Goal: Information Seeking & Learning: Compare options

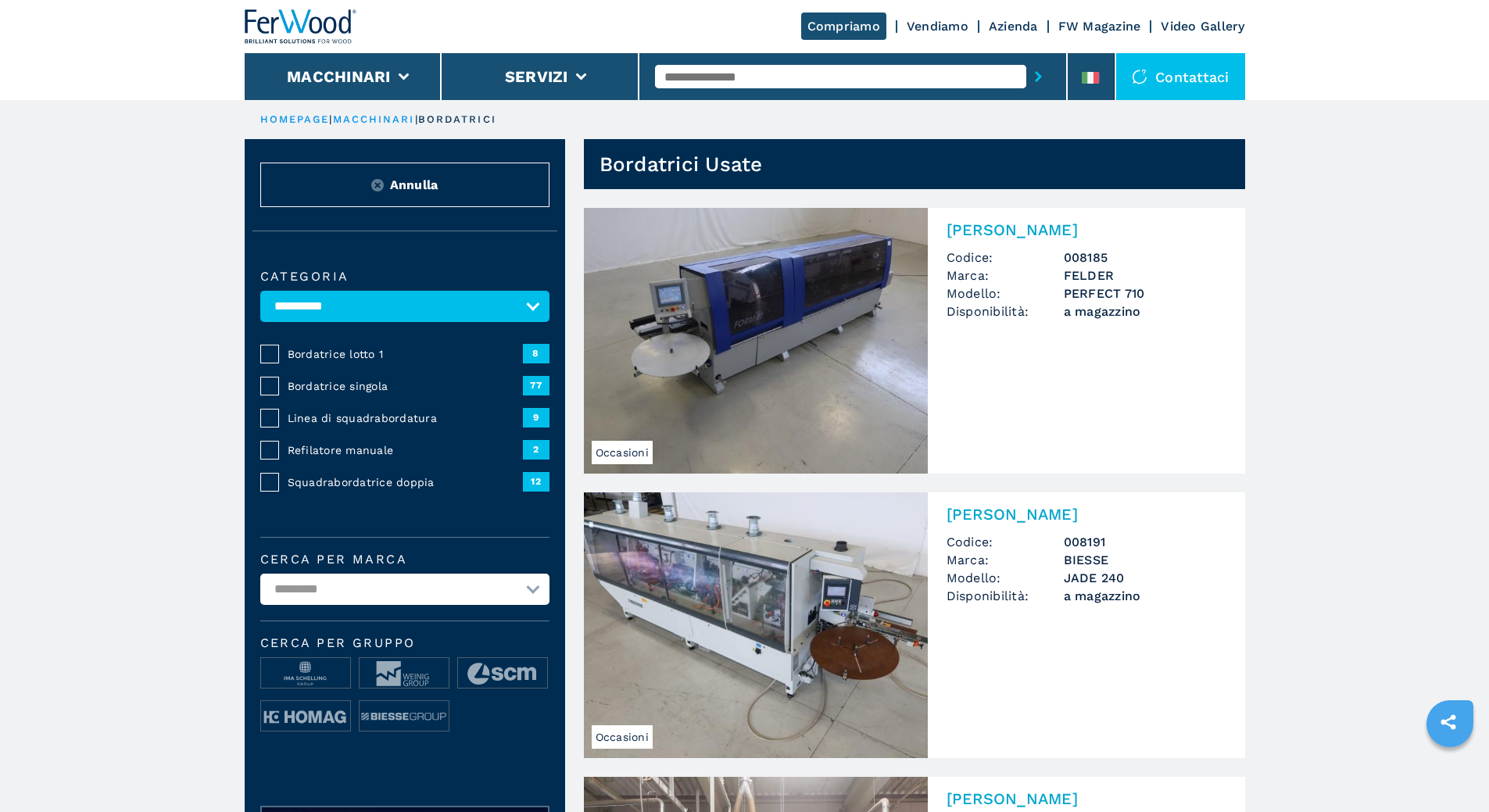
click at [344, 362] on span "Bordatrice lotto 1" at bounding box center [405, 354] width 235 height 15
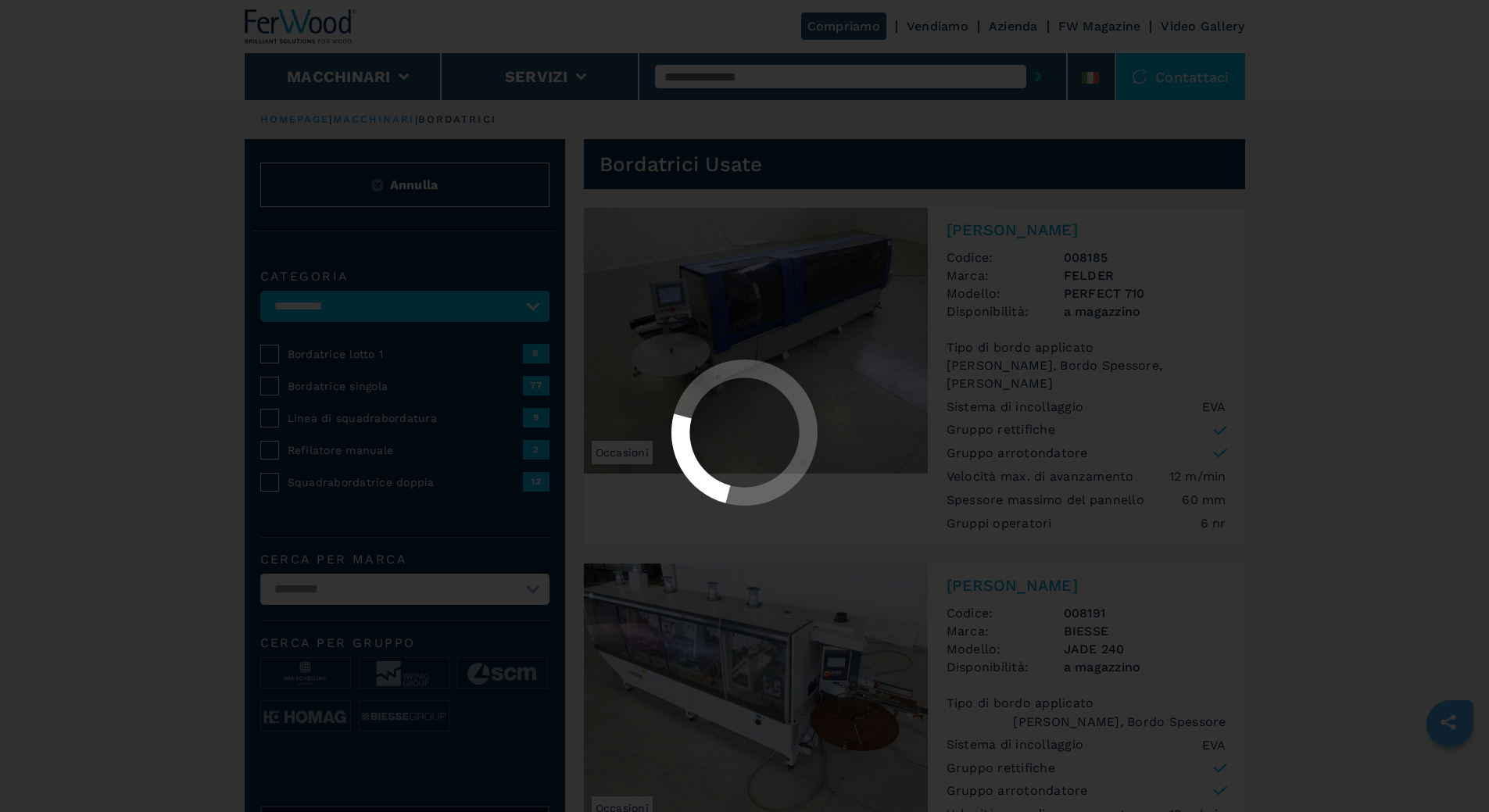
select select "**********"
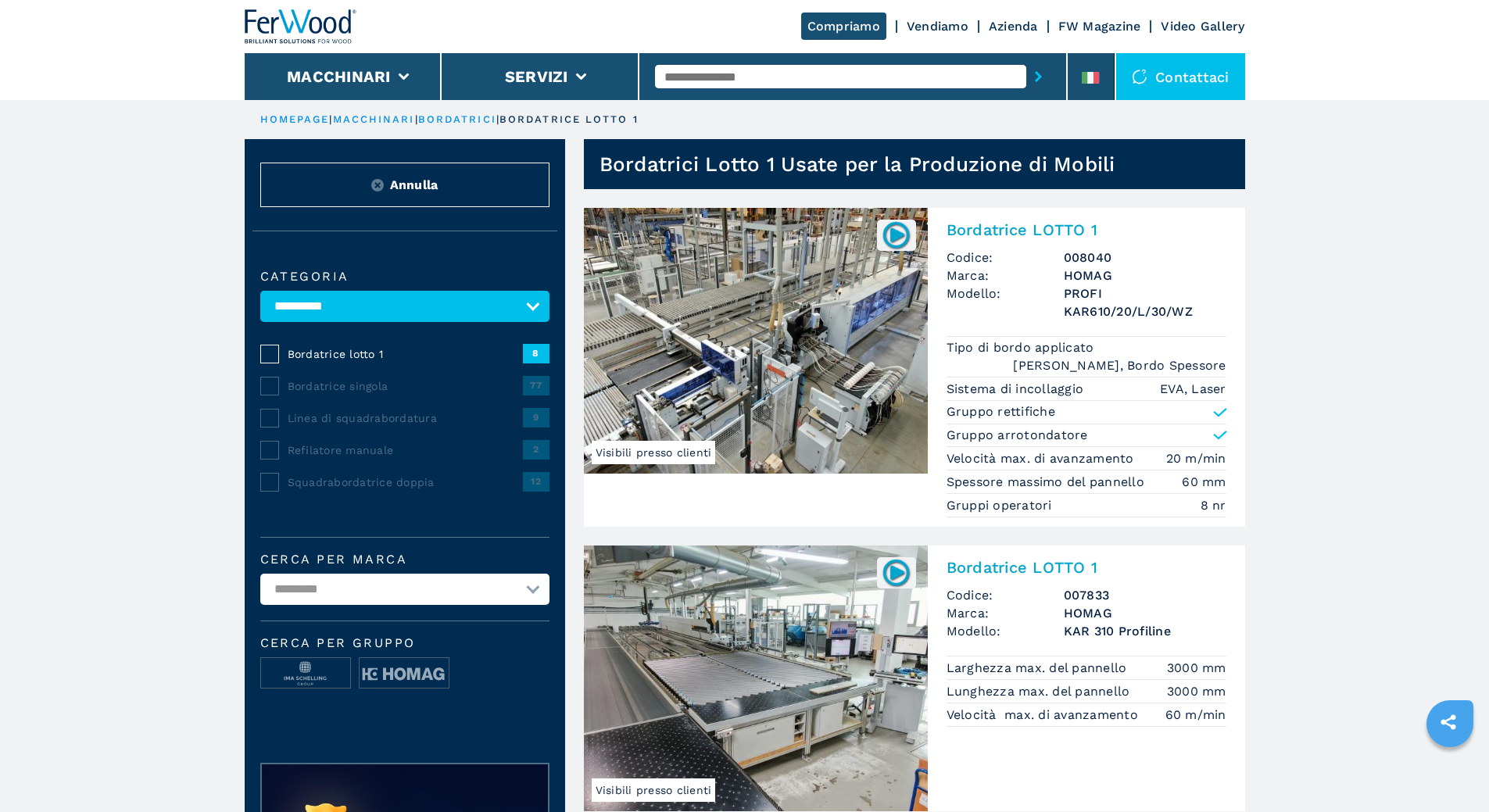
click at [779, 392] on img at bounding box center [756, 340] width 344 height 266
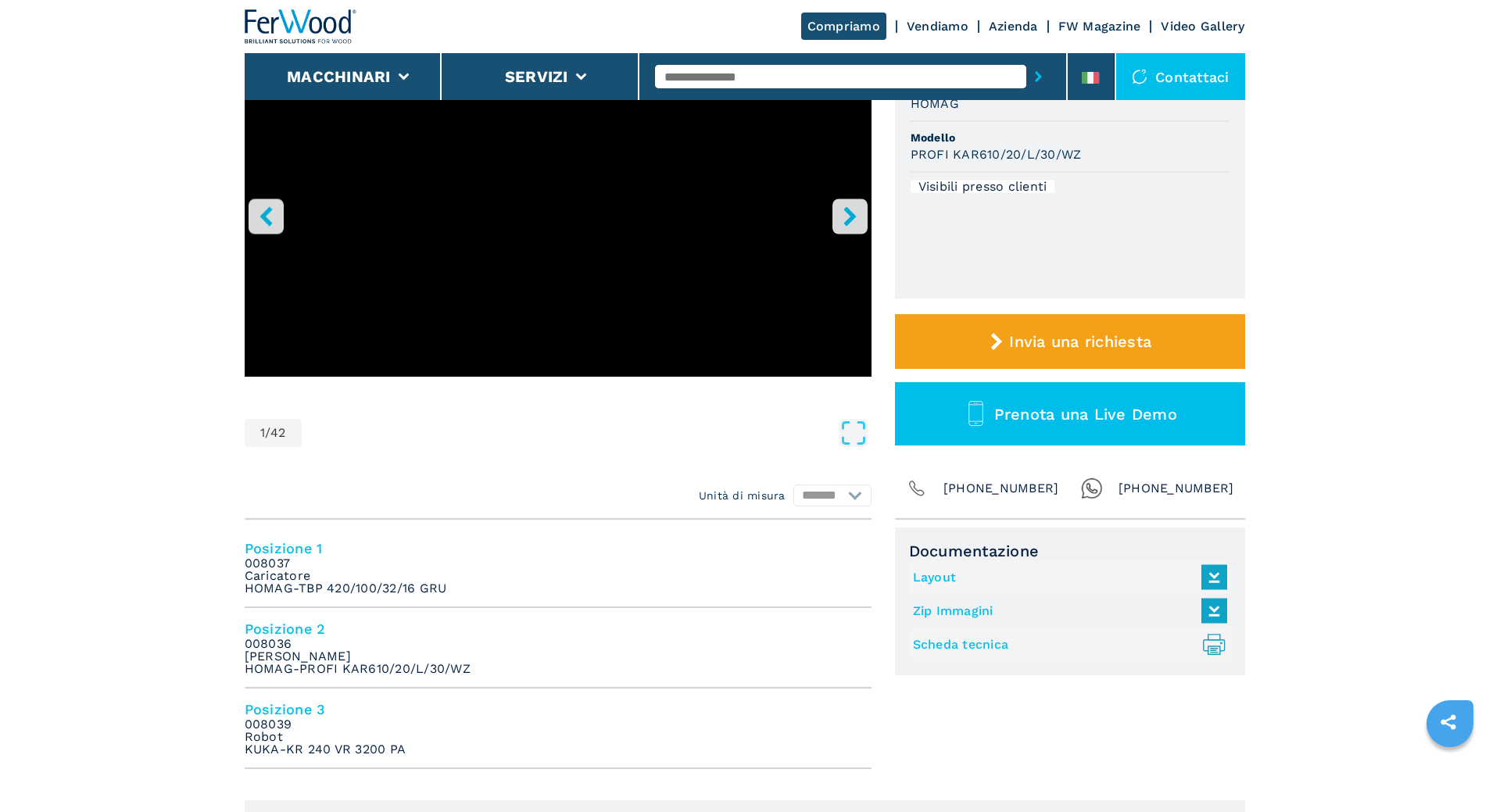
scroll to position [391, 0]
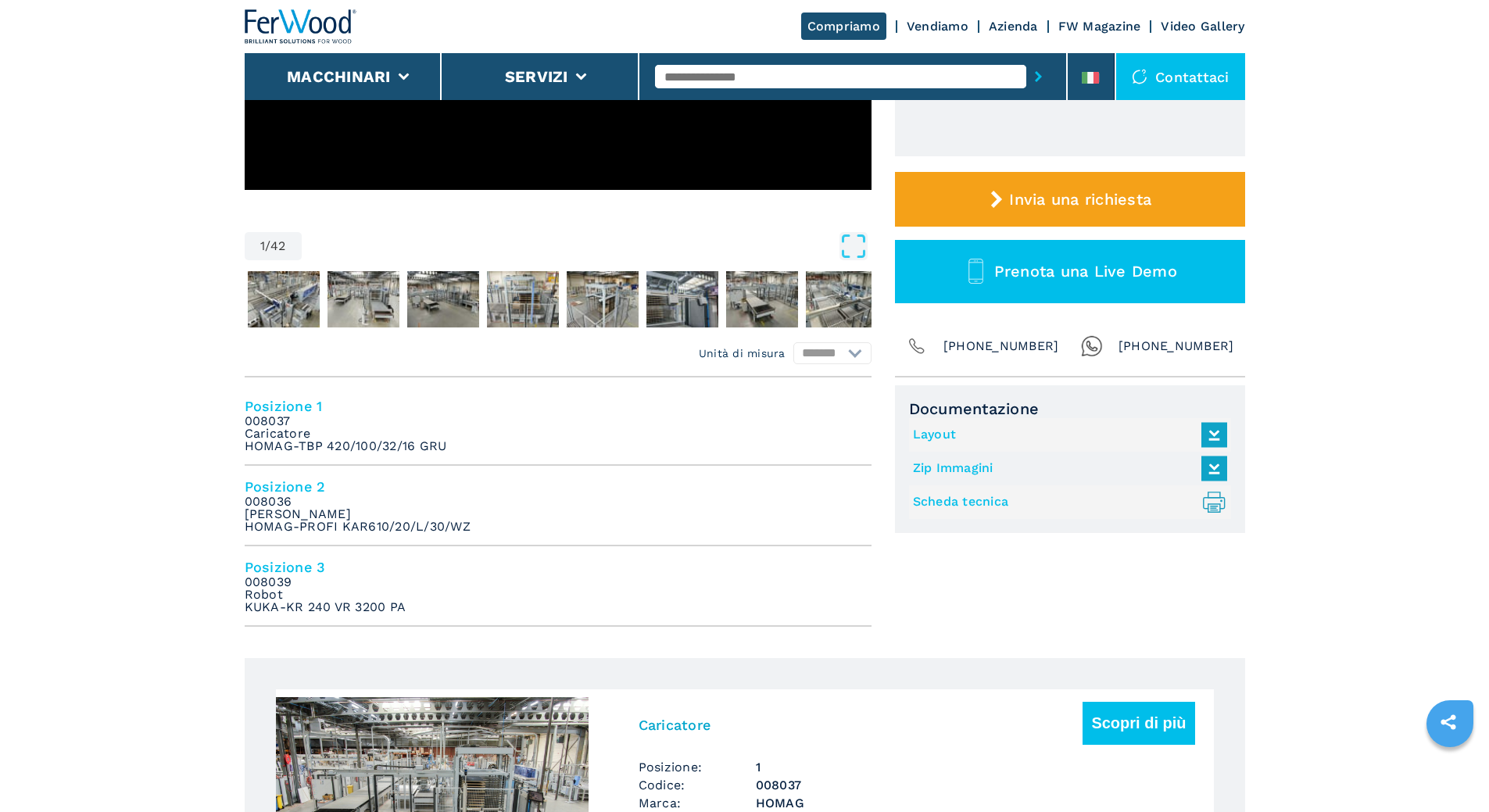
click at [933, 433] on link "Layout" at bounding box center [1066, 435] width 307 height 26
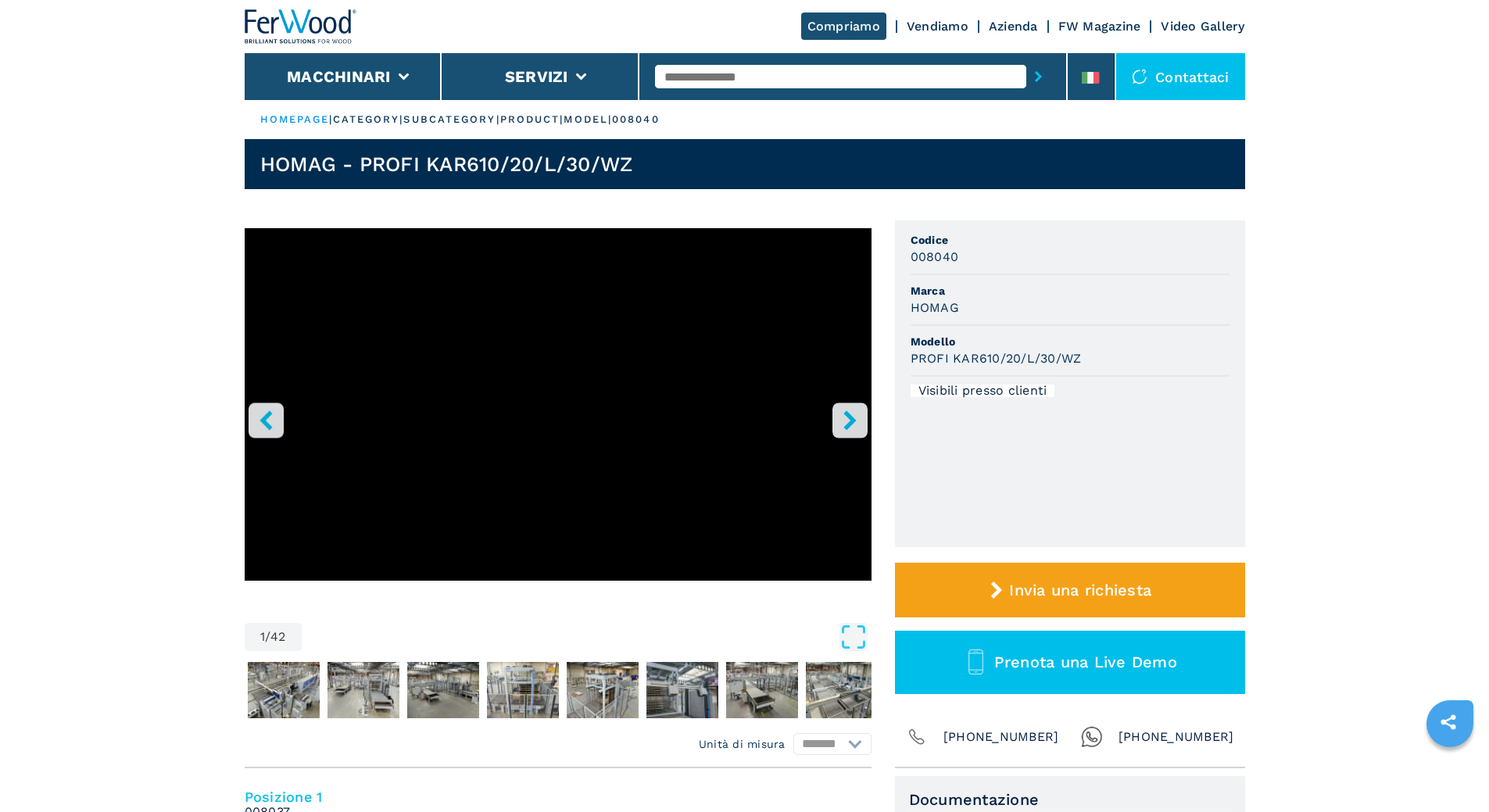
select select "**********"
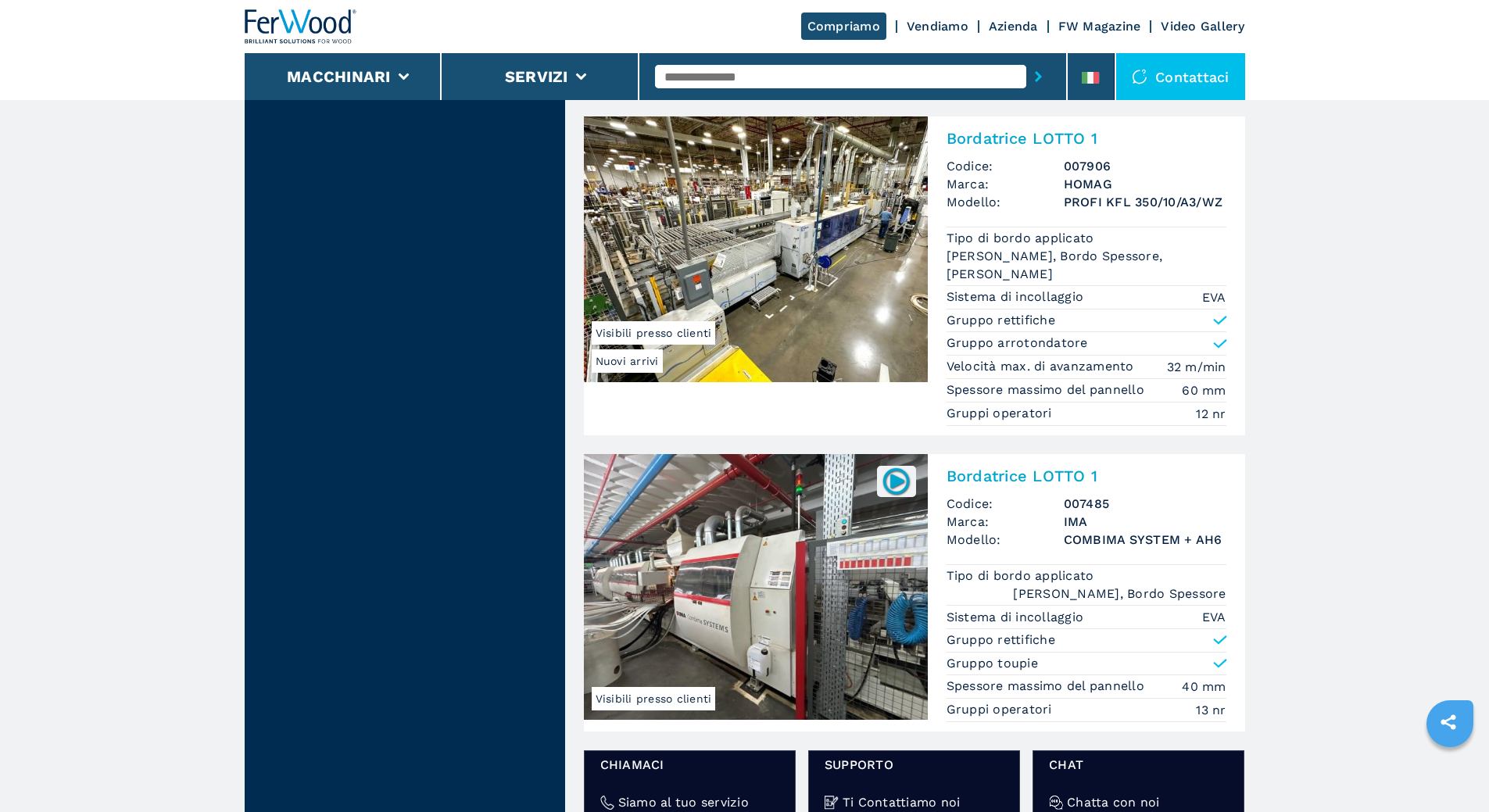
scroll to position [2110, 0]
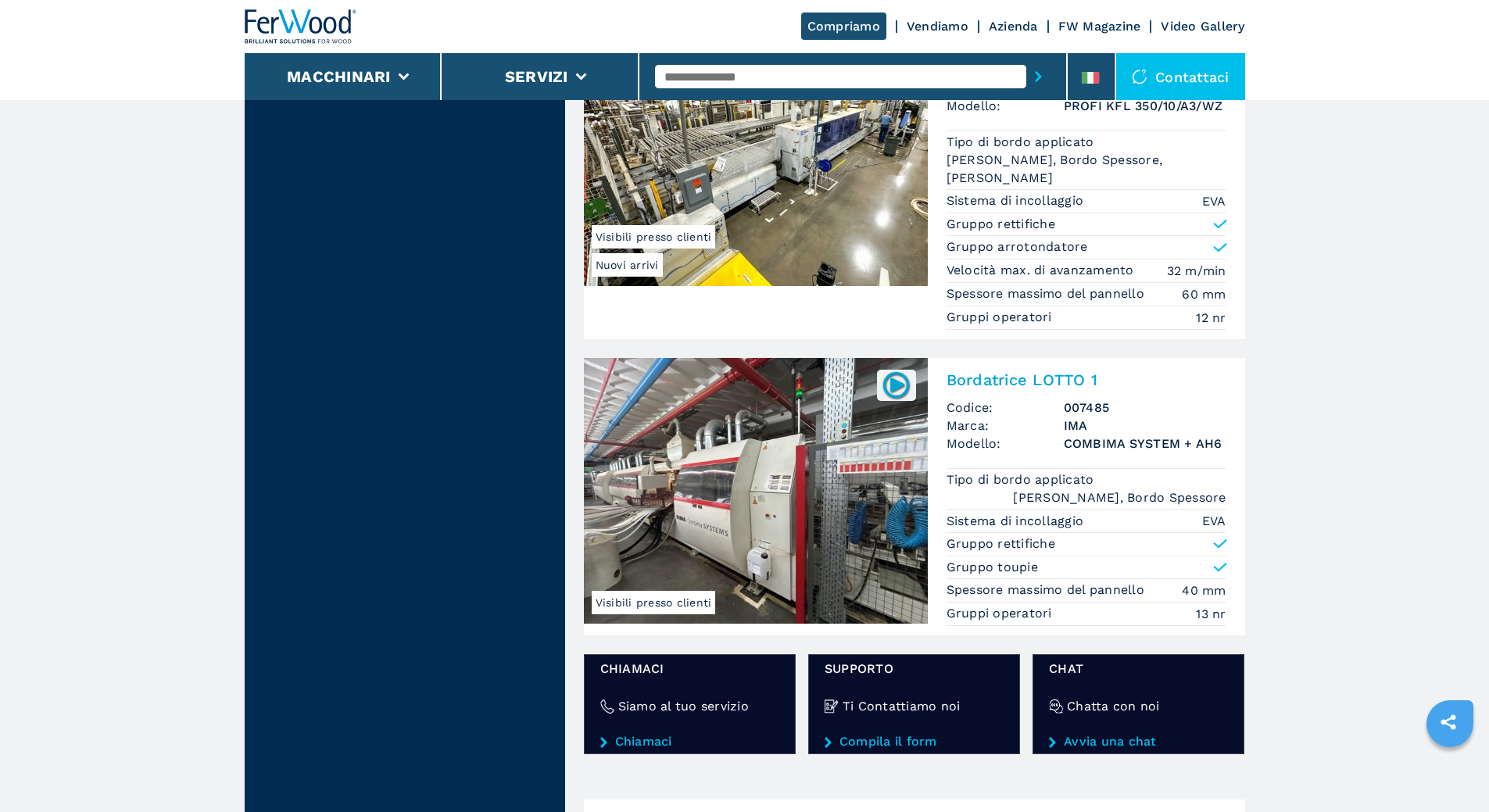
click at [710, 541] on img at bounding box center [756, 490] width 344 height 266
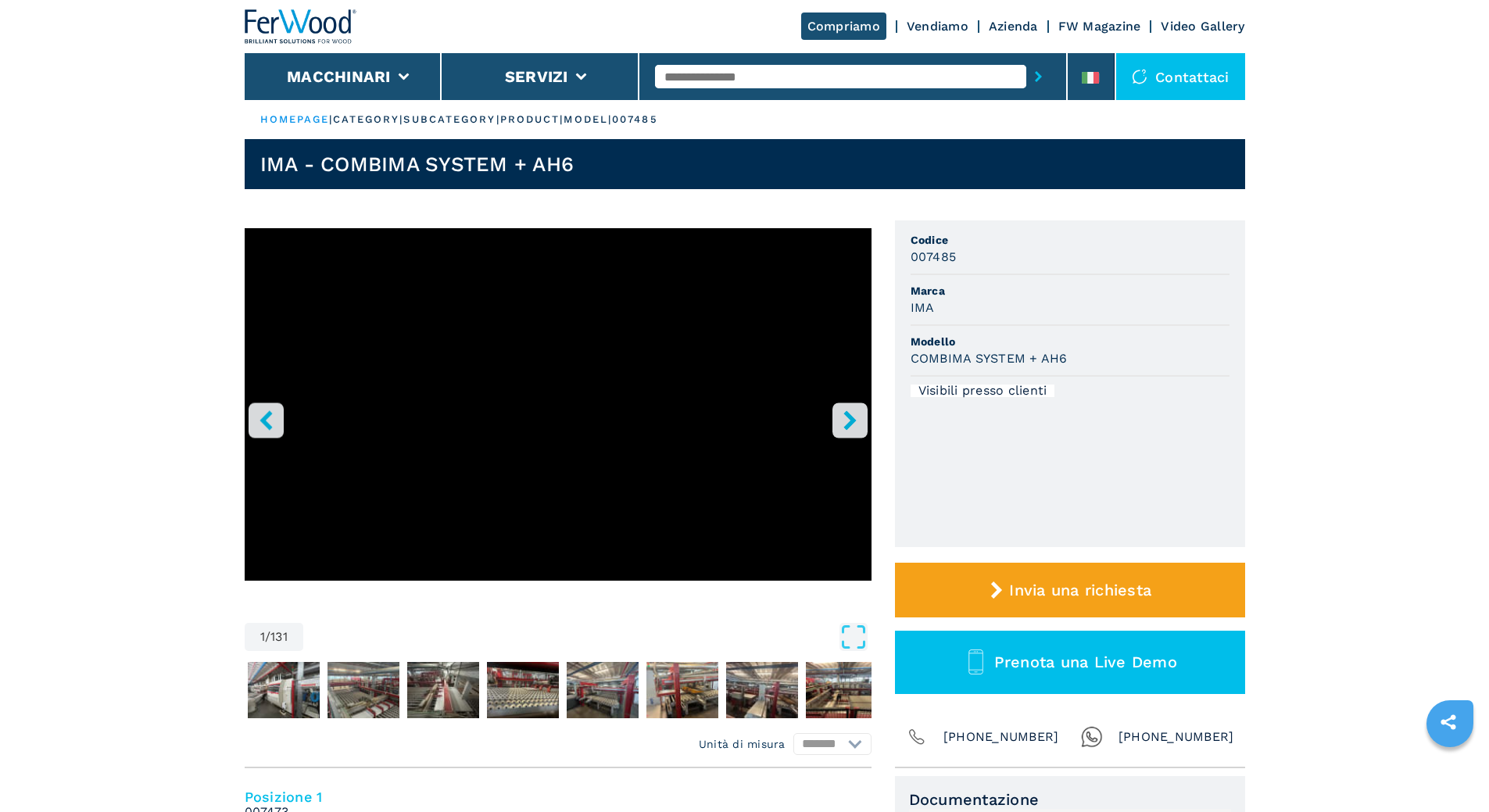
select select "**********"
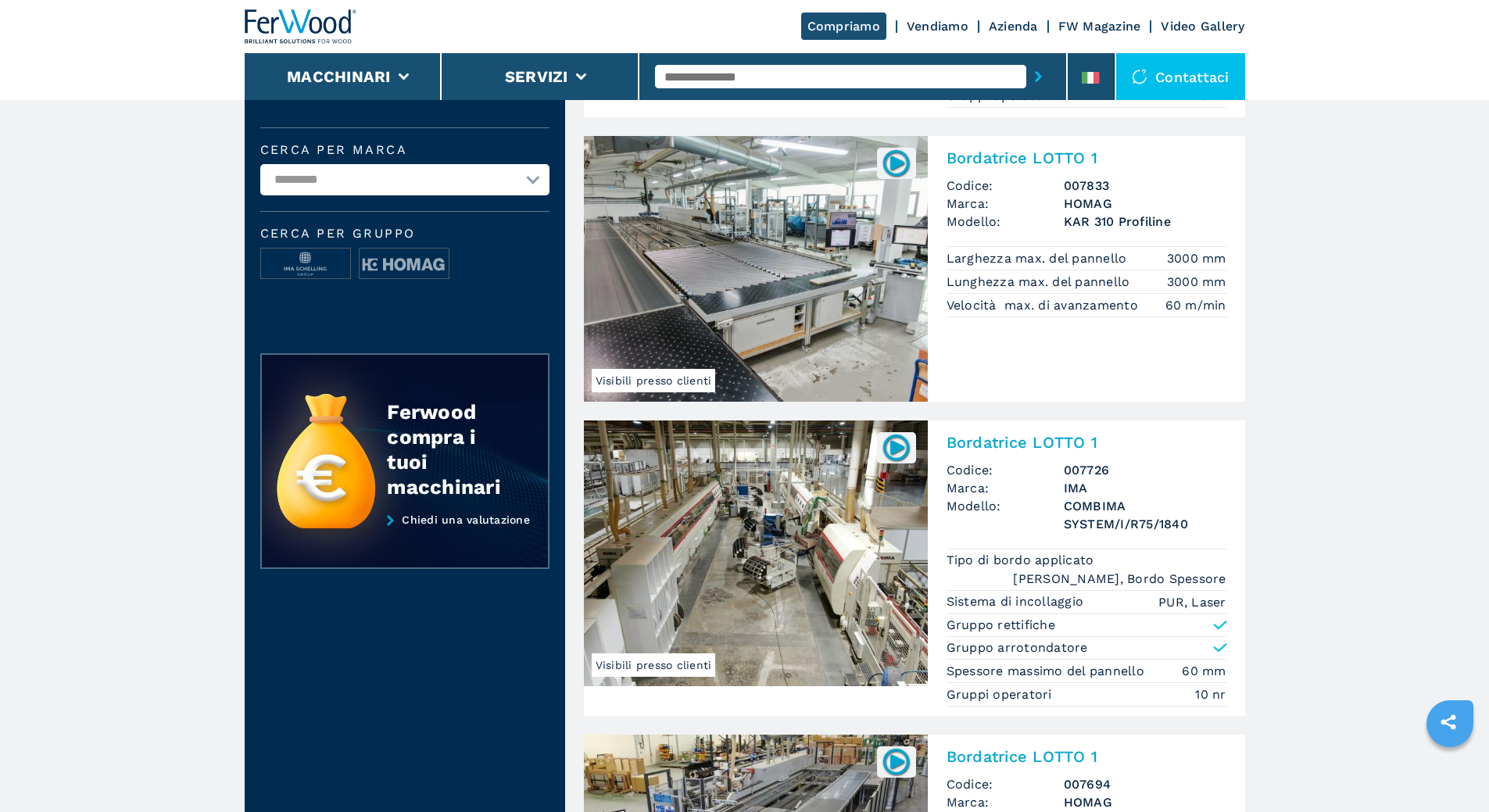
scroll to position [547, 0]
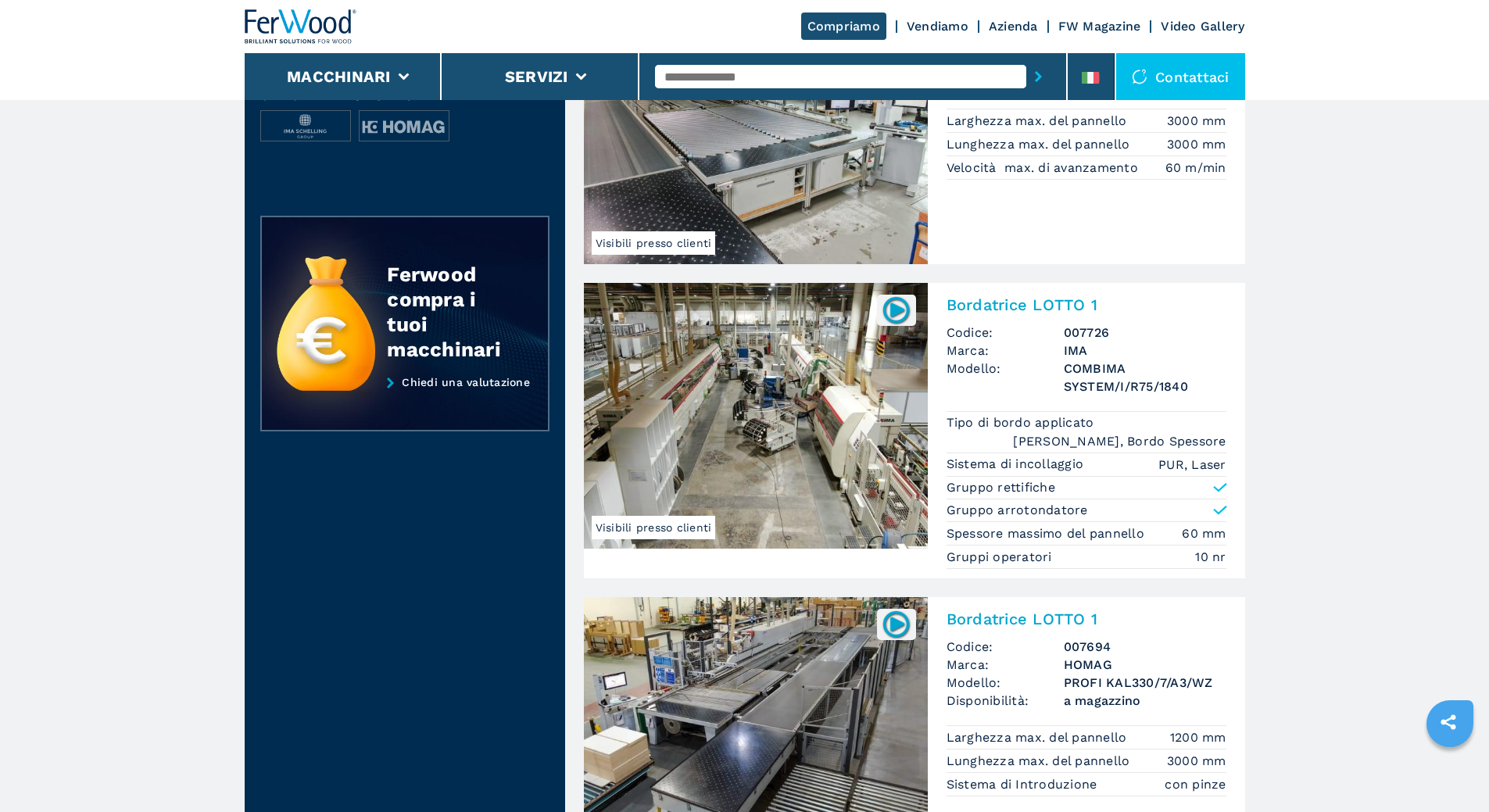
click at [818, 446] on img at bounding box center [756, 416] width 344 height 266
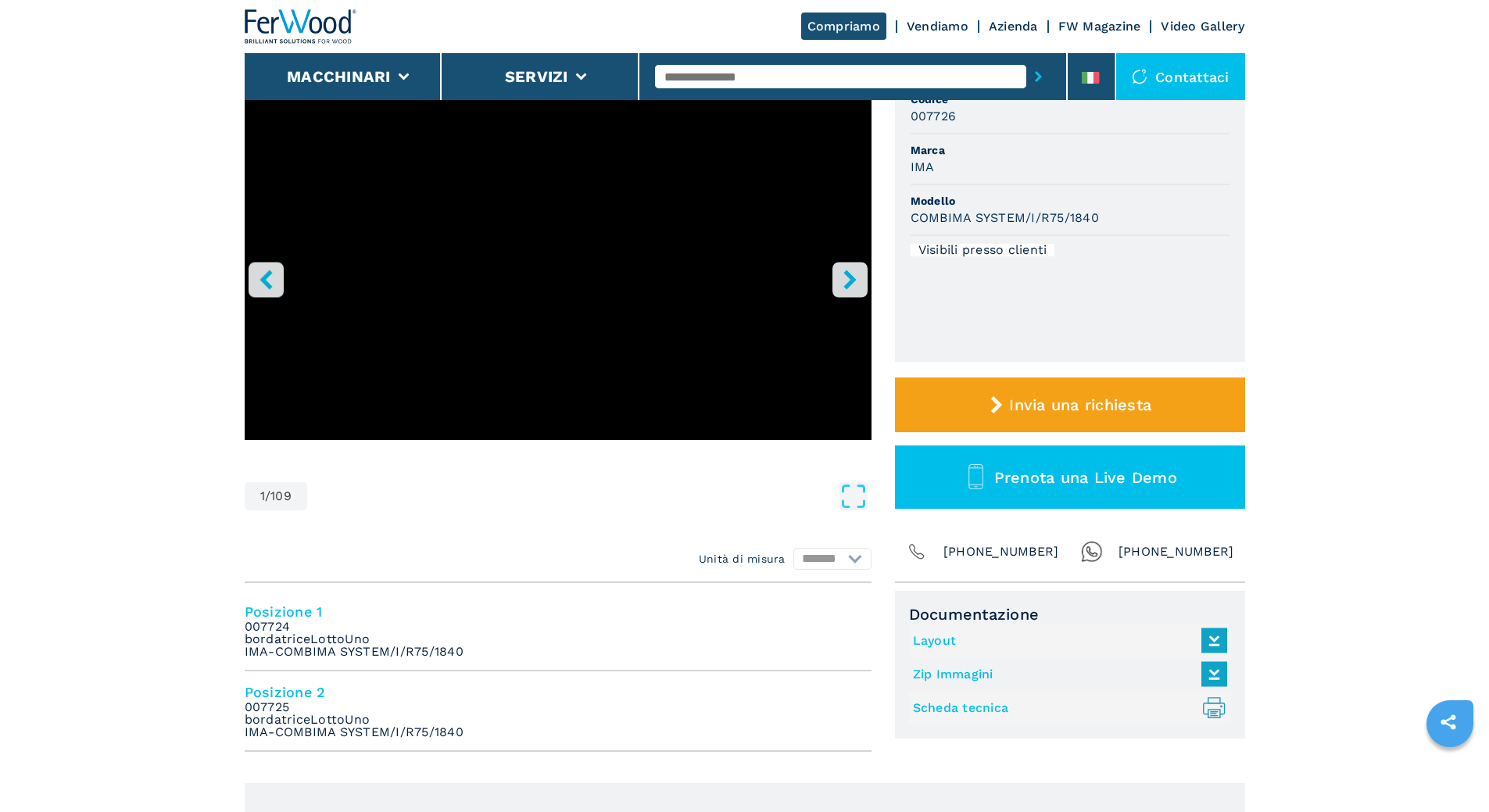
scroll to position [157, 0]
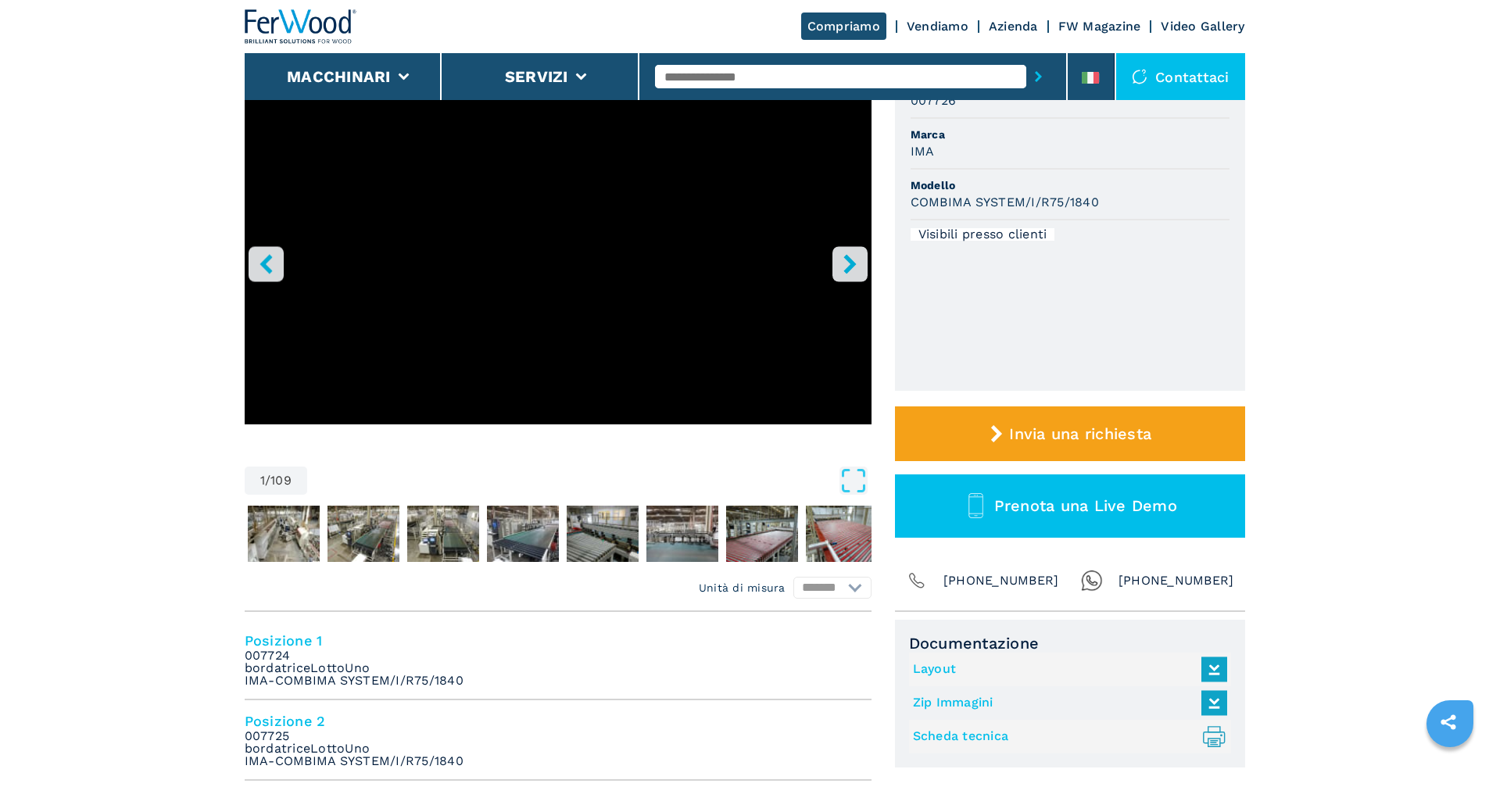
click at [937, 671] on link "Layout" at bounding box center [1066, 669] width 307 height 26
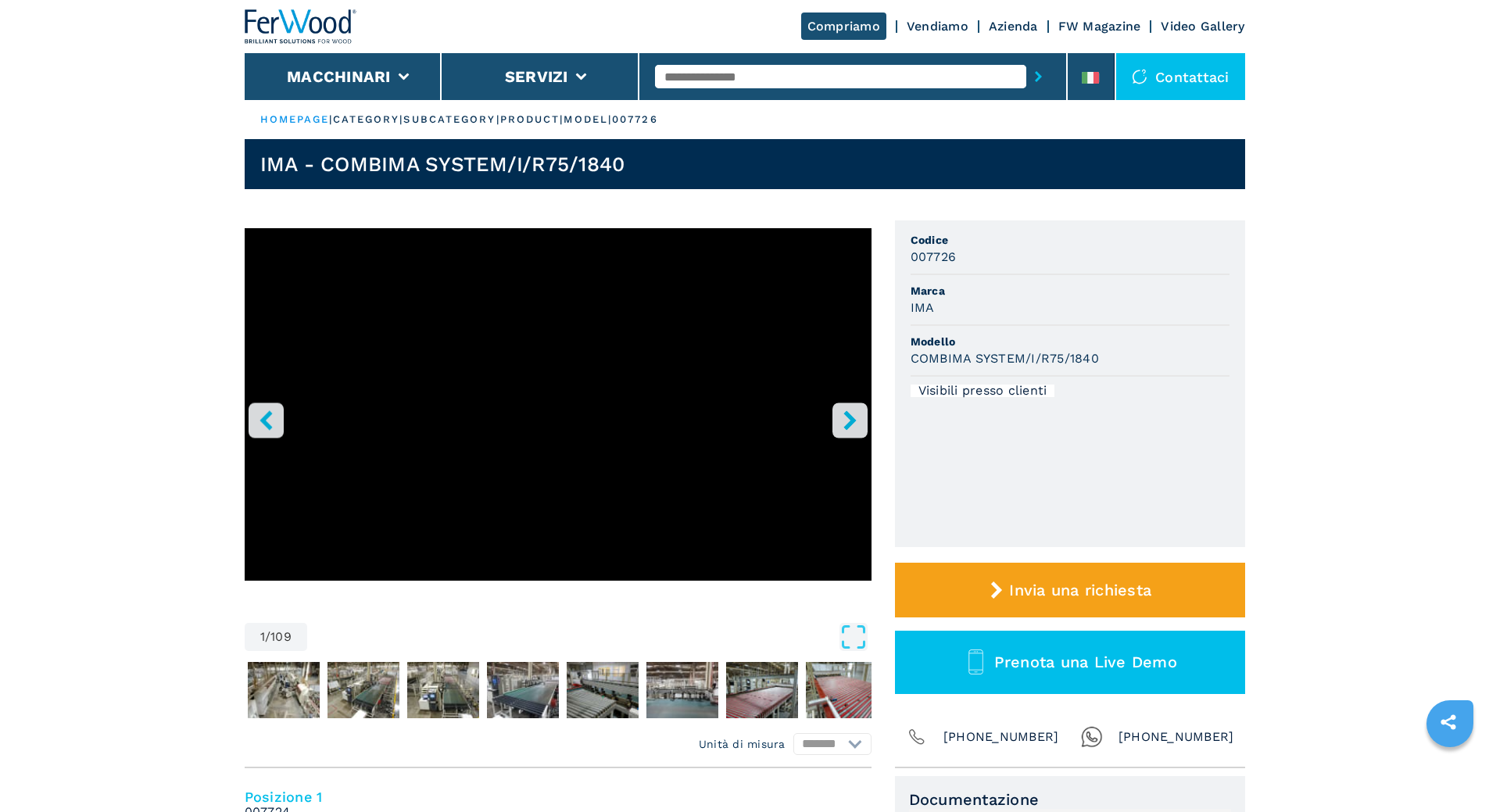
select select "**********"
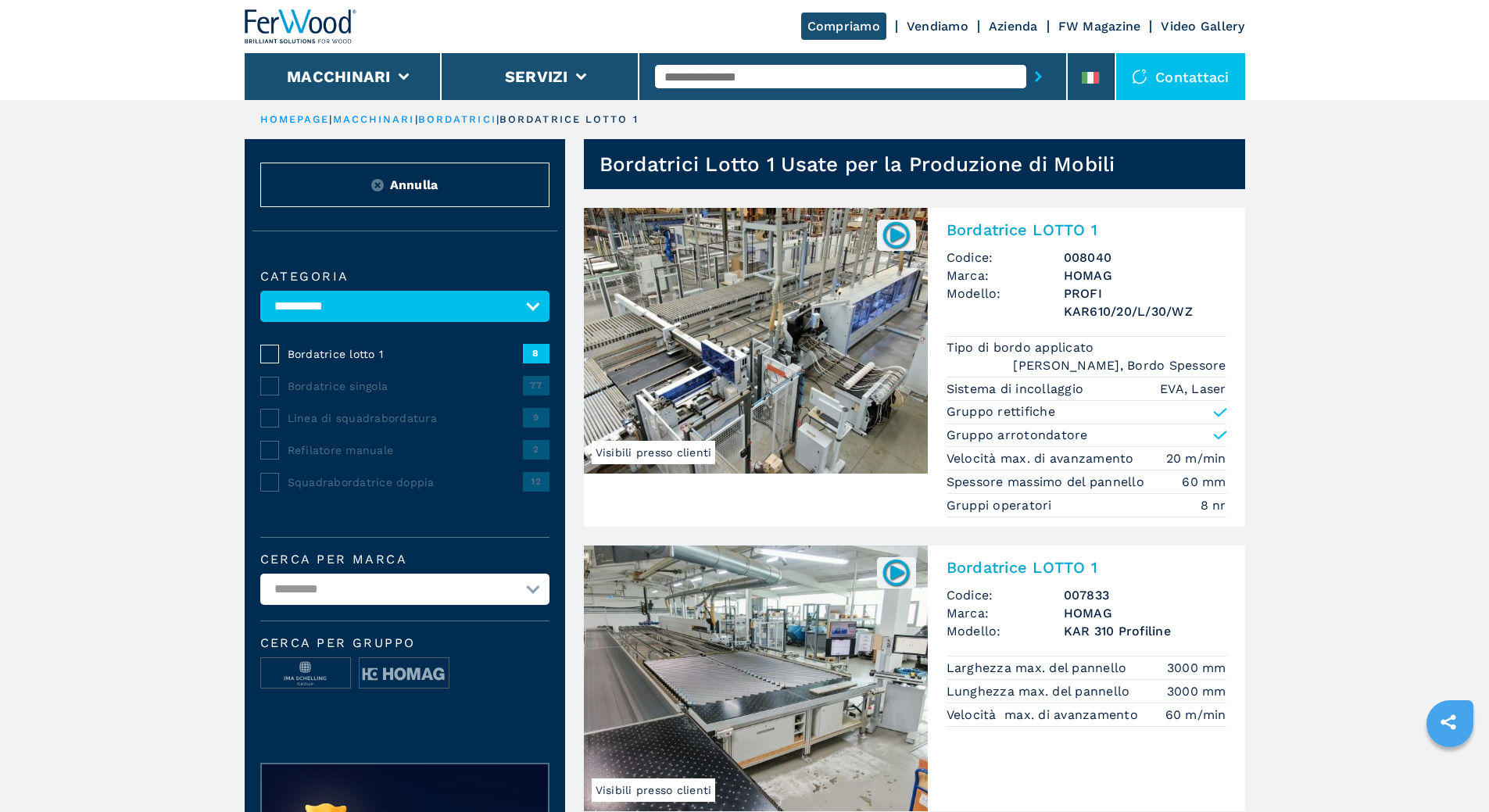
click at [781, 377] on img at bounding box center [756, 340] width 344 height 266
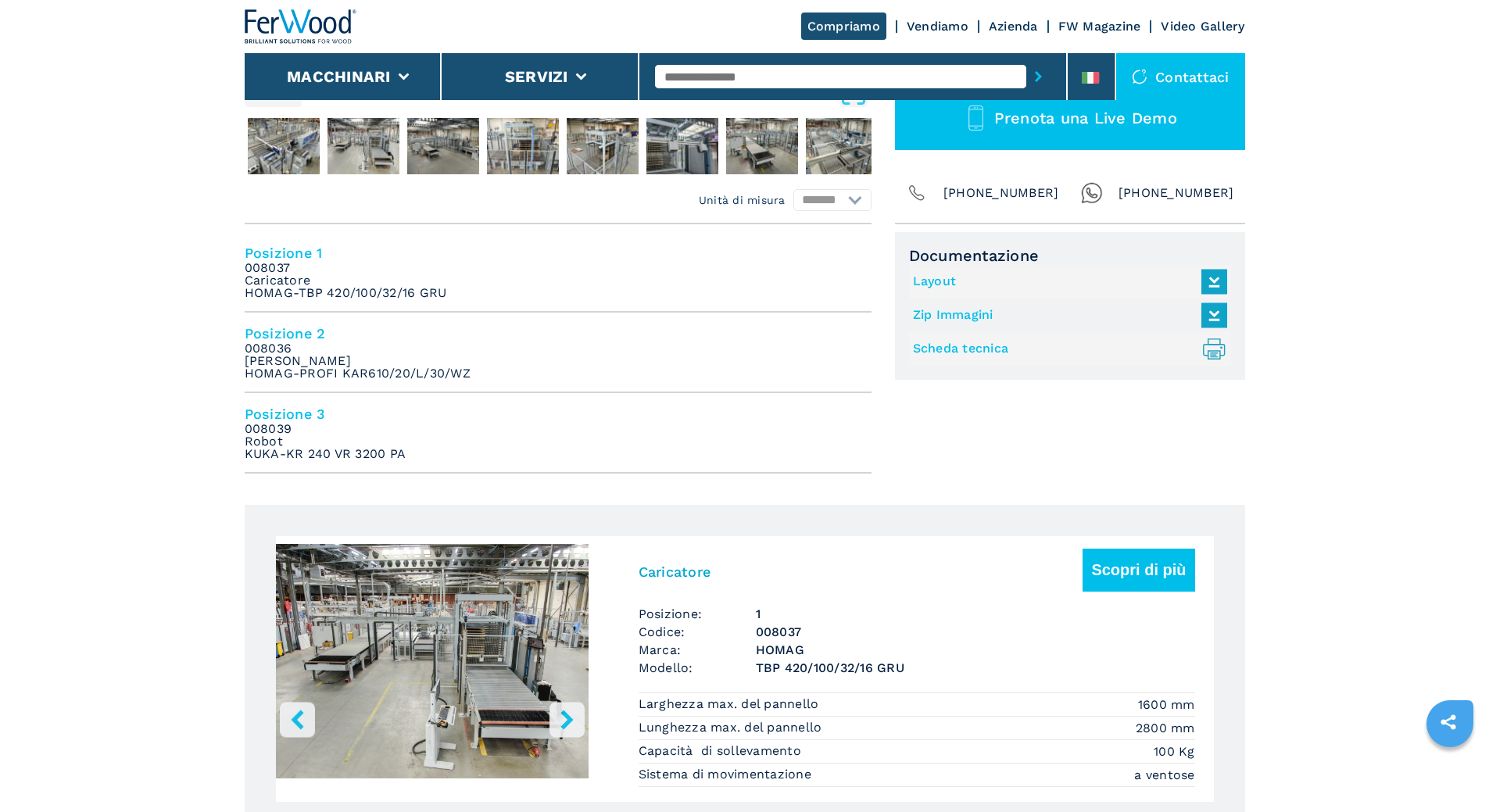
scroll to position [391, 0]
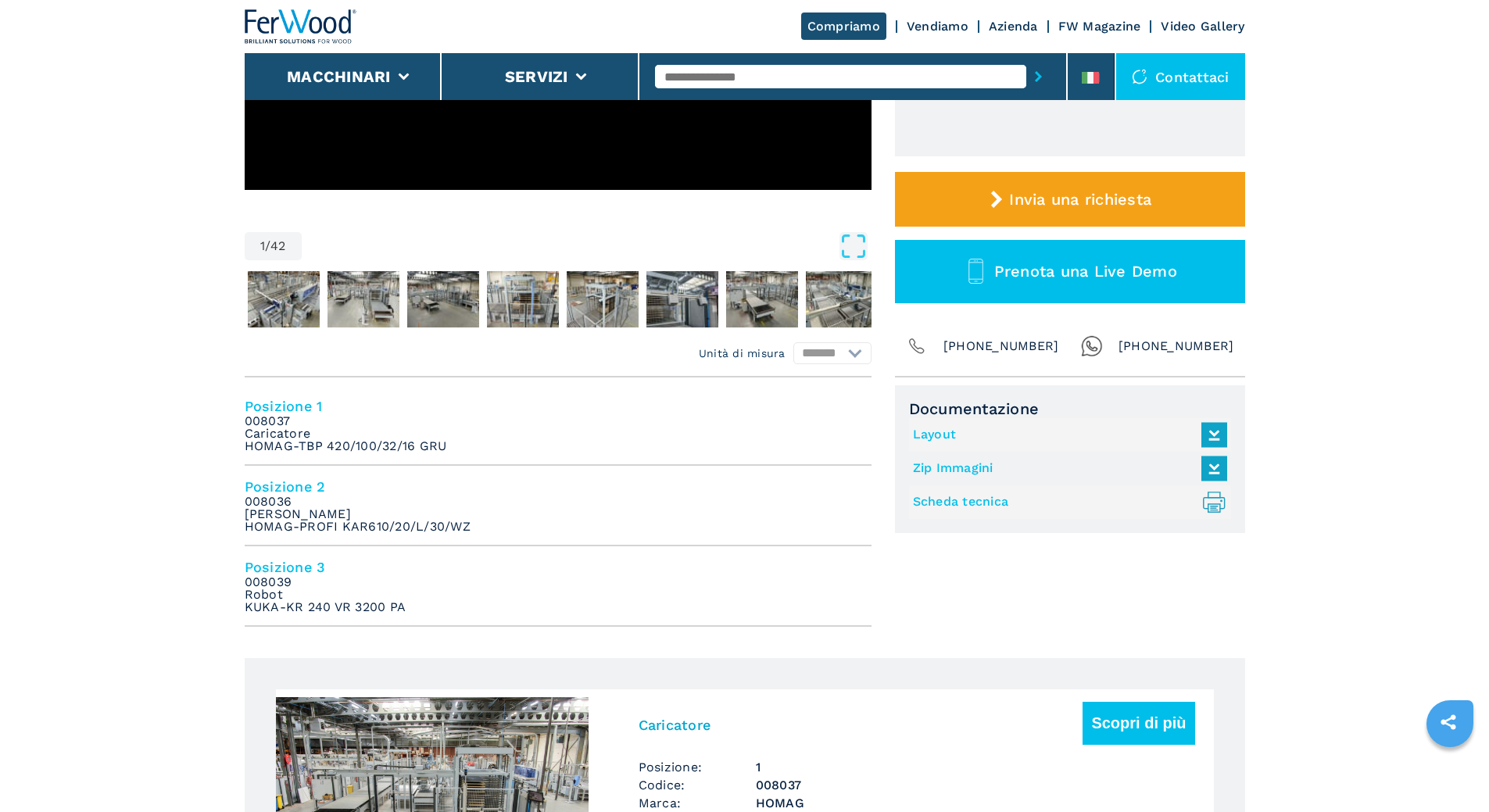
click at [937, 424] on link "Layout" at bounding box center [1066, 435] width 307 height 26
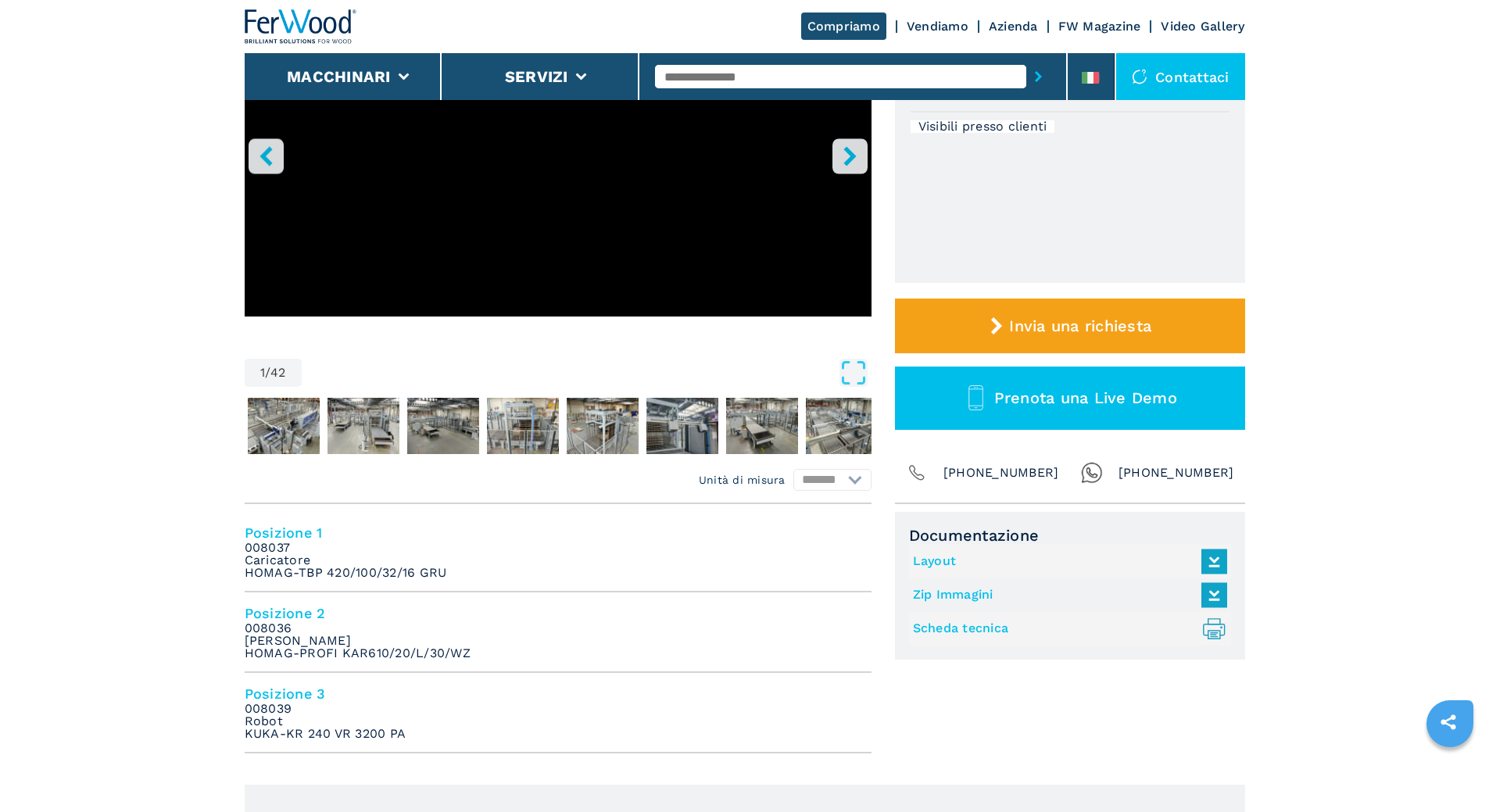
scroll to position [78, 0]
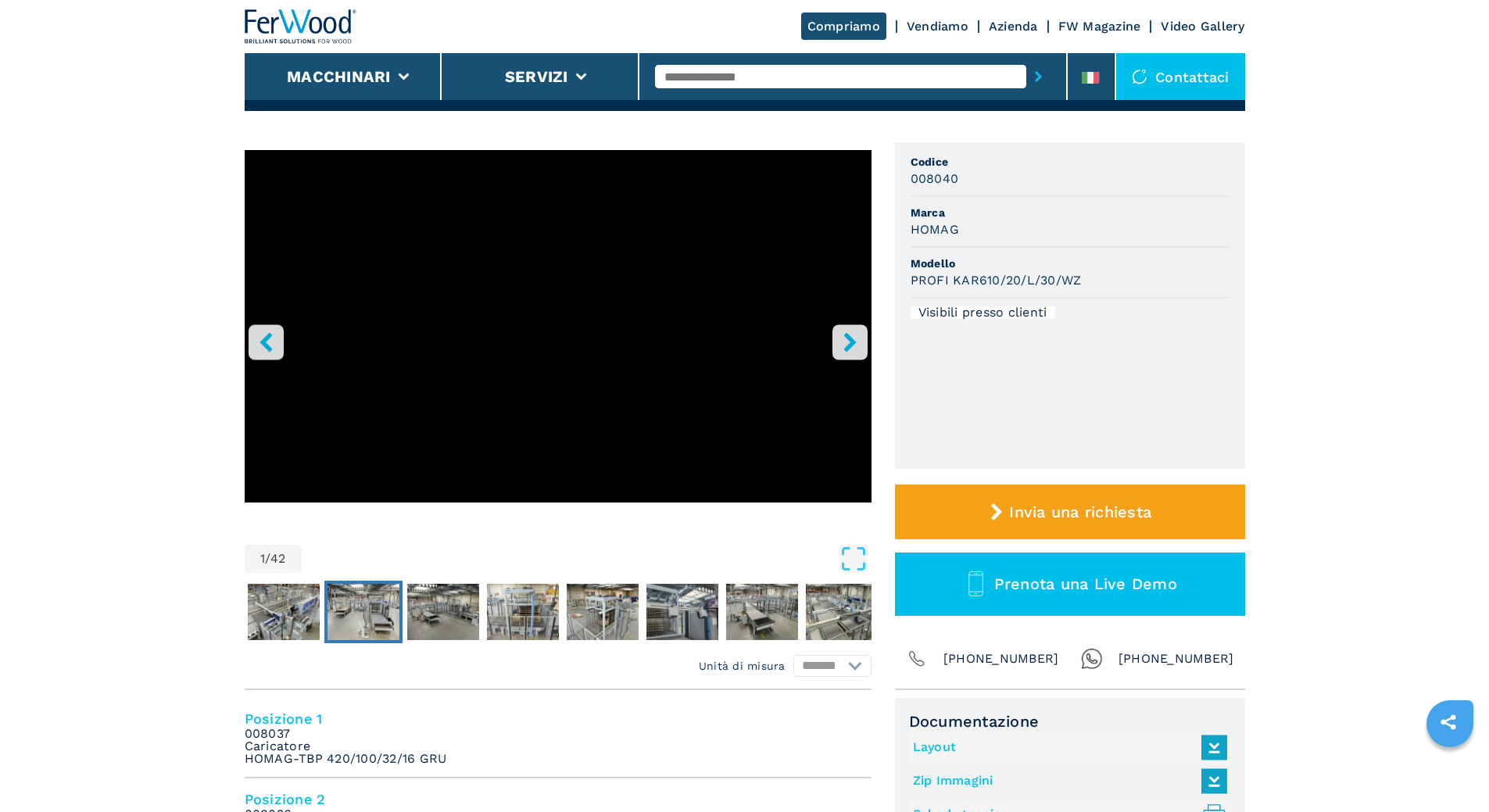
click at [360, 615] on img "Go to Slide 3" at bounding box center [364, 612] width 72 height 56
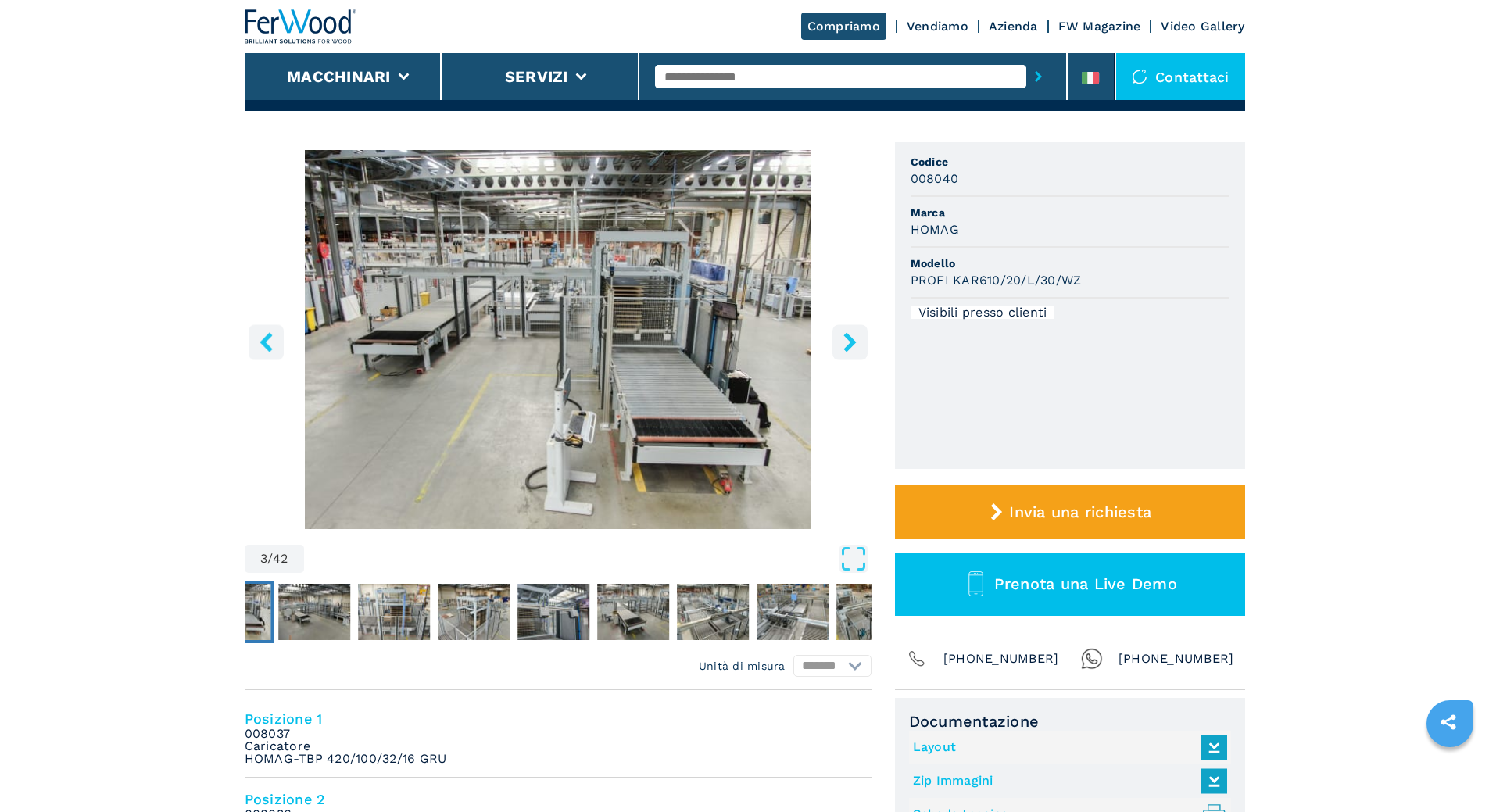
click at [570, 334] on img "Go to Slide 3" at bounding box center [558, 339] width 627 height 379
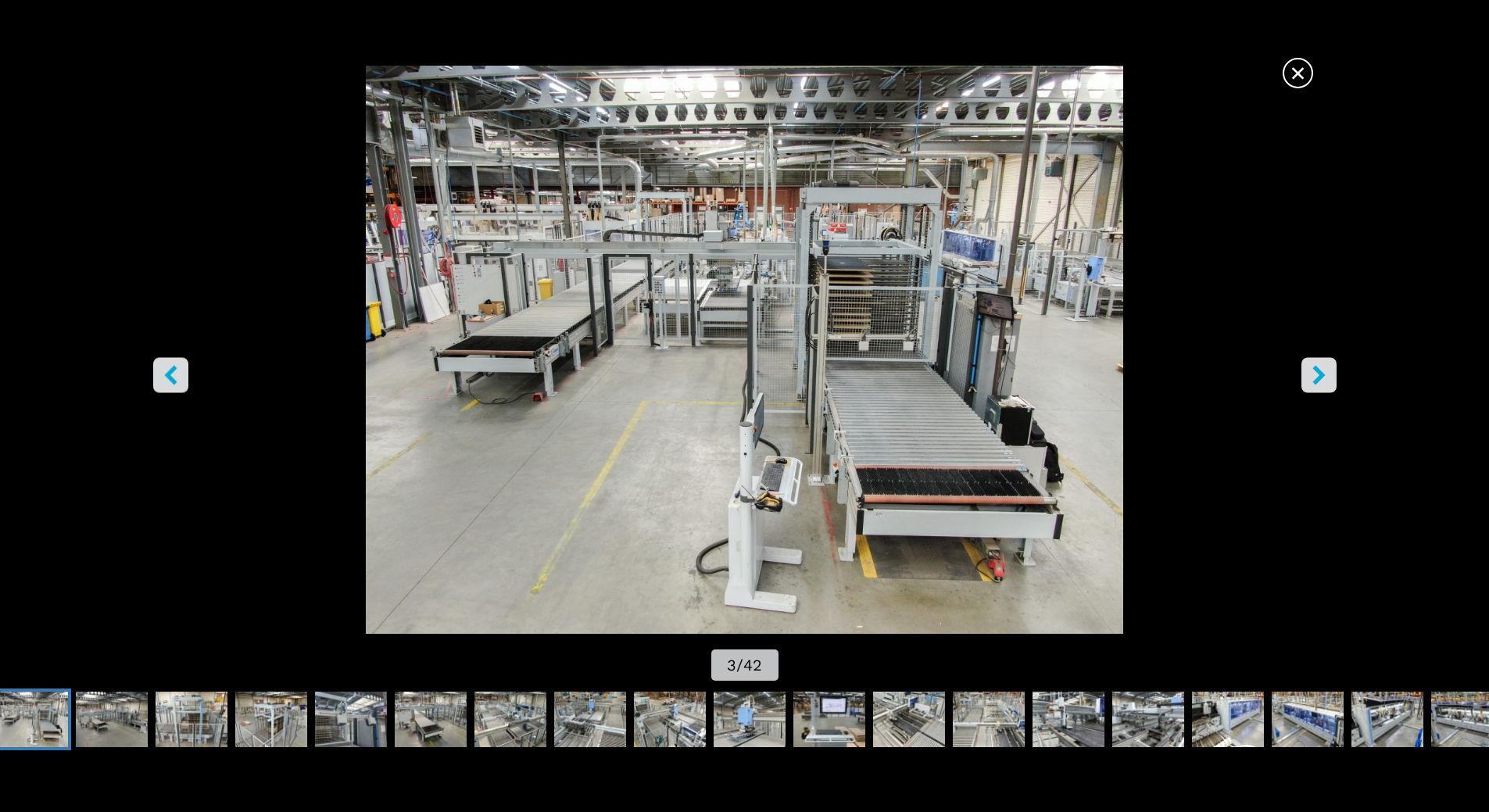
click at [1325, 374] on icon "right-button" at bounding box center [1319, 375] width 19 height 19
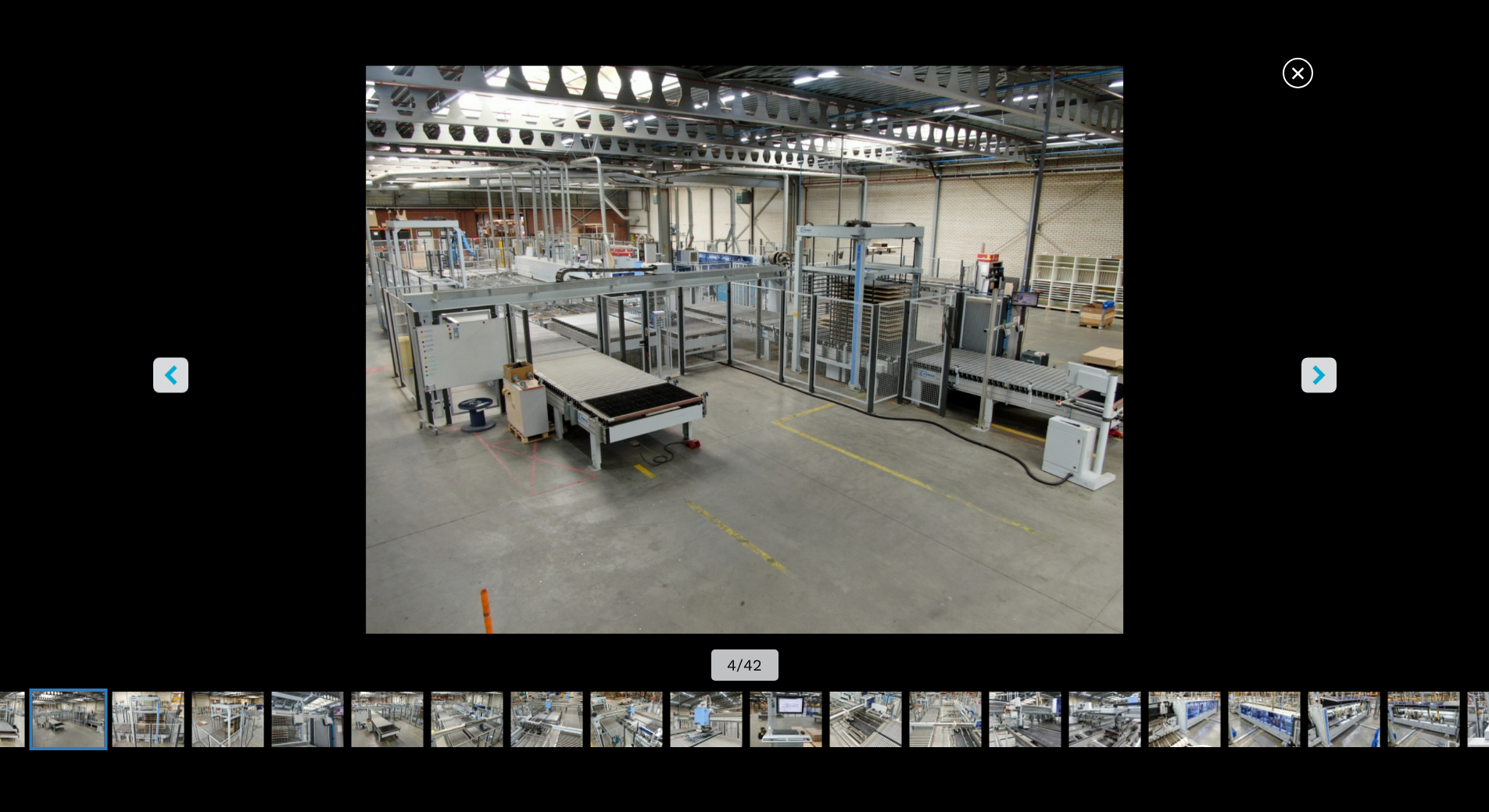
scroll to position [0, 0]
drag, startPoint x: 1322, startPoint y: 362, endPoint x: 1316, endPoint y: 369, distance: 9.2
click at [1322, 362] on button "right-button" at bounding box center [1319, 374] width 35 height 35
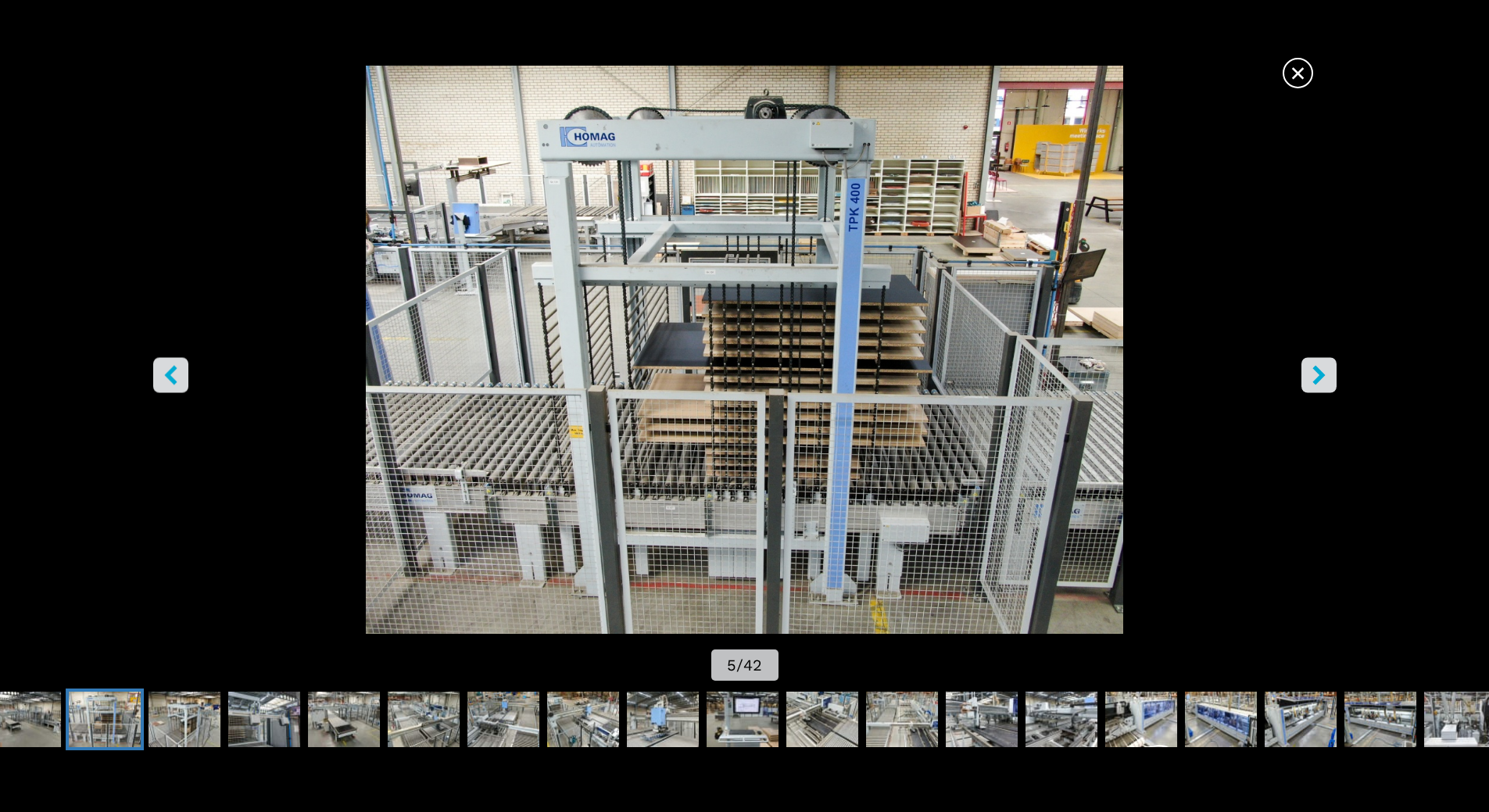
click at [1316, 369] on icon "right-button" at bounding box center [1318, 375] width 13 height 19
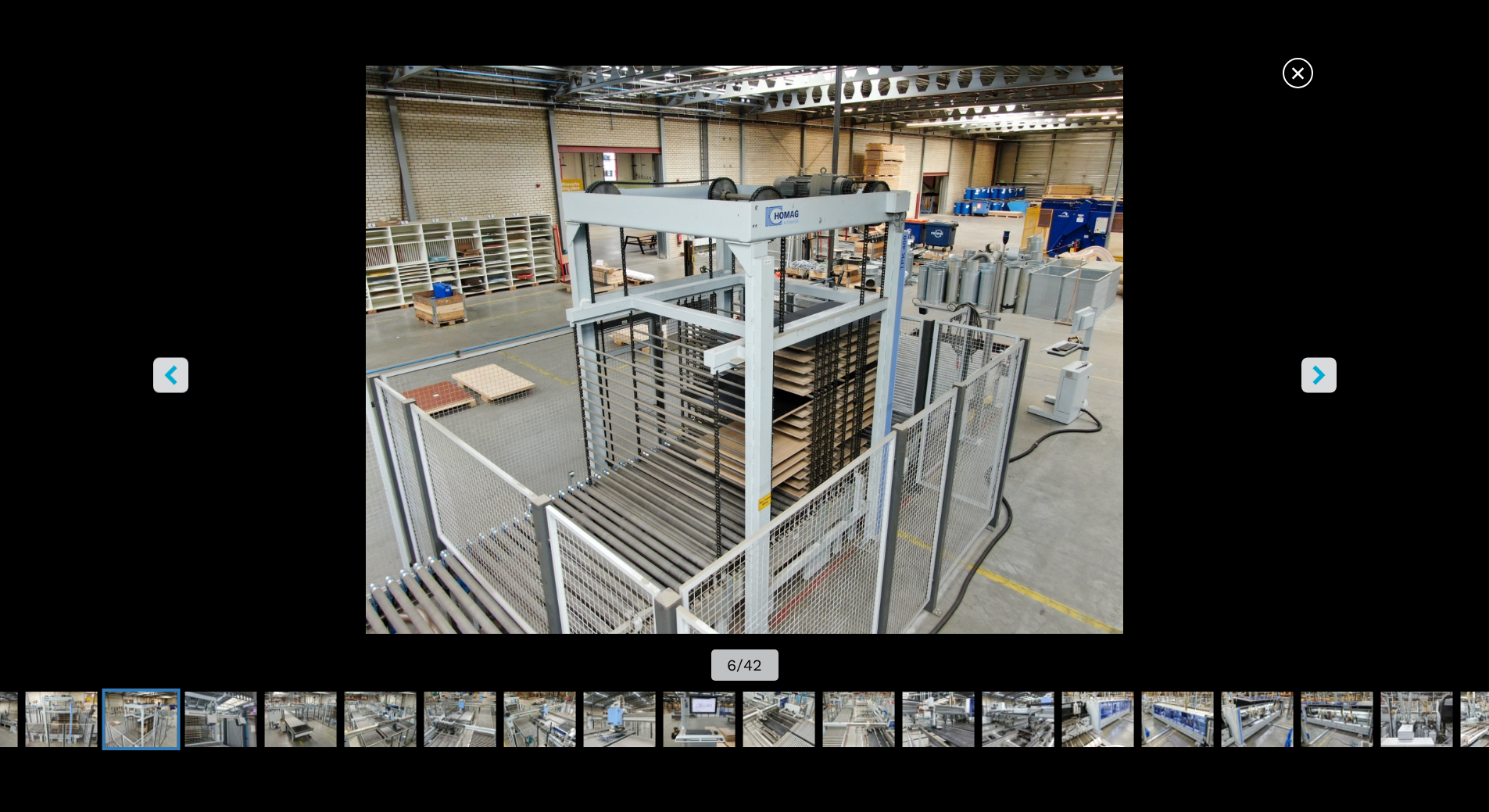
click at [1316, 369] on icon "right-button" at bounding box center [1318, 375] width 13 height 19
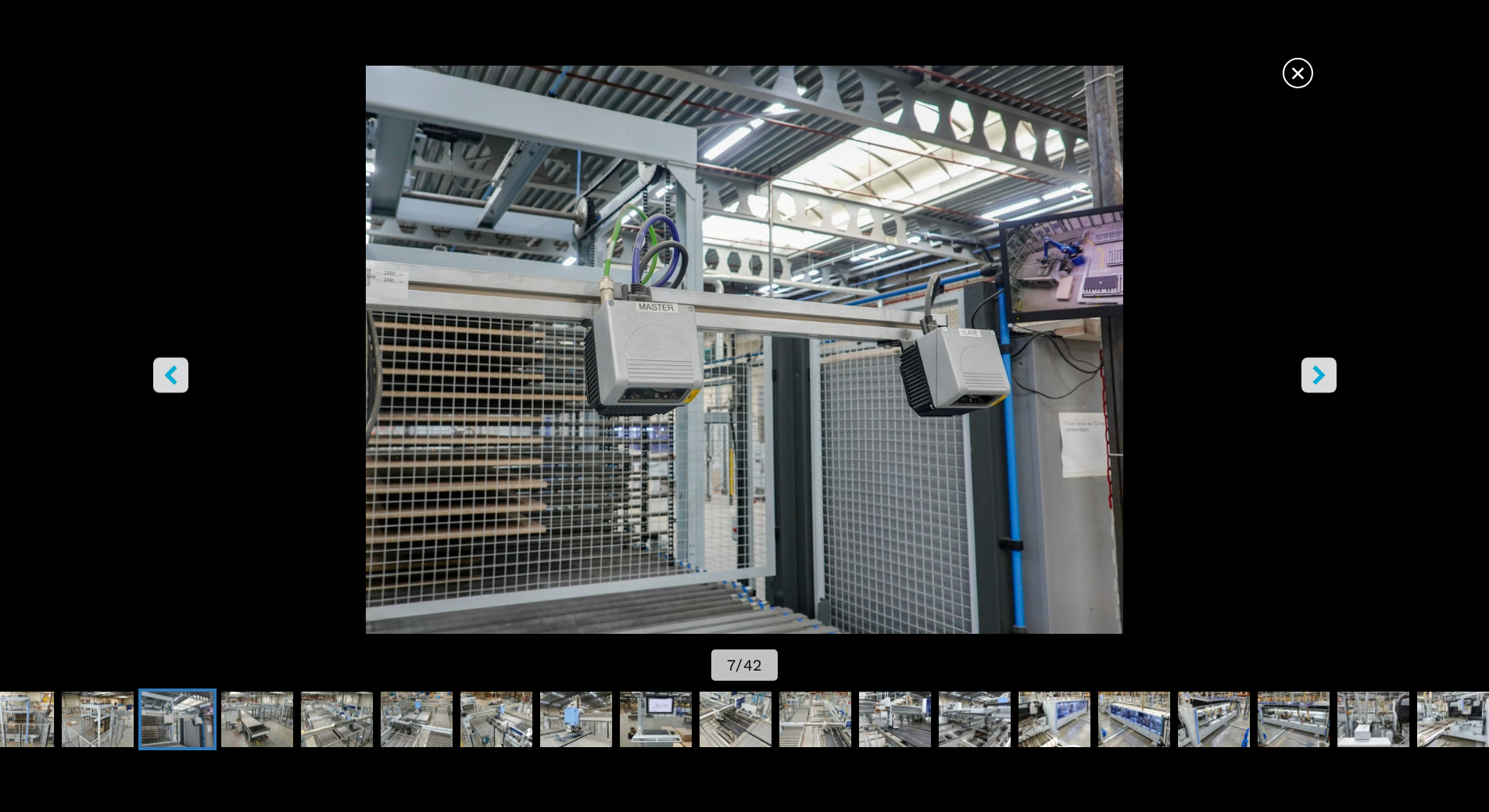
click at [1316, 369] on icon "right-button" at bounding box center [1318, 375] width 13 height 19
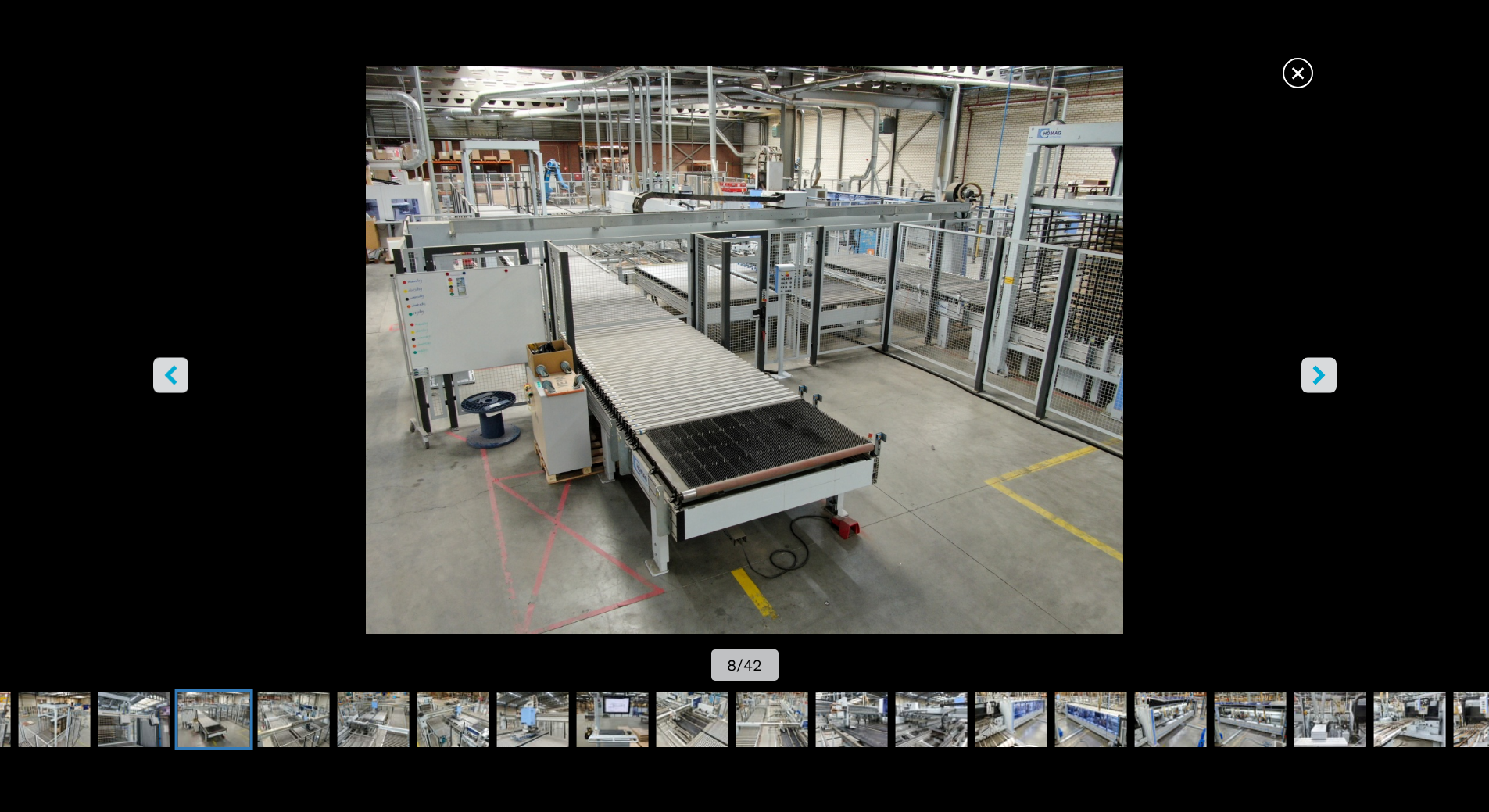
click at [1316, 369] on icon "right-button" at bounding box center [1318, 375] width 13 height 19
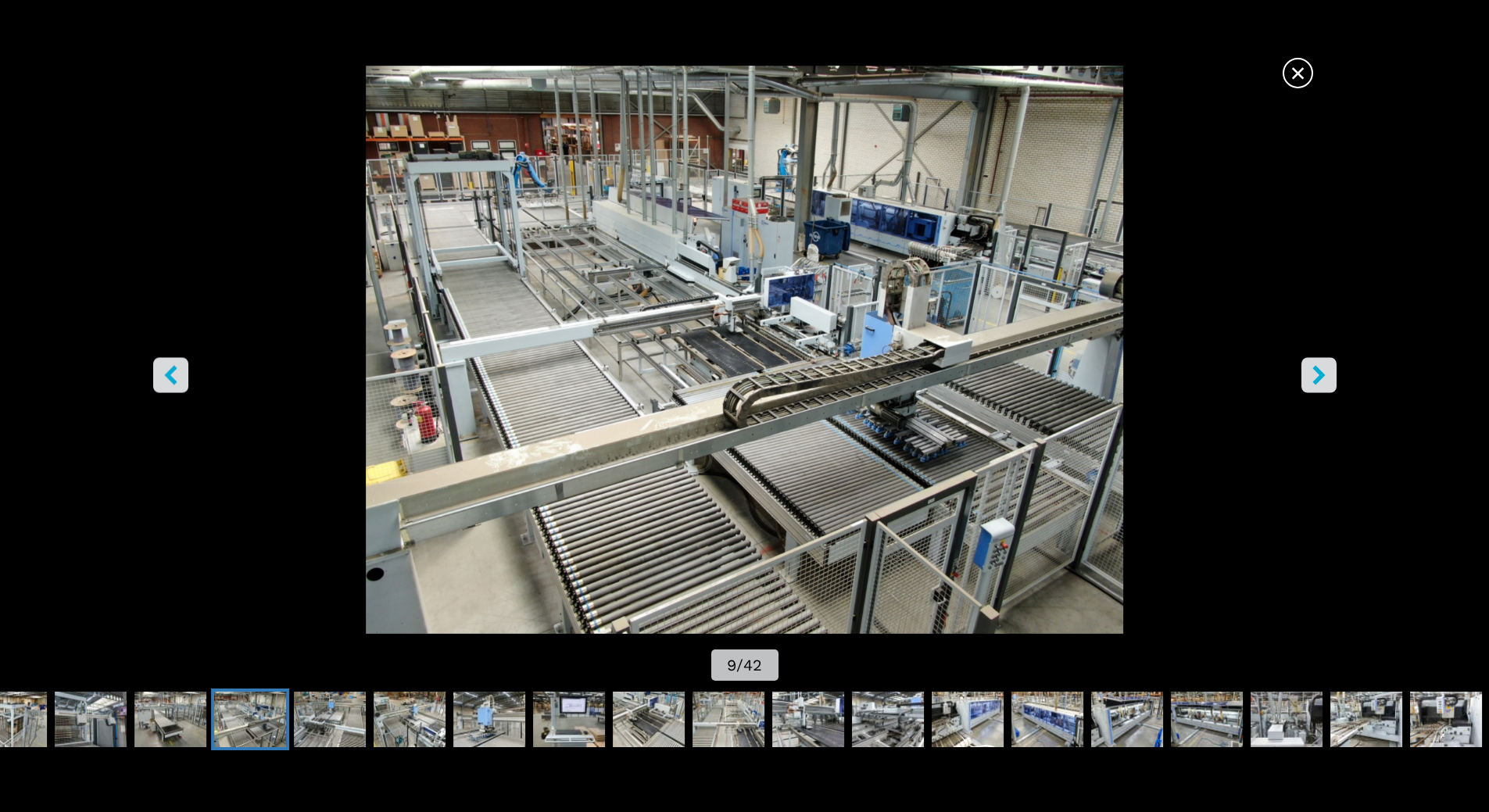
click at [1316, 369] on icon "right-button" at bounding box center [1318, 375] width 13 height 19
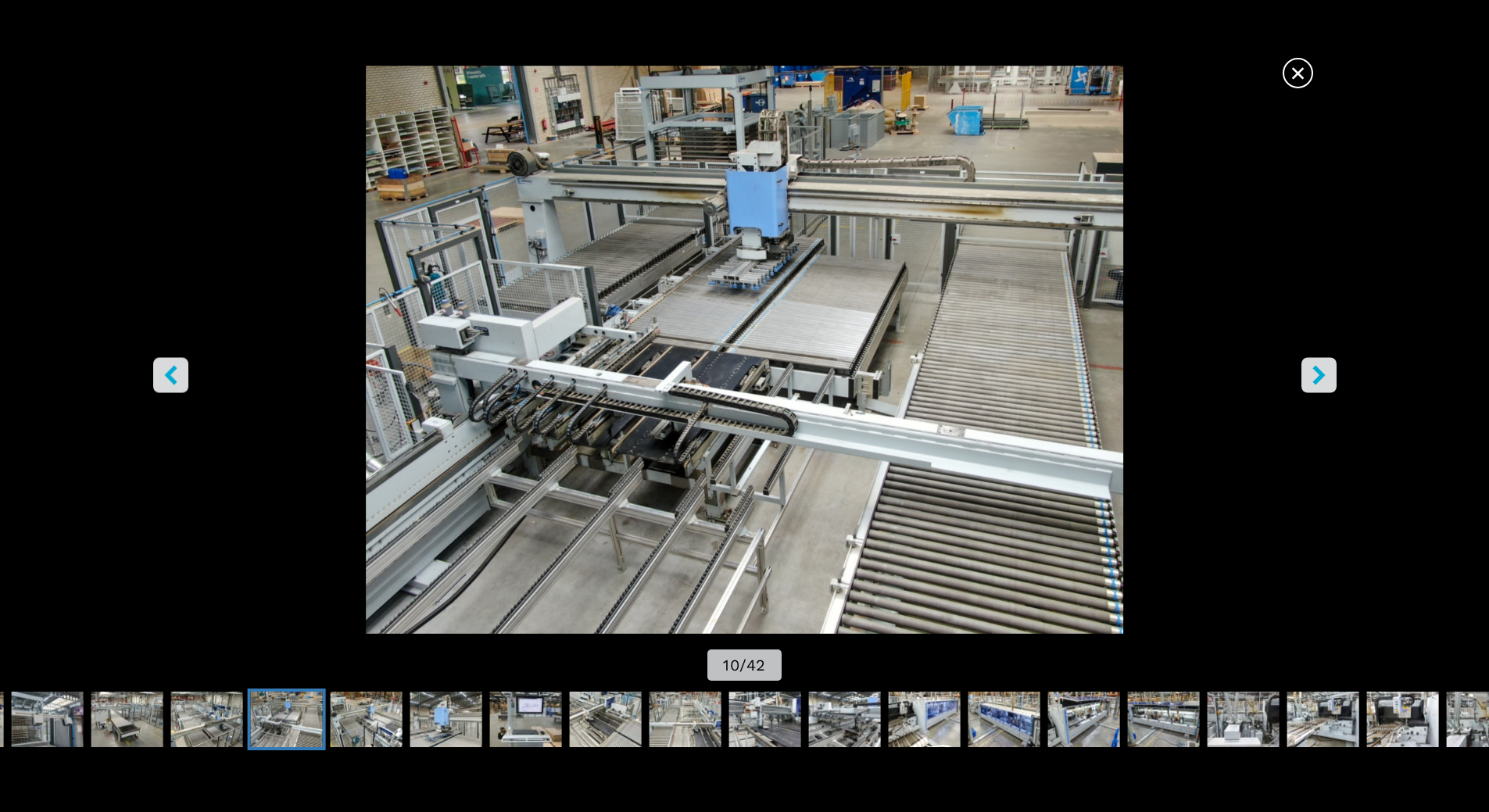
click at [1316, 369] on icon "right-button" at bounding box center [1318, 375] width 13 height 19
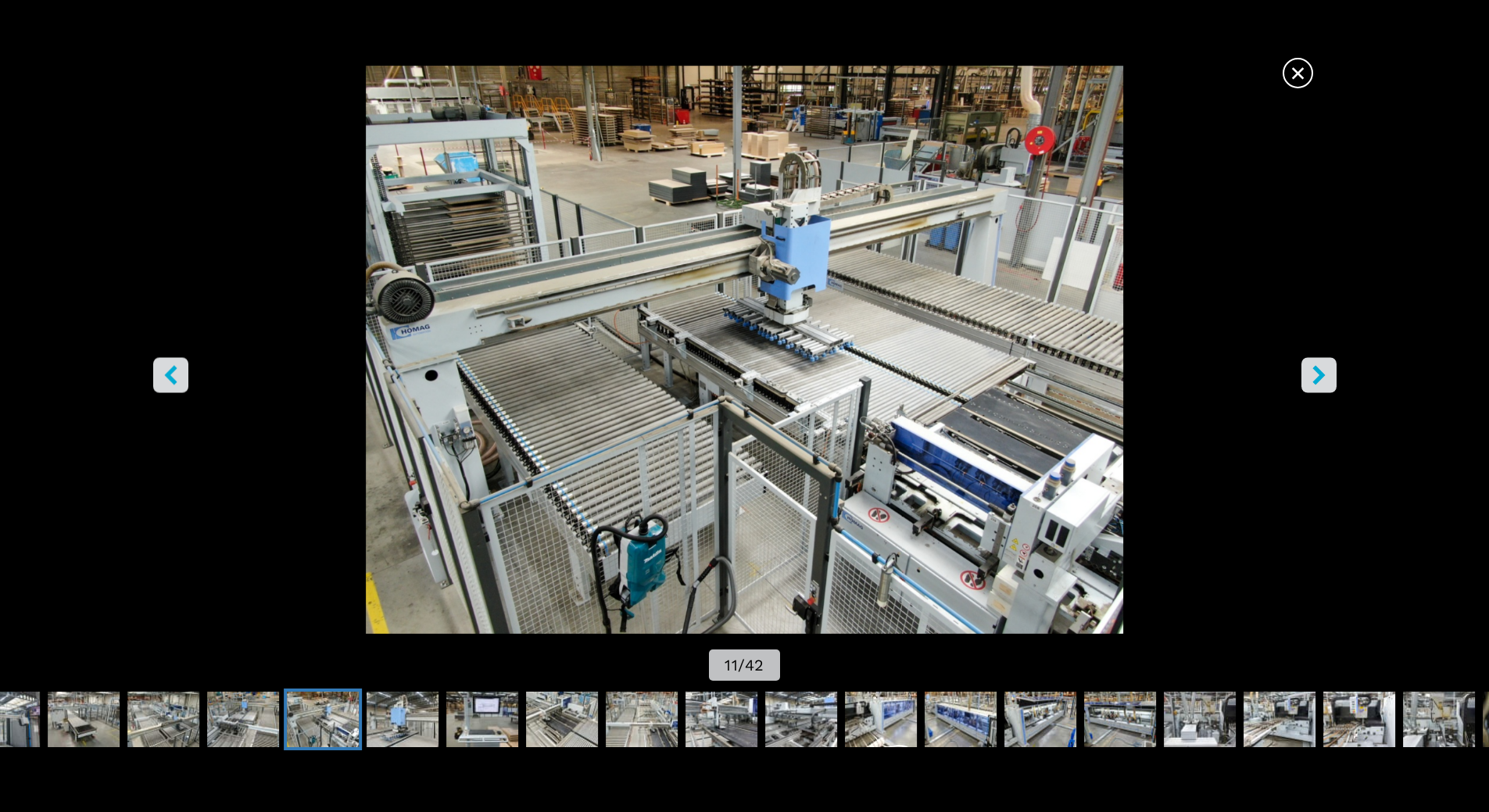
click at [1316, 369] on icon "right-button" at bounding box center [1318, 375] width 13 height 19
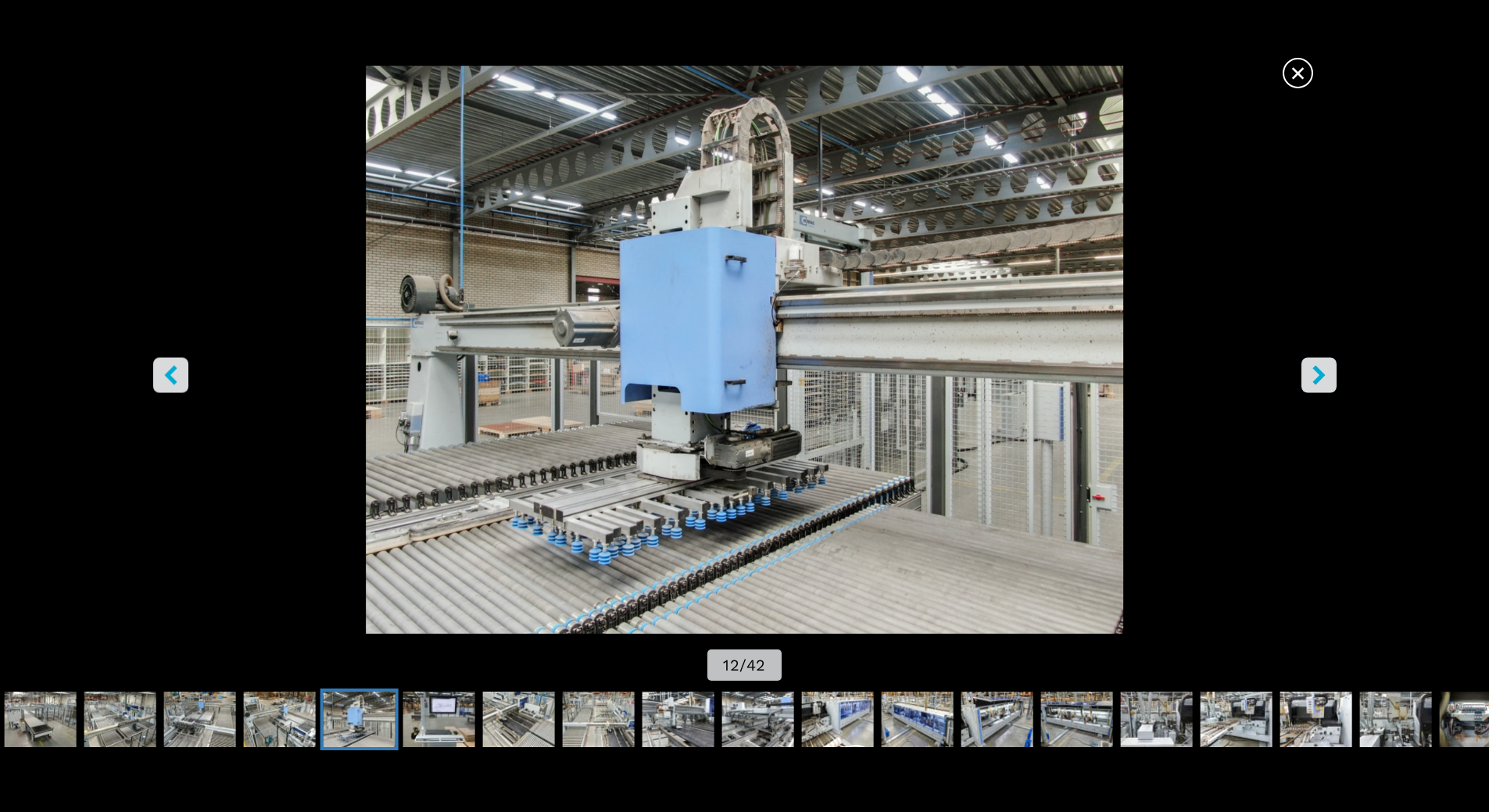
click at [1316, 369] on icon "right-button" at bounding box center [1318, 375] width 13 height 19
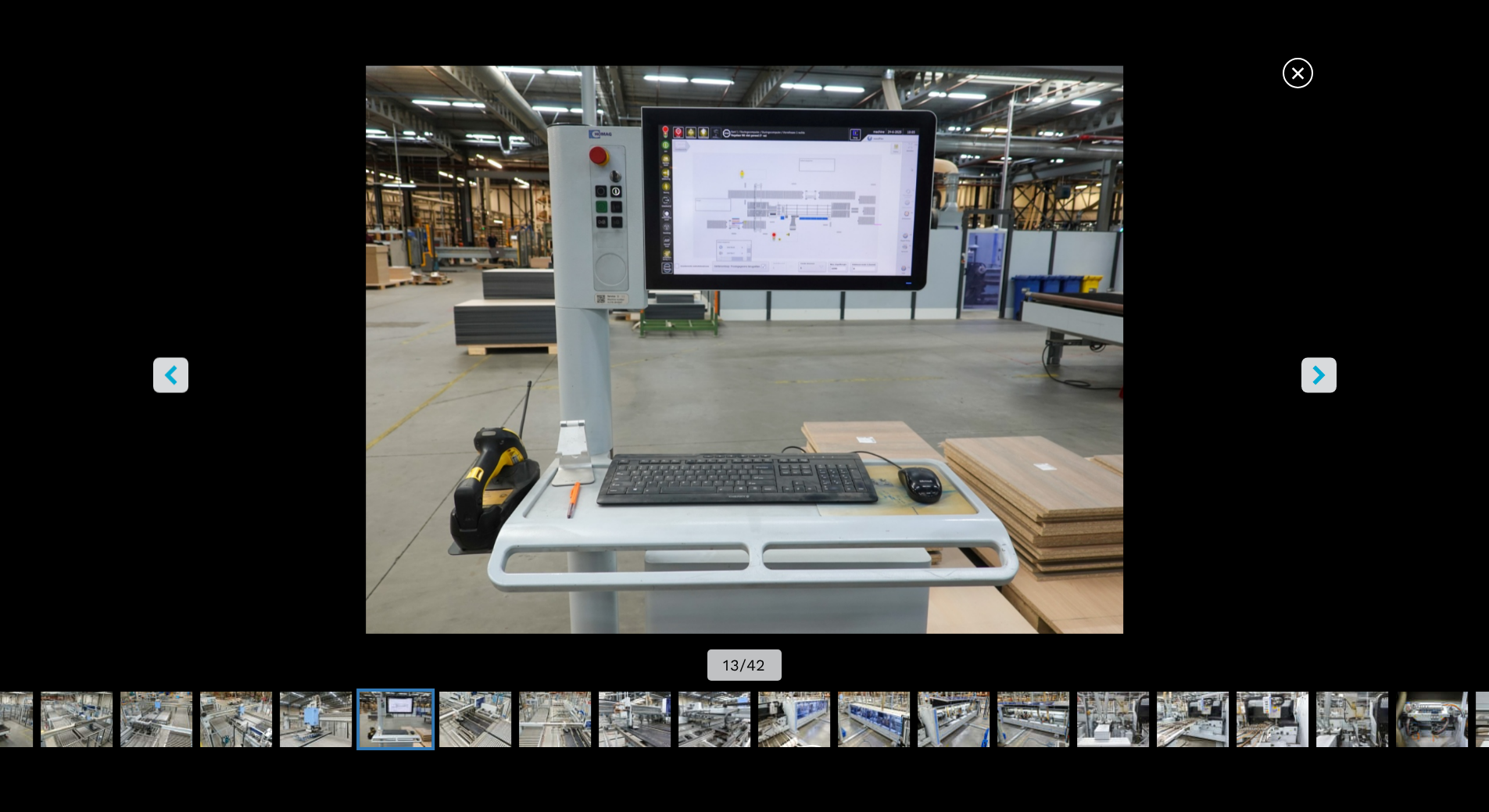
click at [1316, 369] on icon "right-button" at bounding box center [1318, 375] width 13 height 19
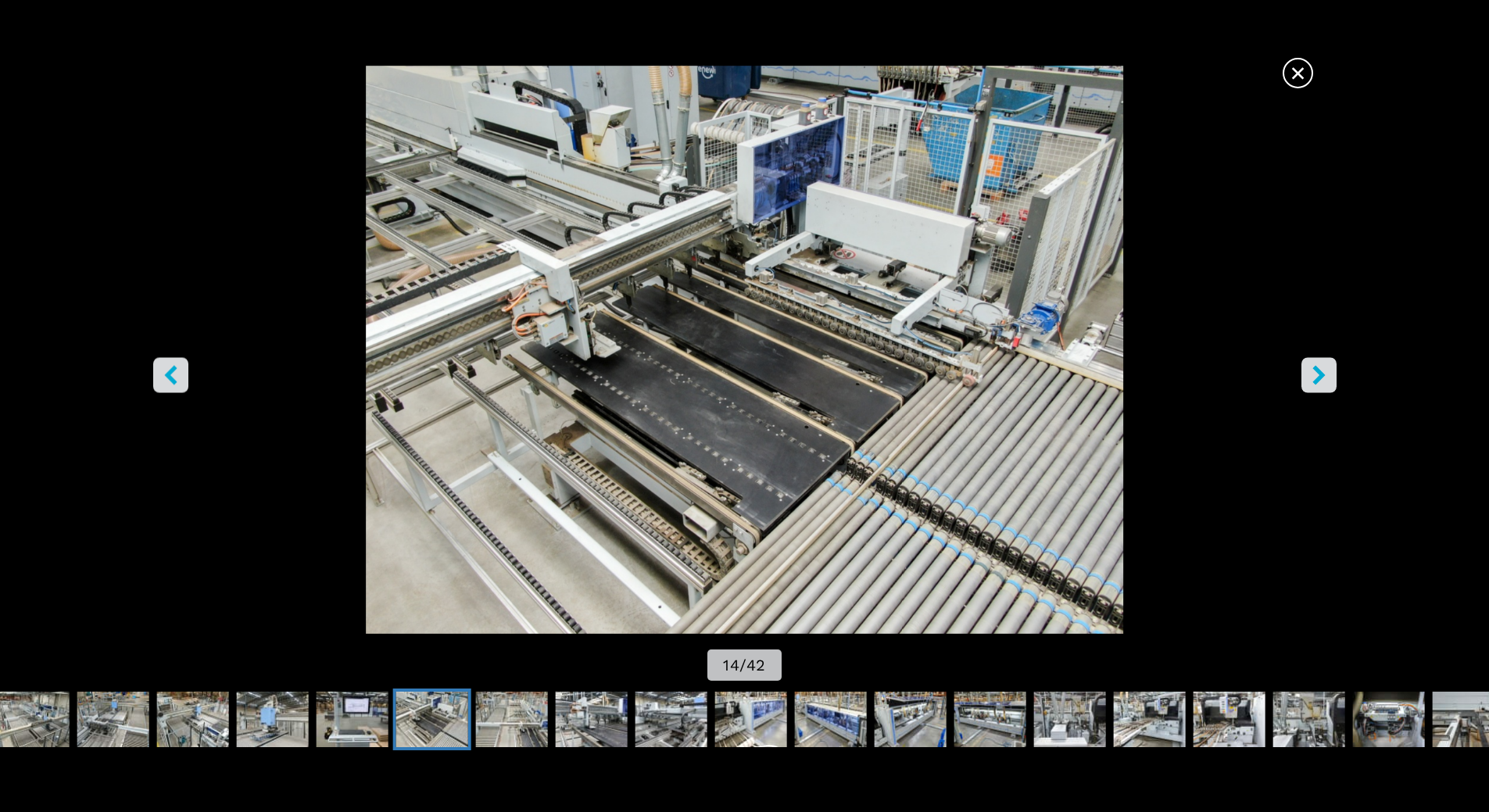
click at [1316, 369] on icon "right-button" at bounding box center [1318, 375] width 13 height 19
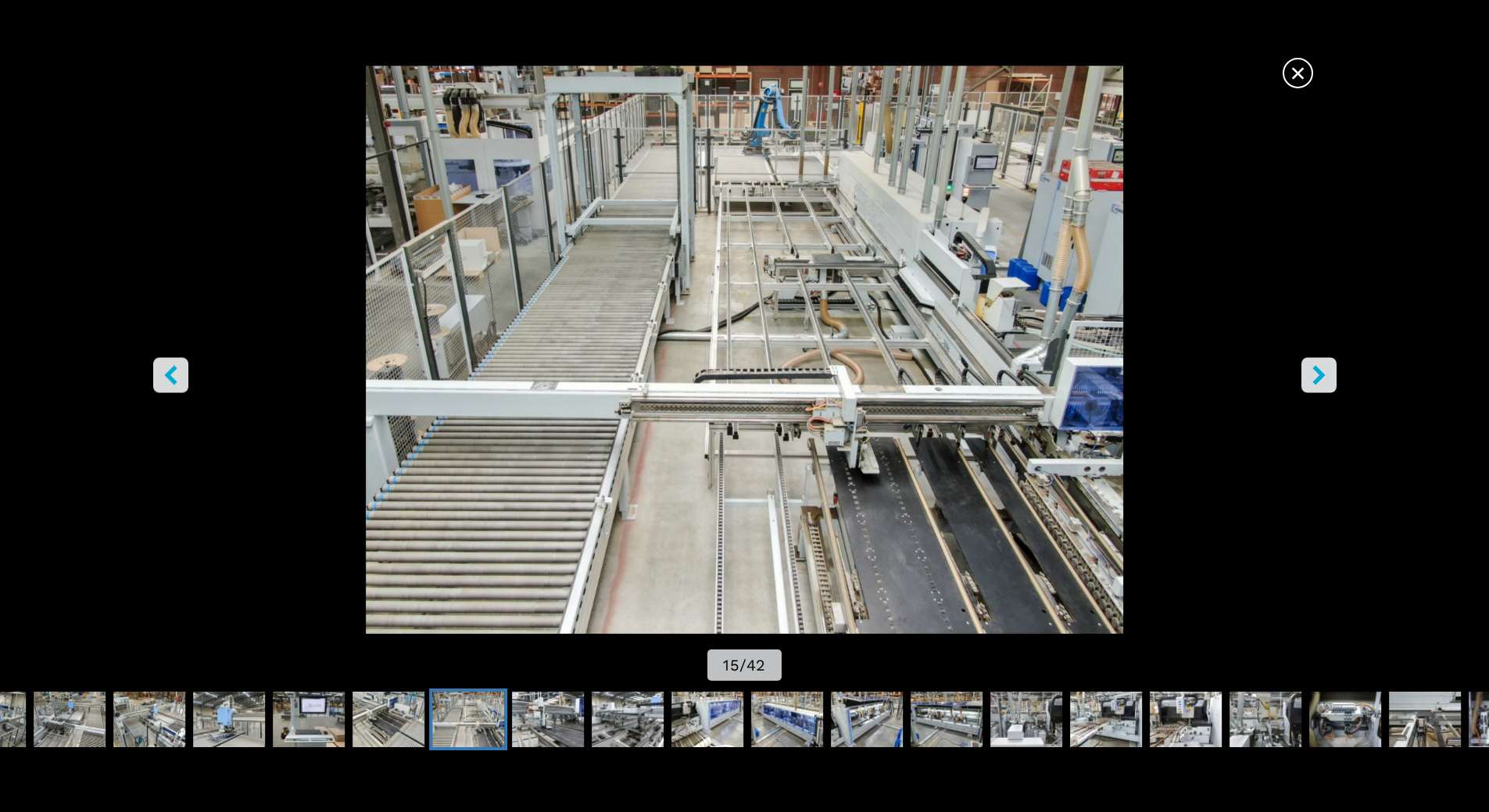
click at [1316, 369] on icon "right-button" at bounding box center [1318, 375] width 13 height 19
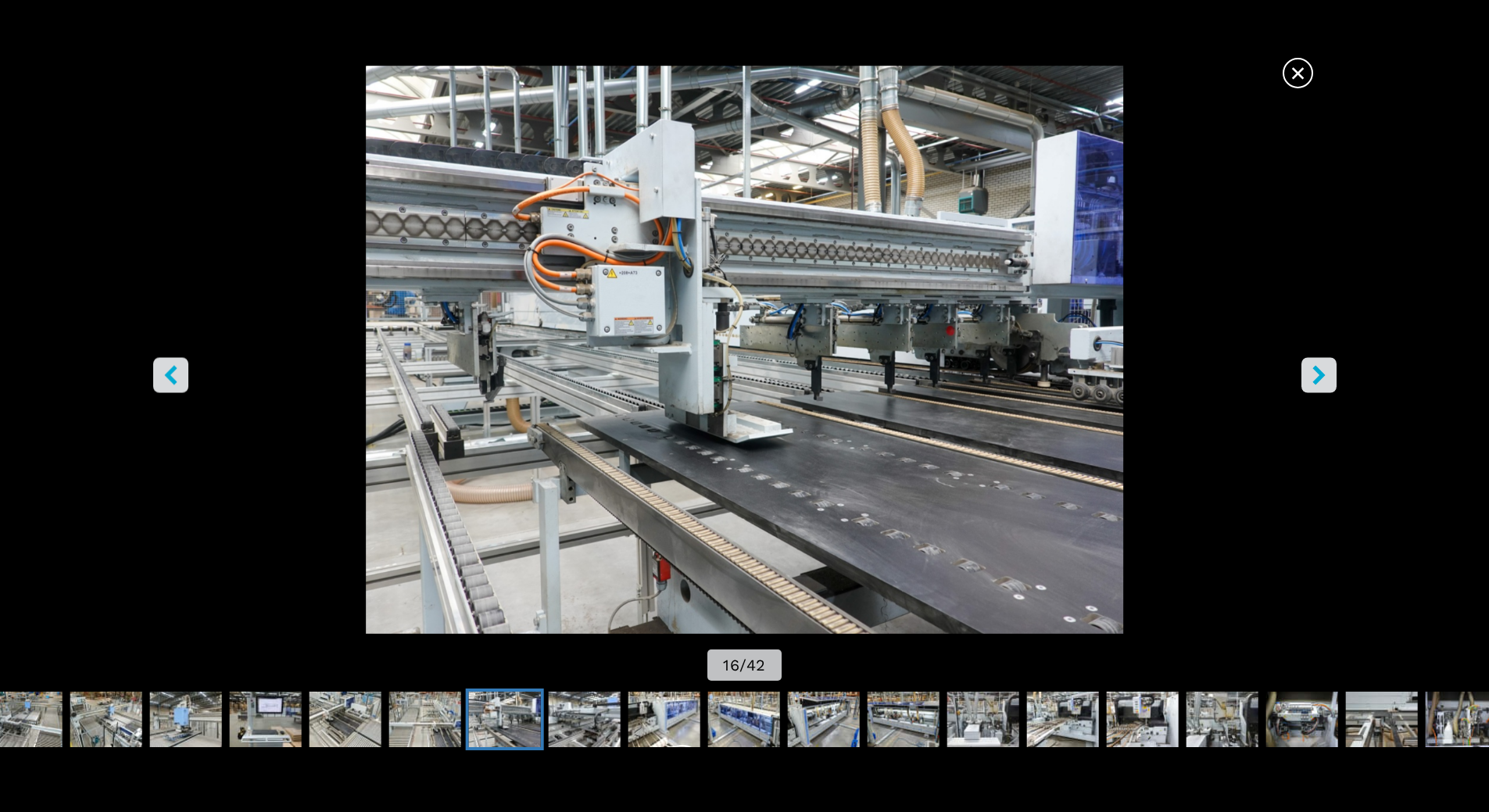
click at [1316, 369] on icon "right-button" at bounding box center [1318, 375] width 13 height 19
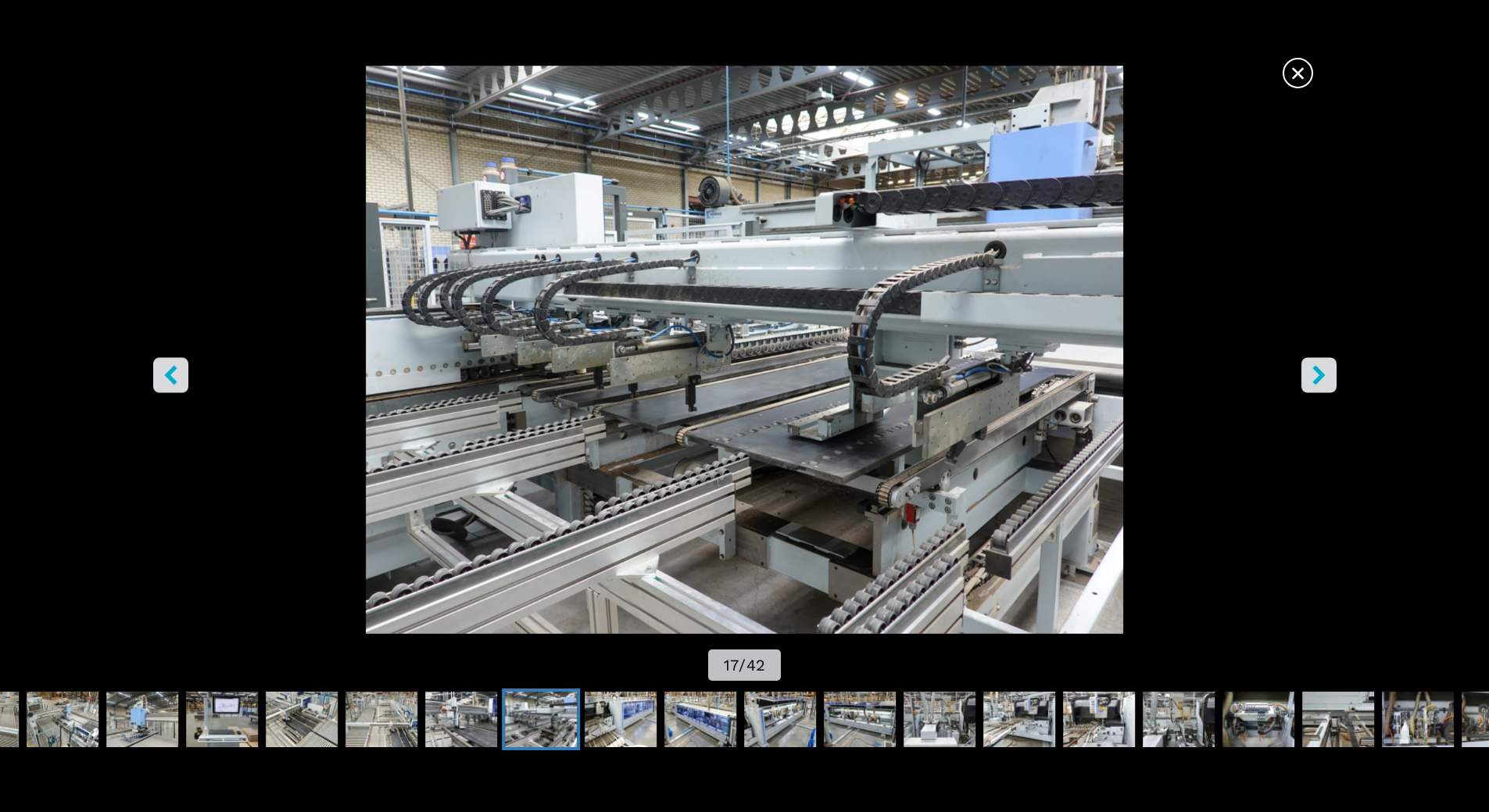
click at [1312, 378] on icon "right-button" at bounding box center [1319, 375] width 19 height 19
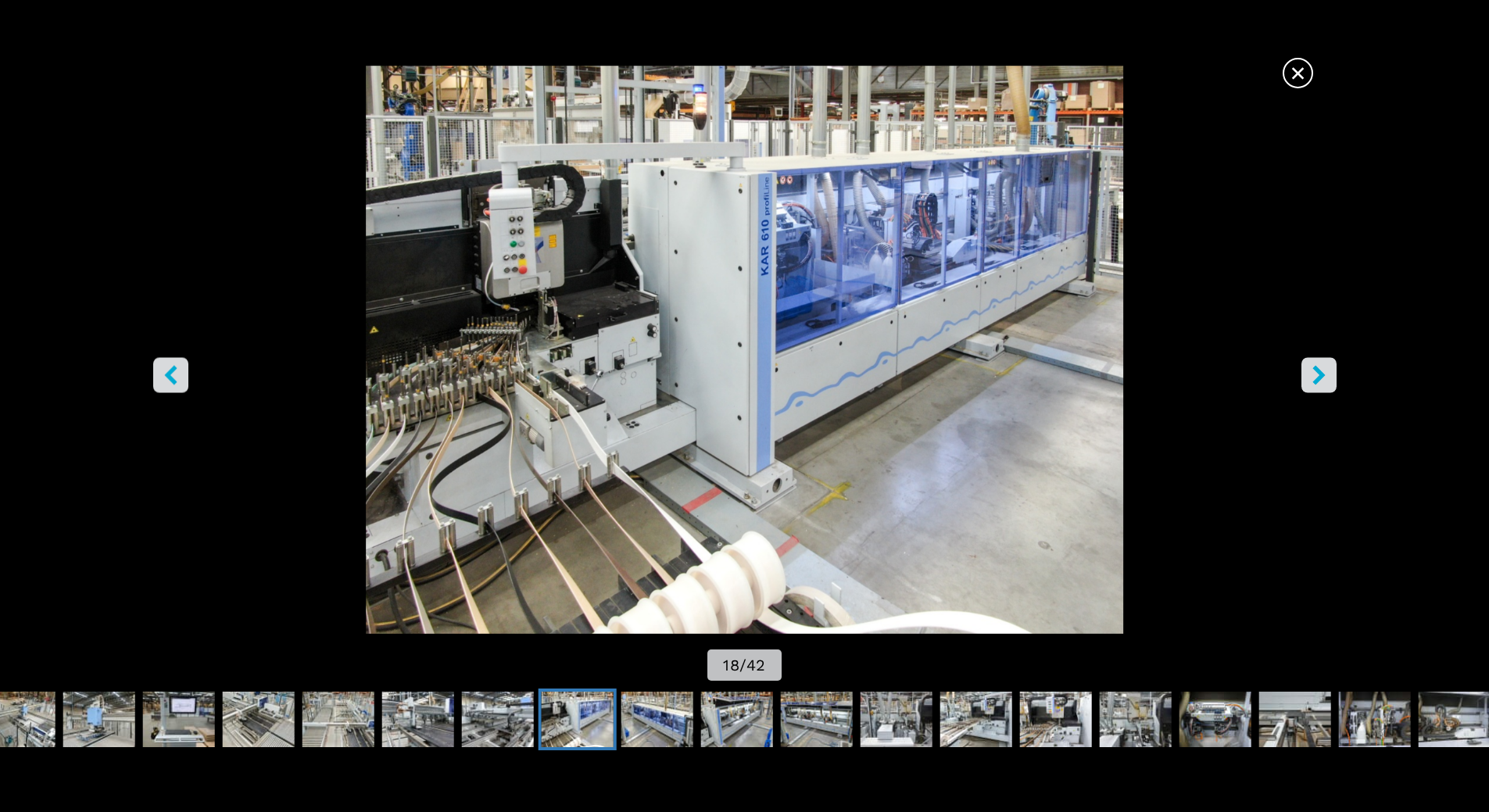
click at [1312, 378] on icon "right-button" at bounding box center [1319, 375] width 19 height 19
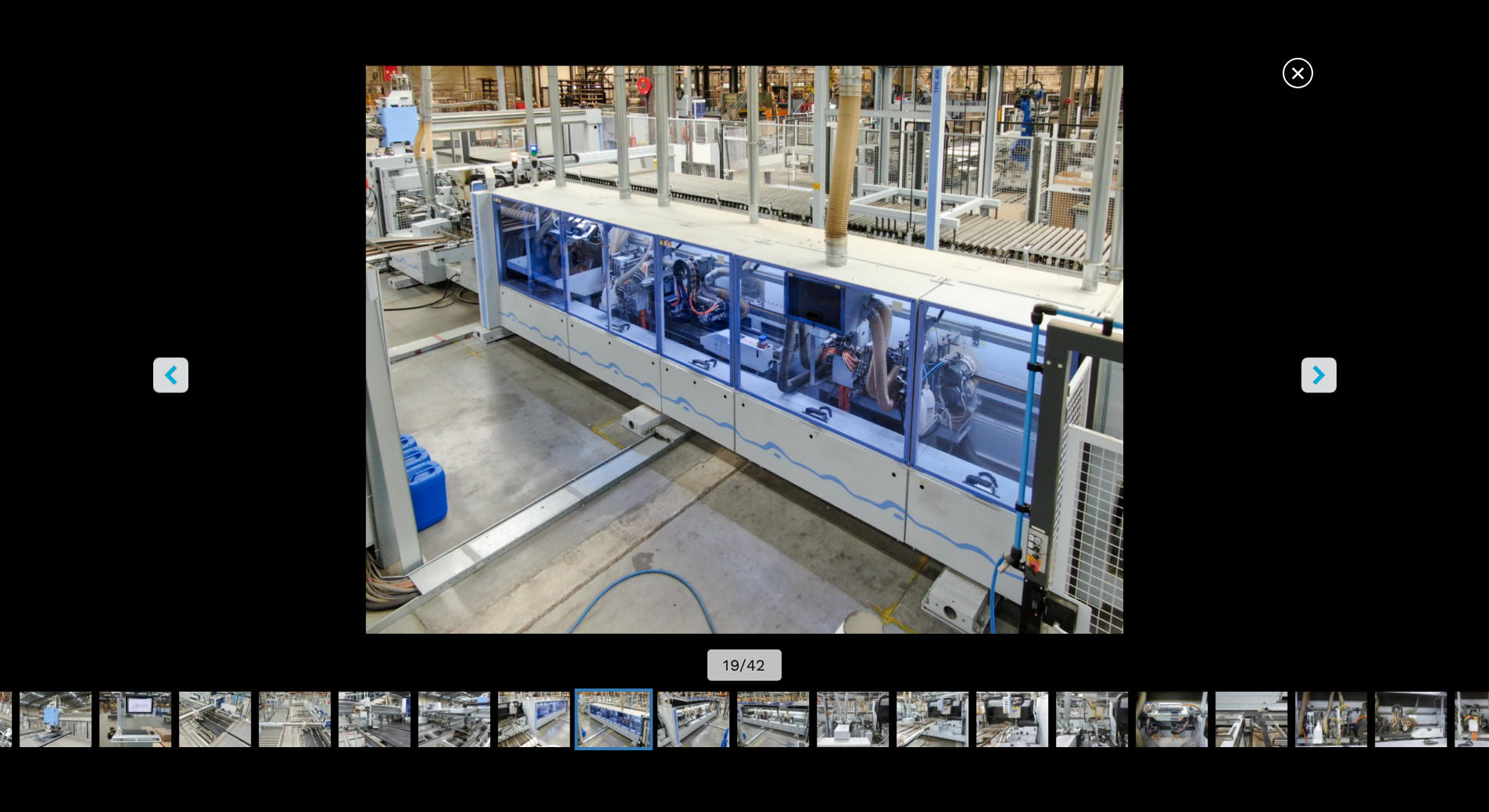
click at [1312, 378] on icon "right-button" at bounding box center [1319, 375] width 19 height 19
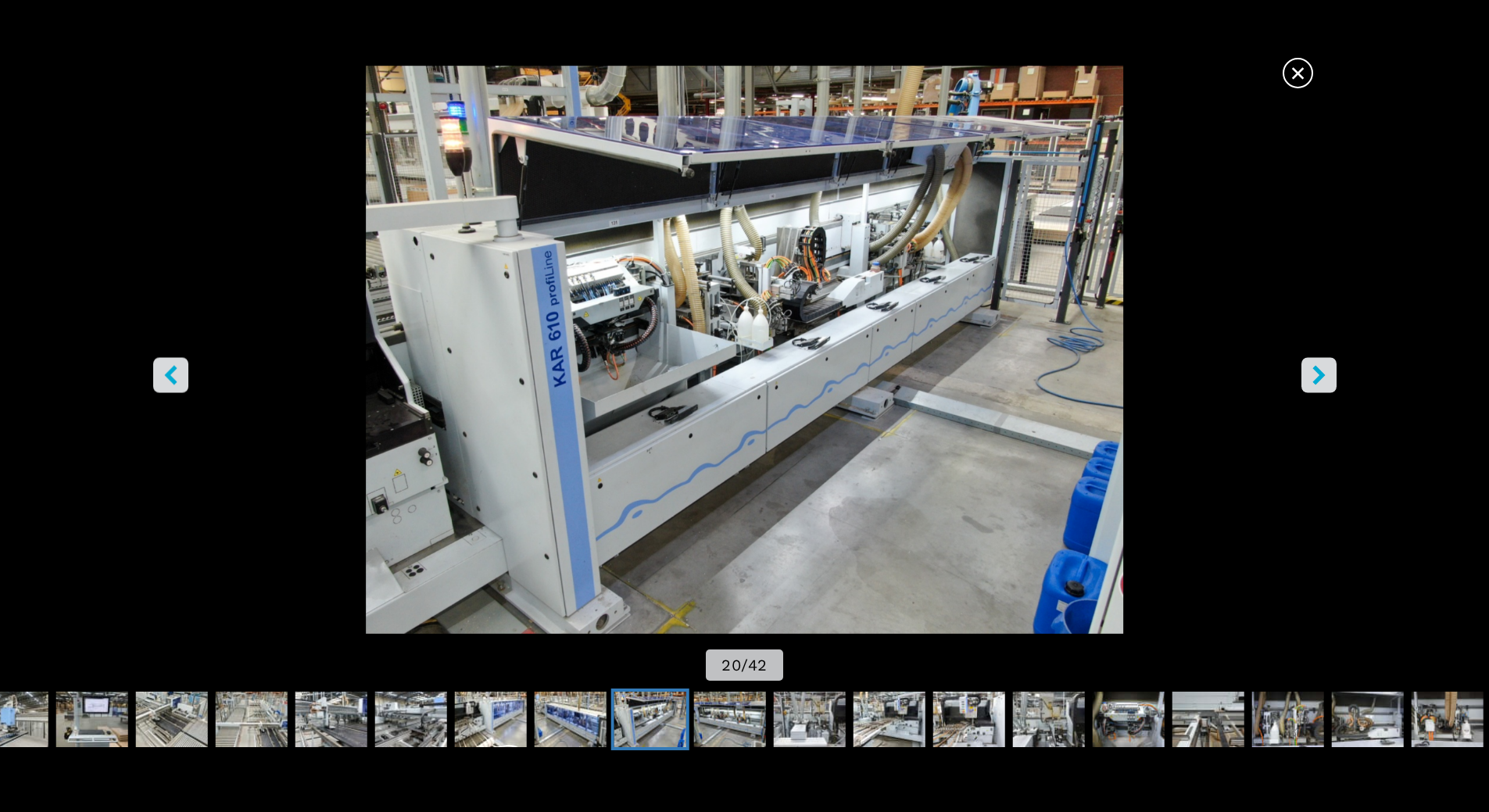
click at [1312, 378] on icon "right-button" at bounding box center [1319, 375] width 19 height 19
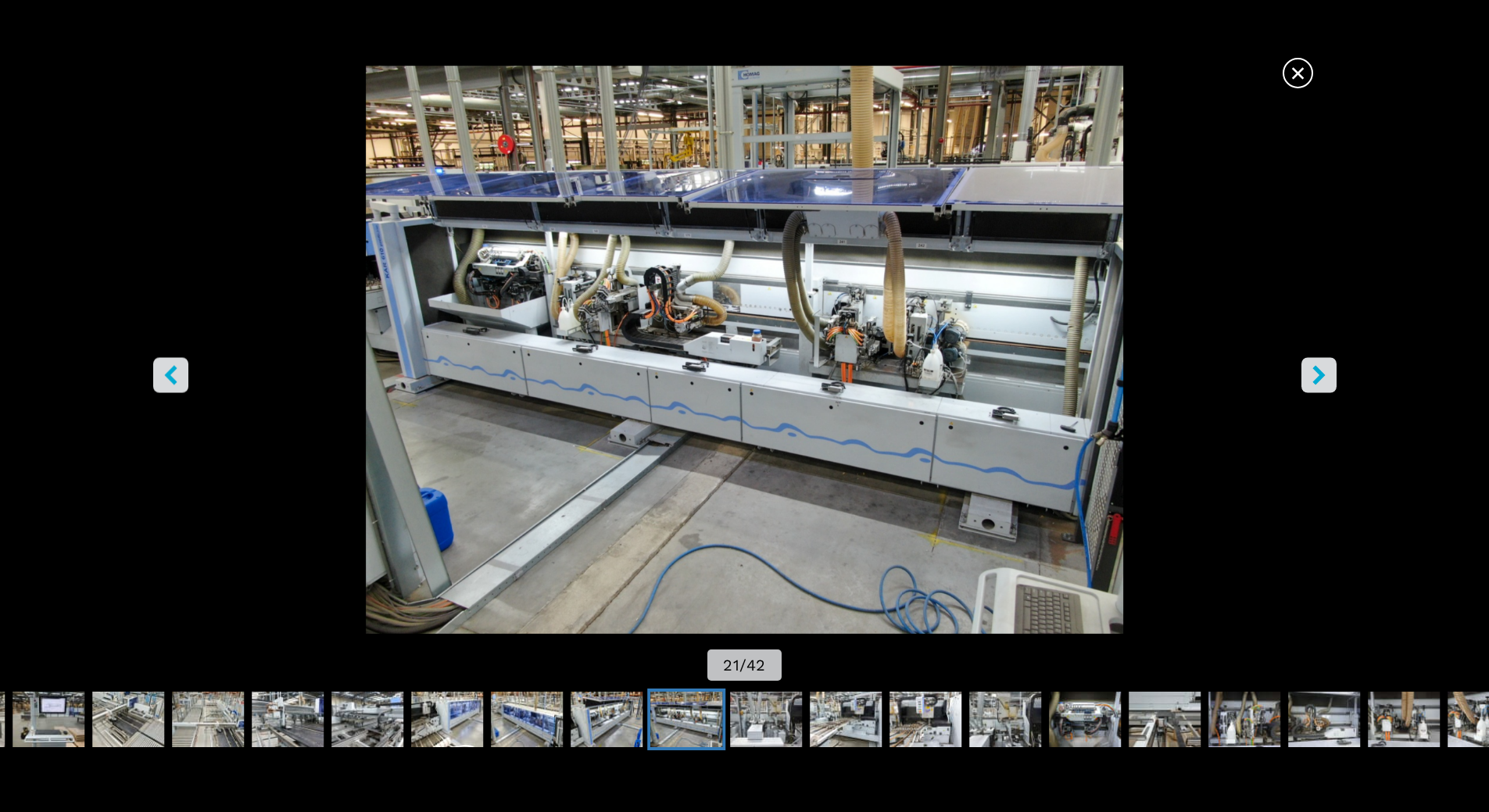
click at [1312, 378] on icon "right-button" at bounding box center [1319, 375] width 19 height 19
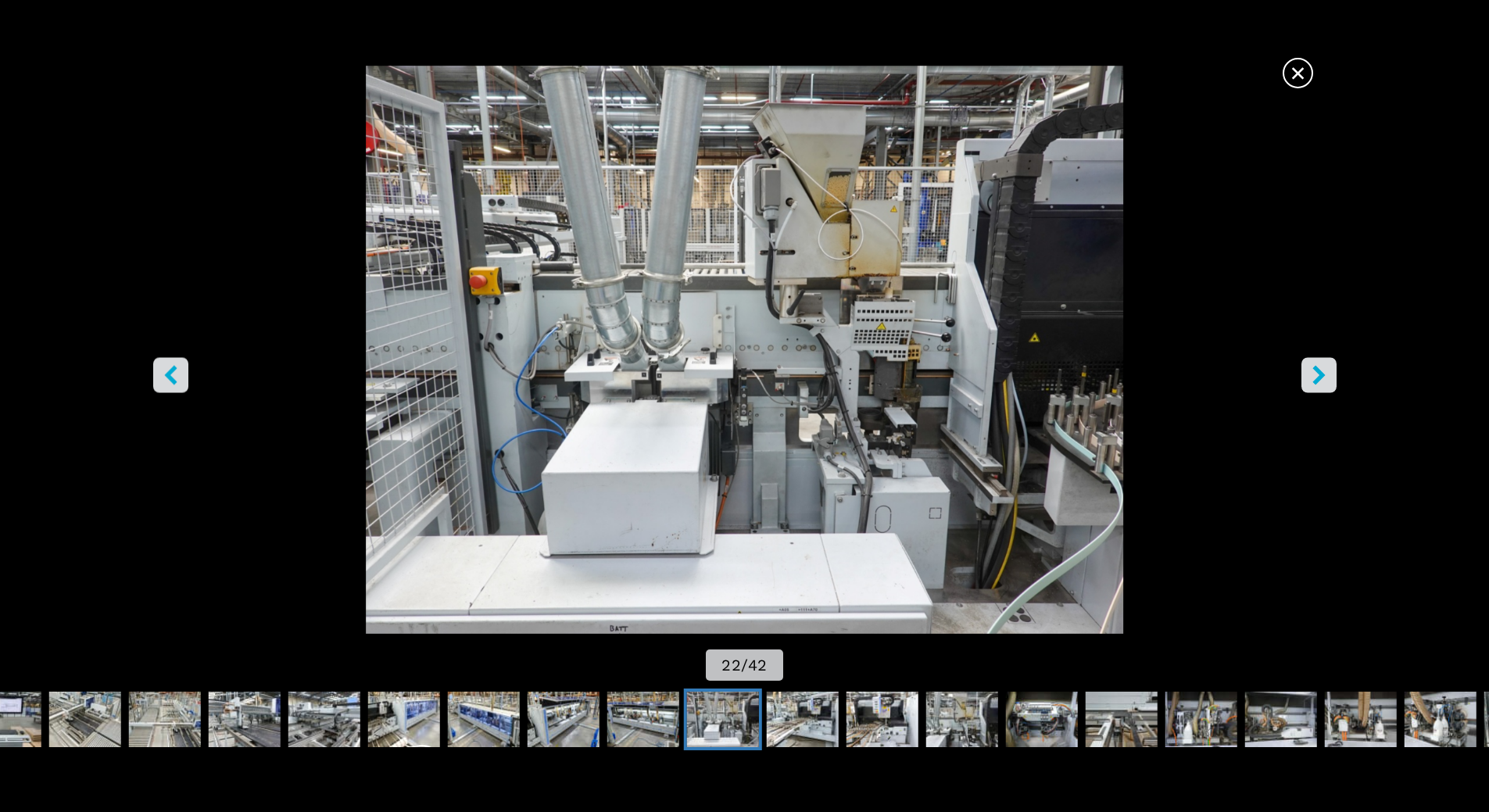
click at [1321, 380] on icon "right-button" at bounding box center [1319, 375] width 19 height 19
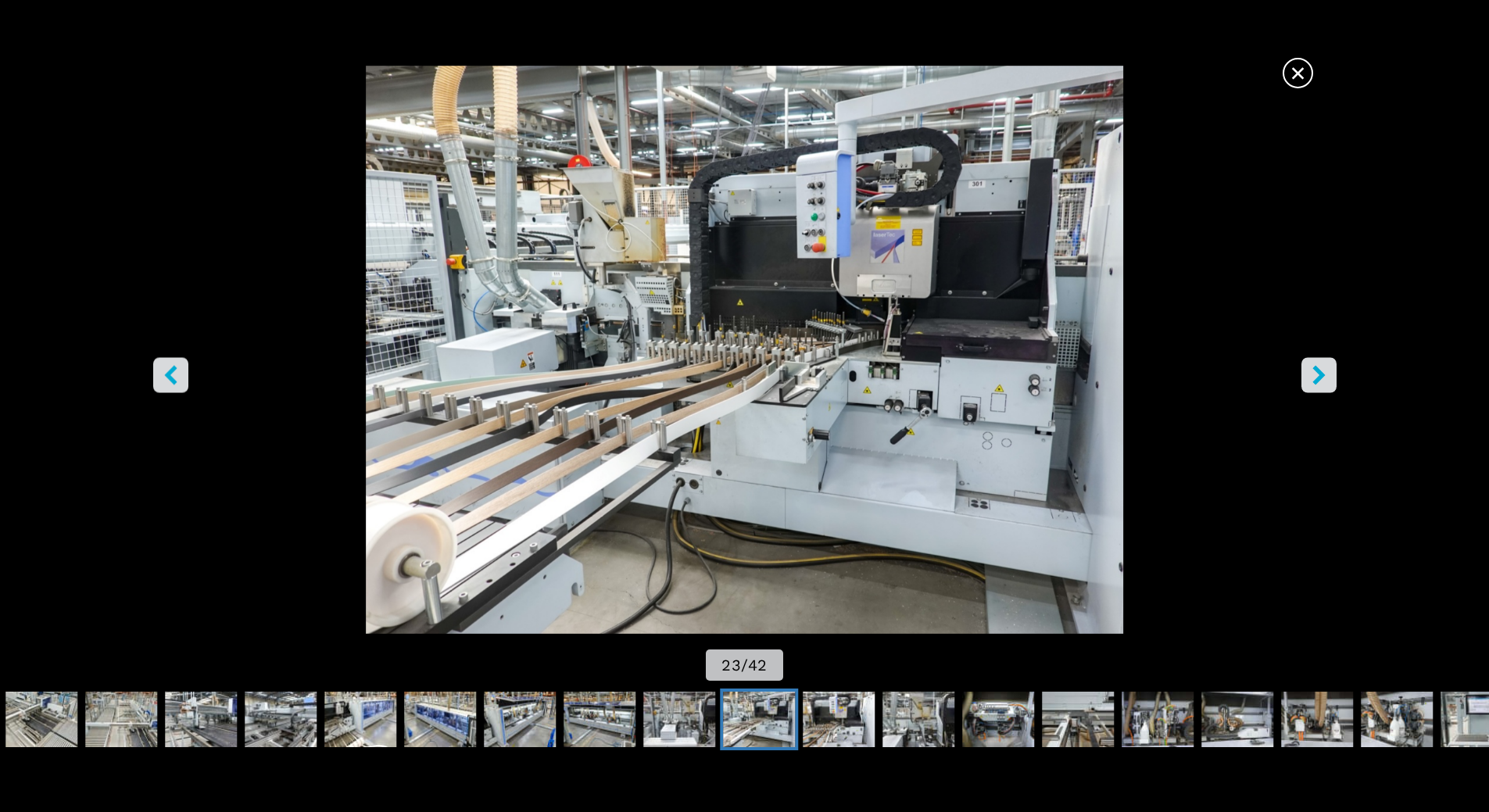
click at [1321, 380] on icon "right-button" at bounding box center [1319, 375] width 19 height 19
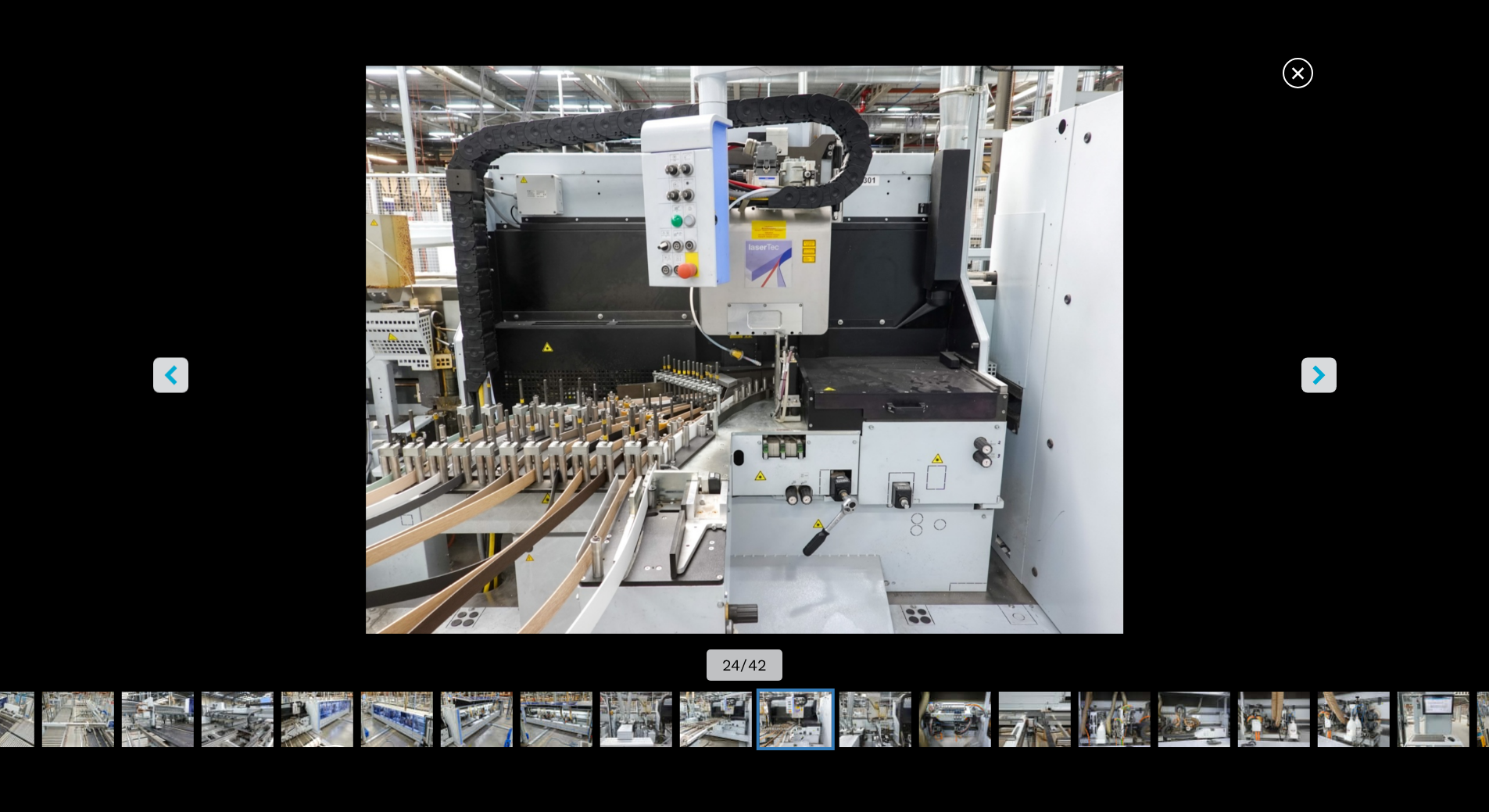
click at [1321, 380] on icon "right-button" at bounding box center [1319, 375] width 19 height 19
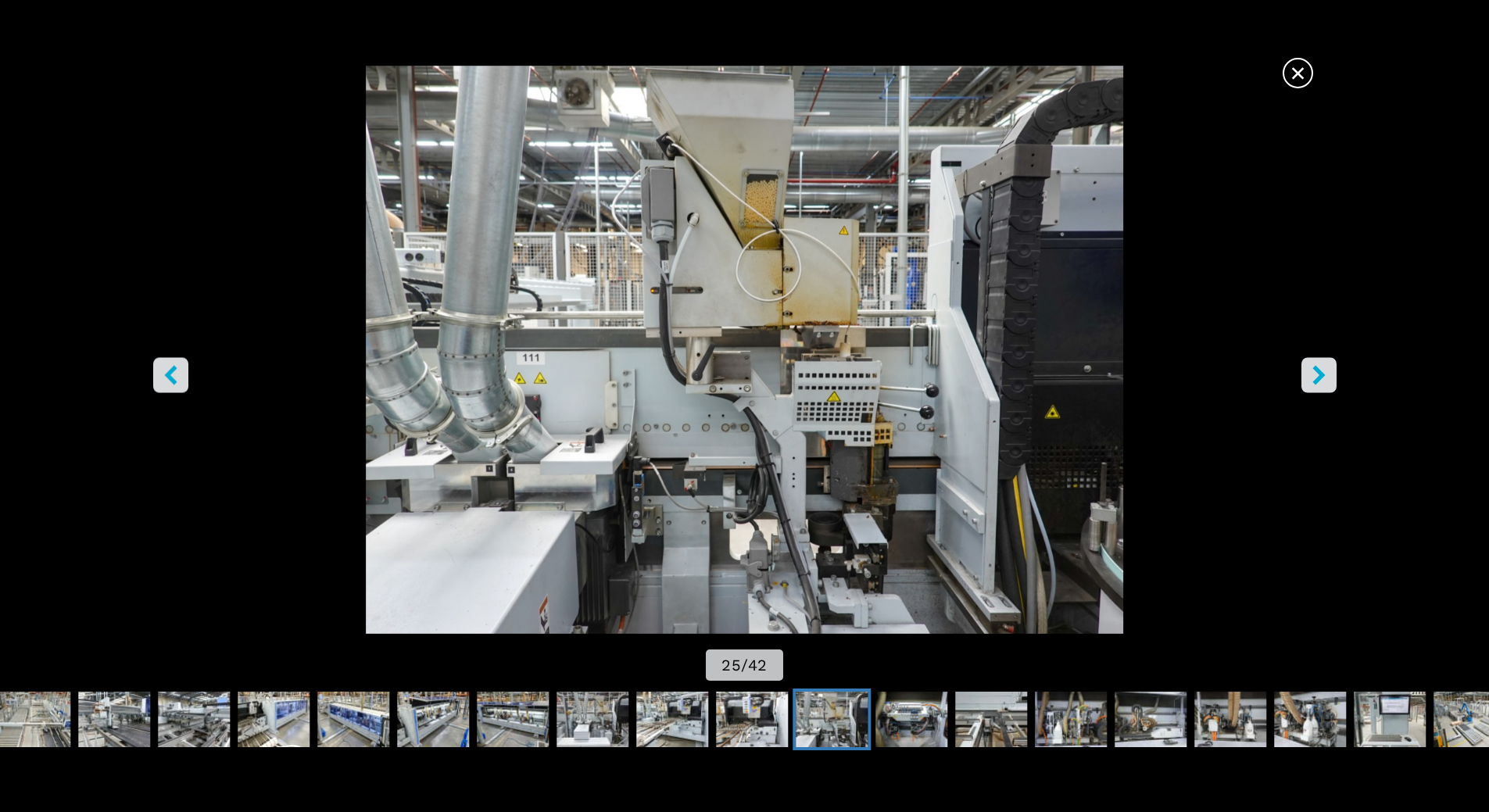
click at [1321, 380] on icon "right-button" at bounding box center [1319, 375] width 19 height 19
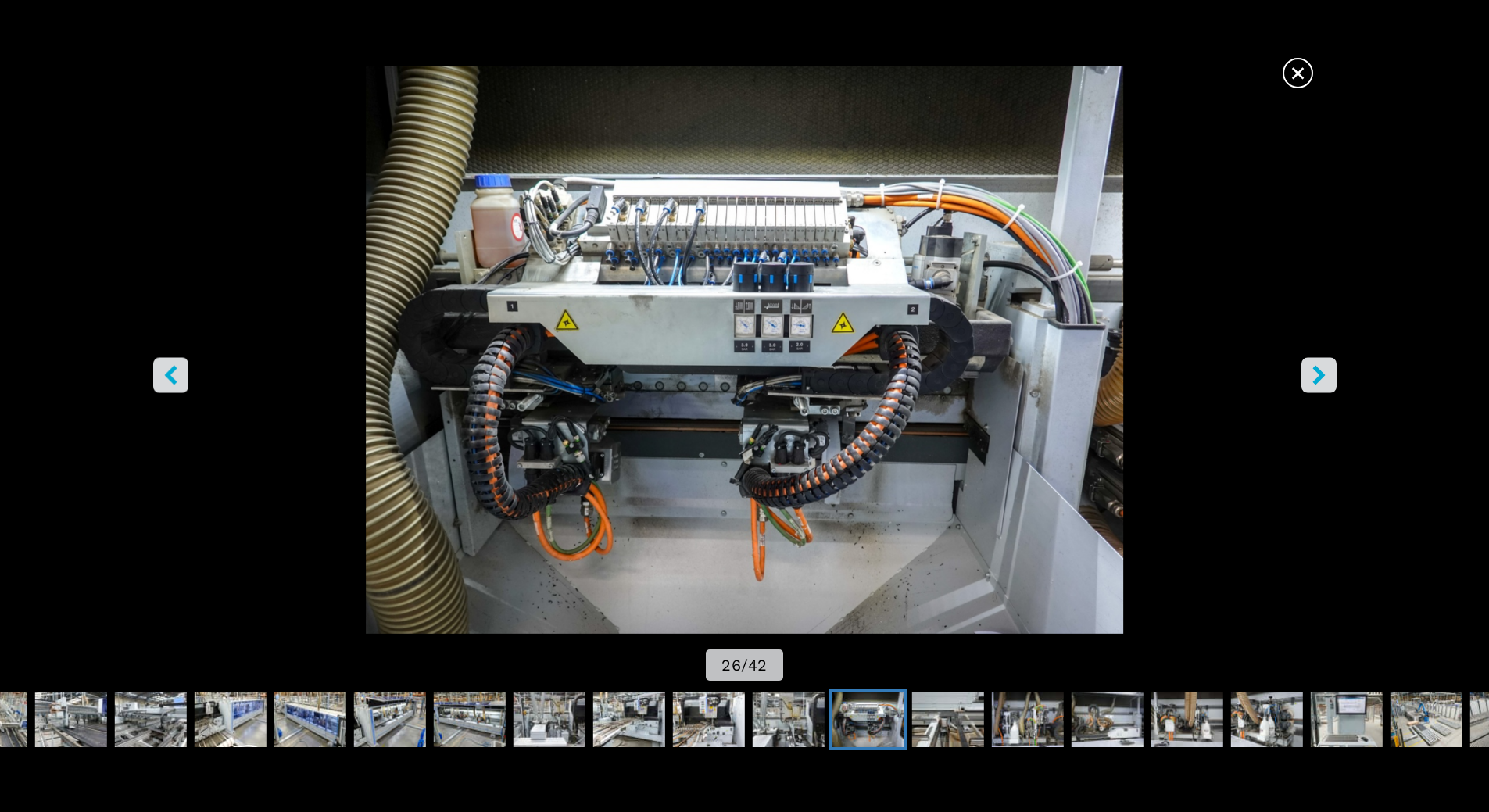
click at [1321, 380] on icon "right-button" at bounding box center [1319, 375] width 19 height 19
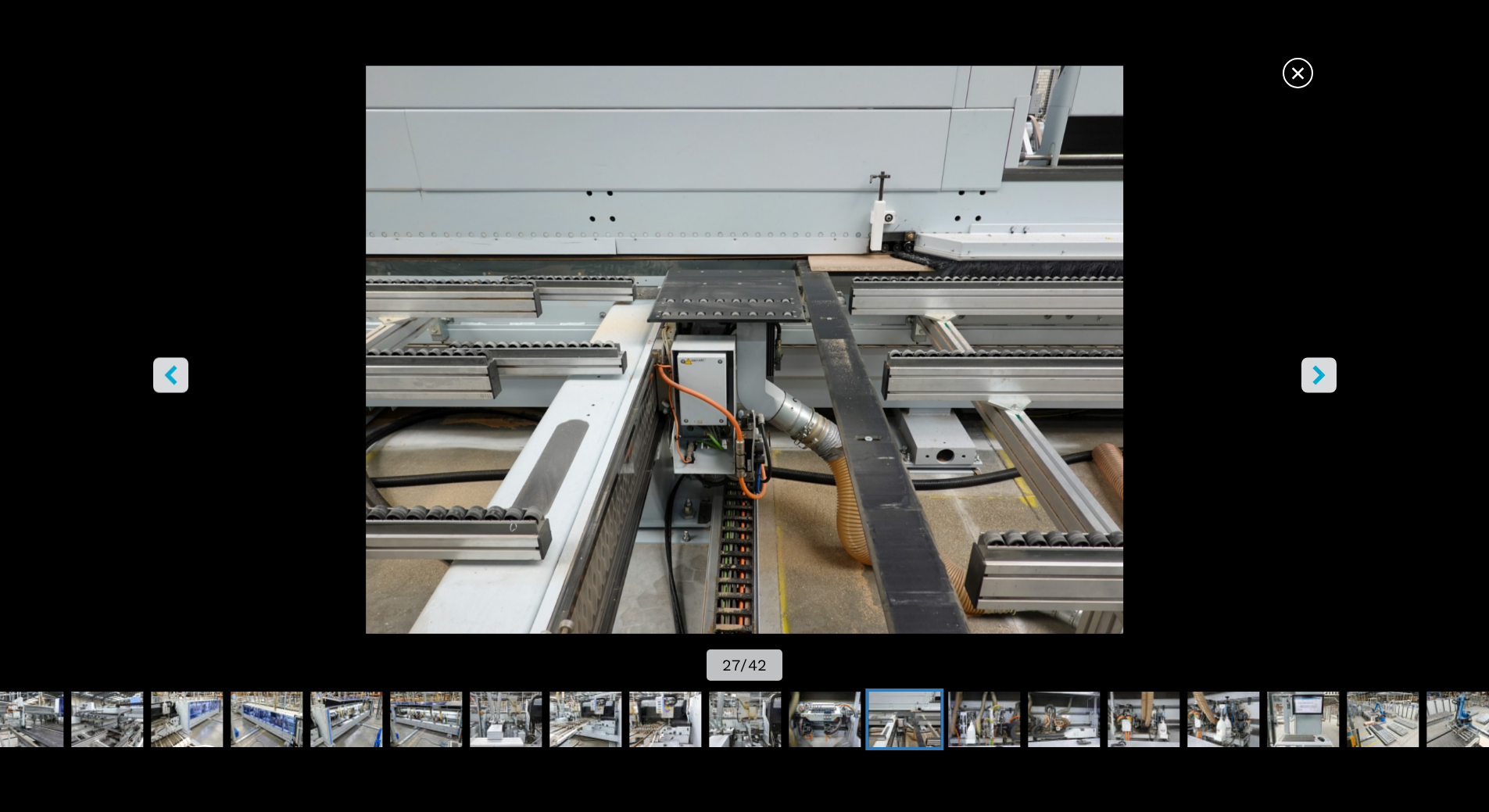
click at [1321, 380] on icon "right-button" at bounding box center [1319, 375] width 19 height 19
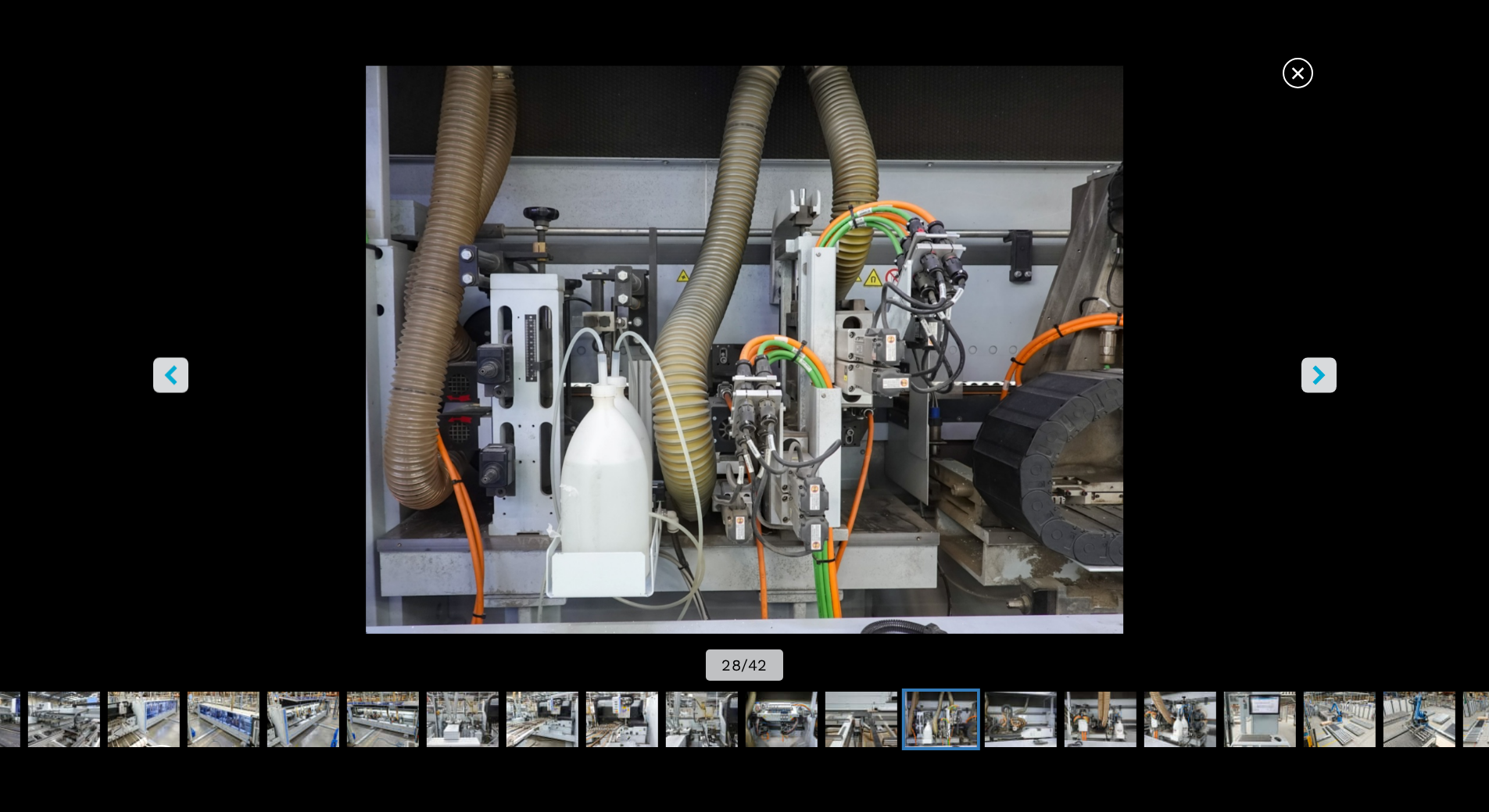
drag, startPoint x: 1317, startPoint y: 375, endPoint x: 1317, endPoint y: 361, distance: 14.0
click at [1318, 362] on button "right-button" at bounding box center [1319, 374] width 35 height 35
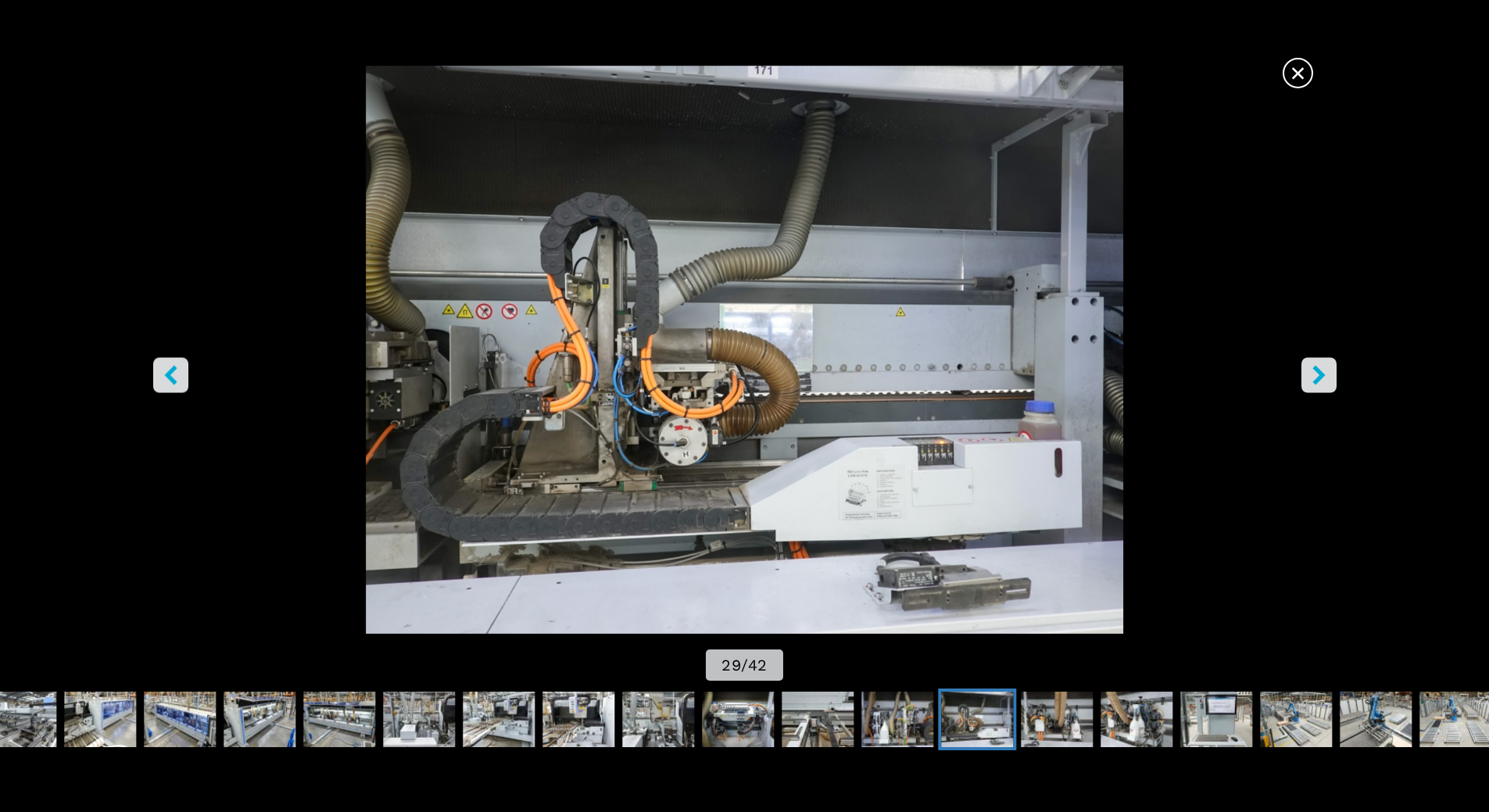
click at [1321, 361] on button "right-button" at bounding box center [1319, 374] width 35 height 35
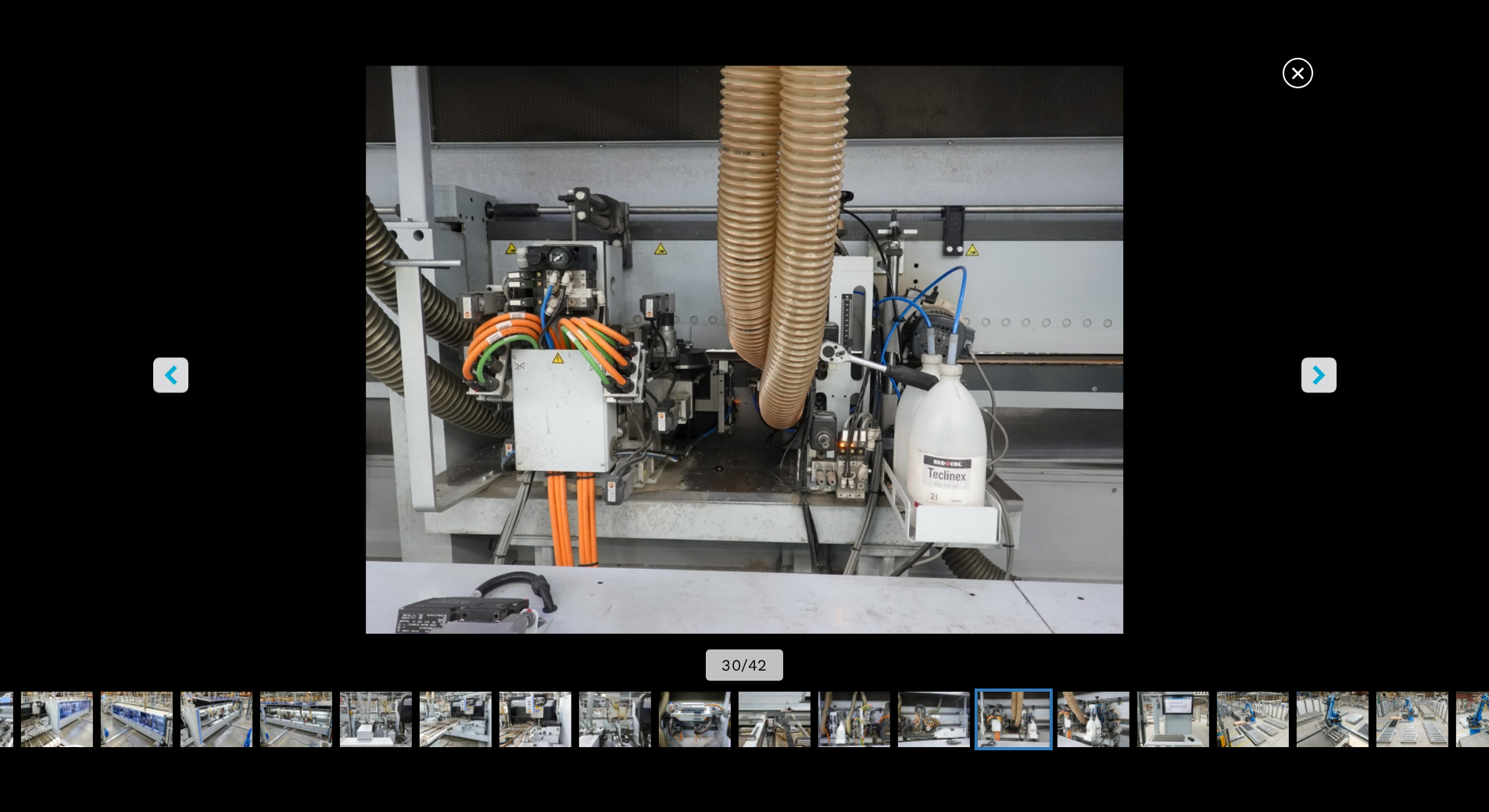
click at [1296, 68] on span "×" at bounding box center [1298, 70] width 27 height 27
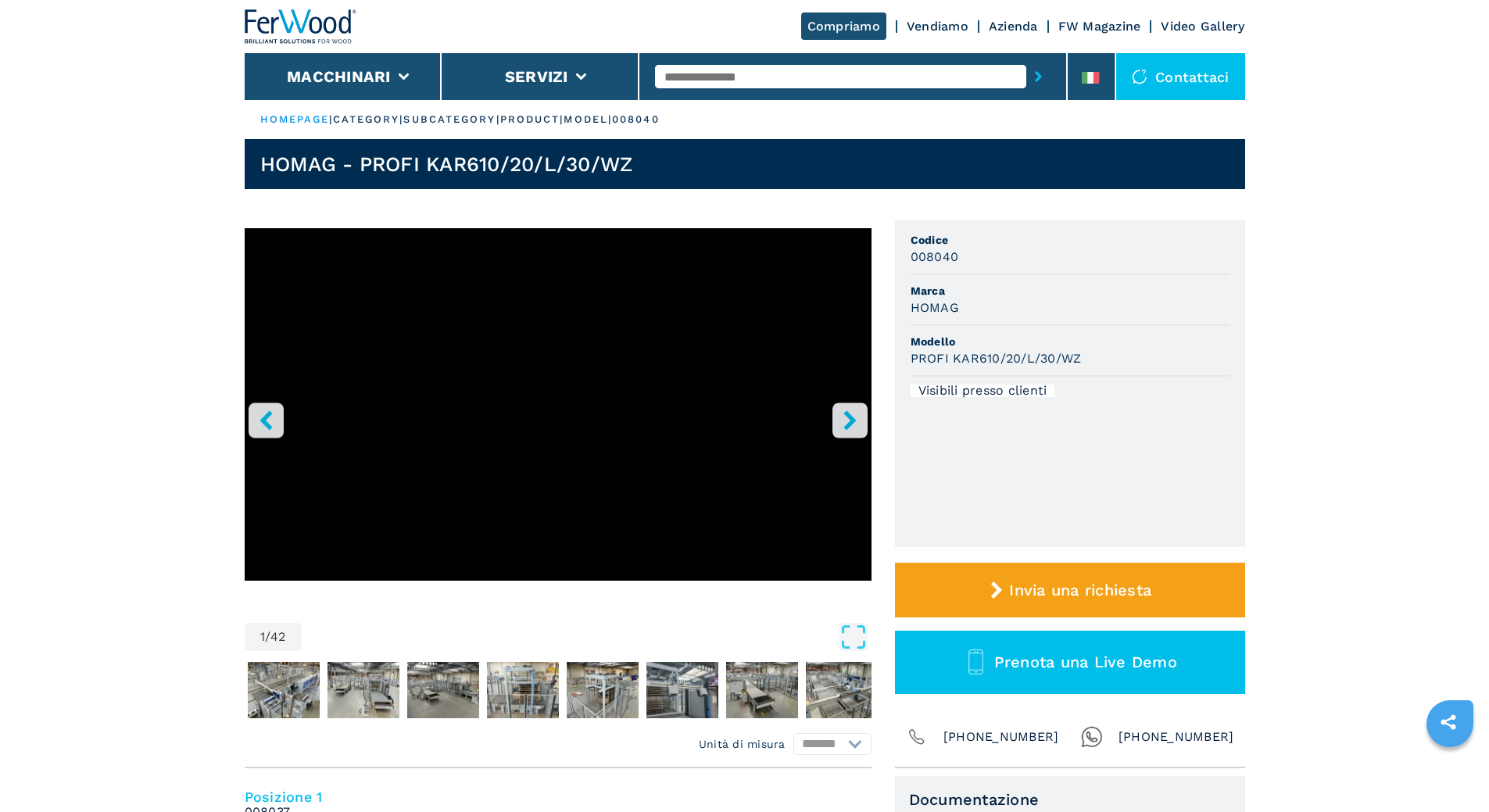
select select "**********"
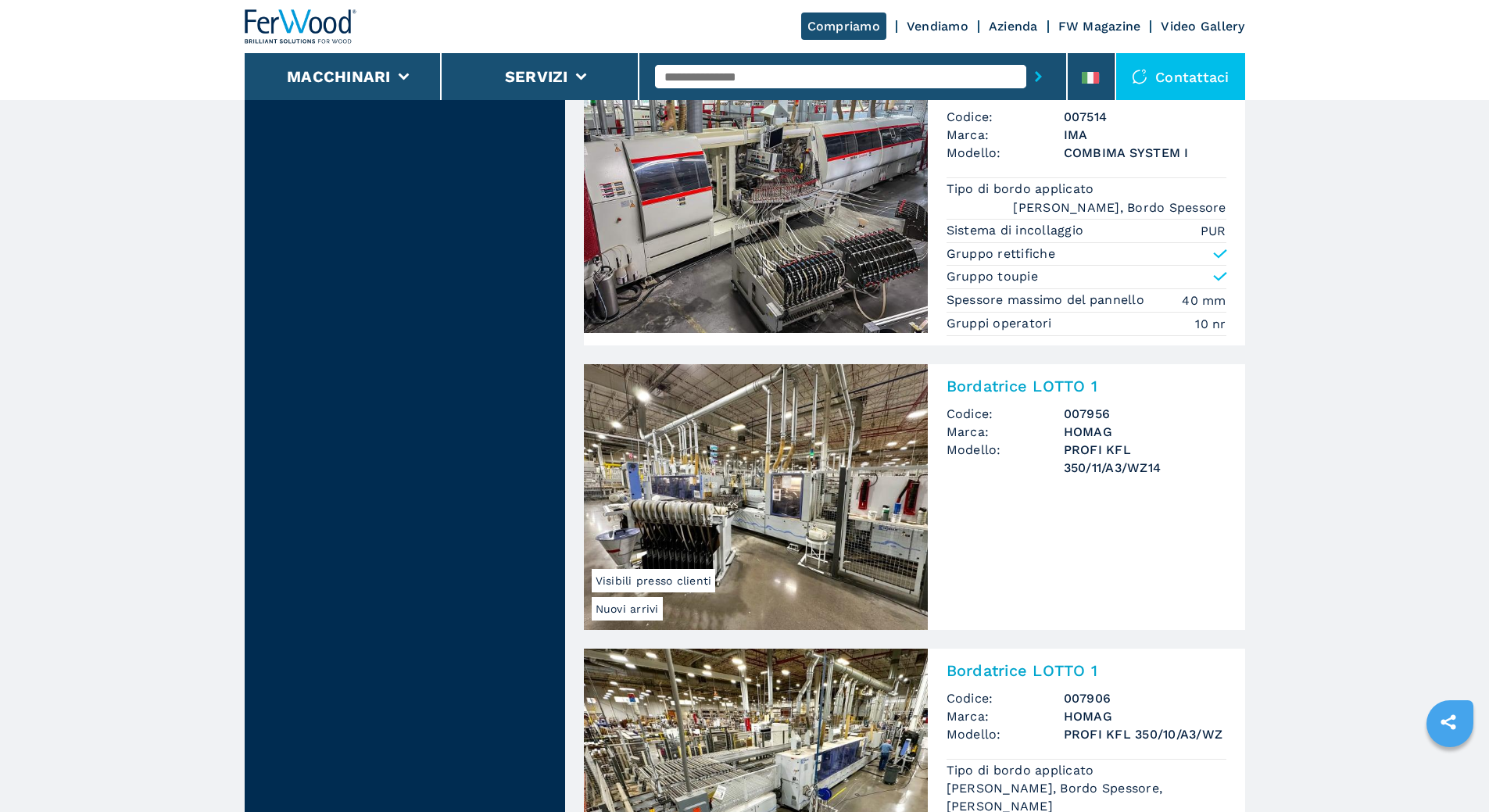
scroll to position [1485, 0]
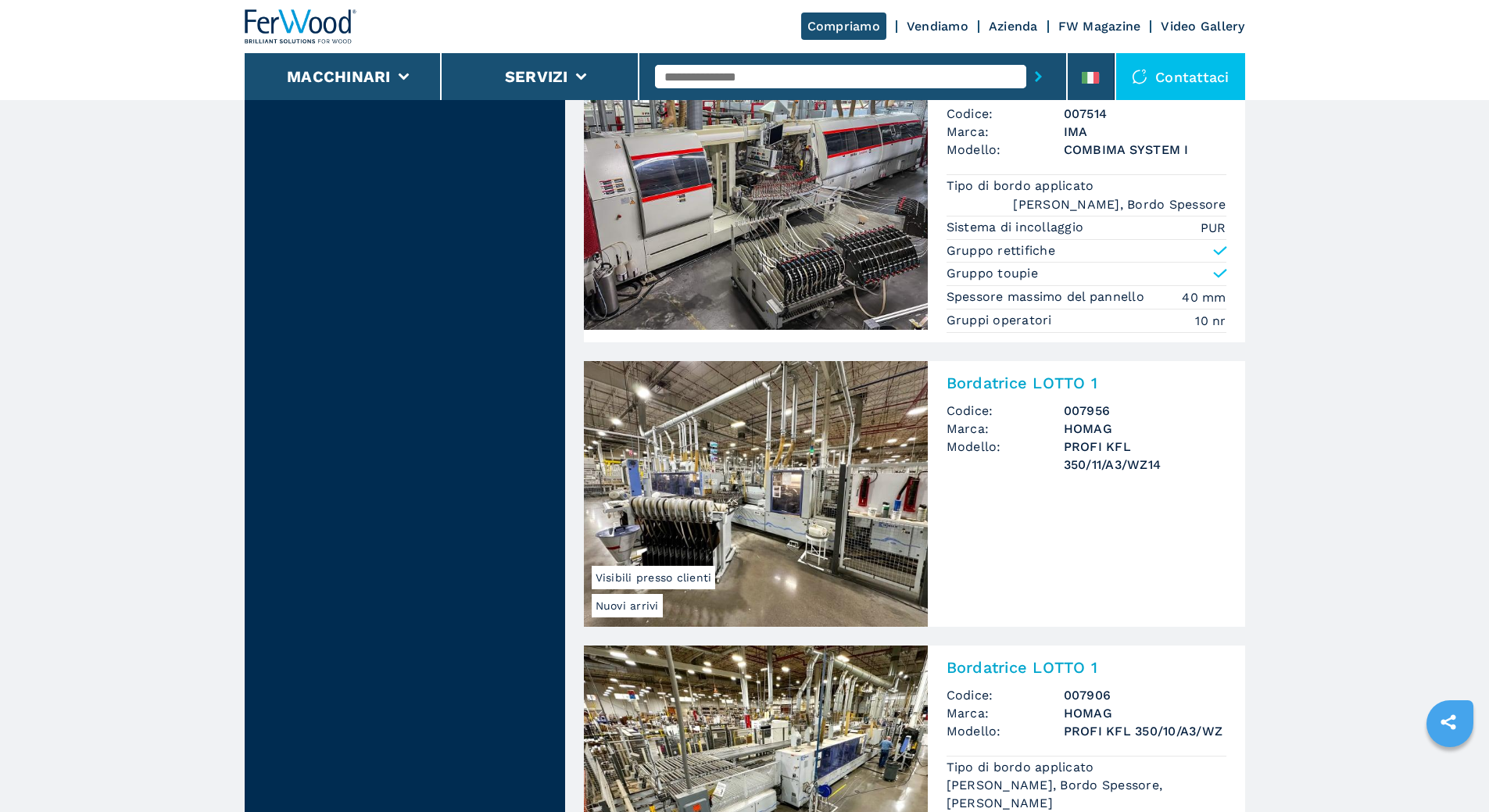
click at [736, 518] on img at bounding box center [756, 494] width 344 height 266
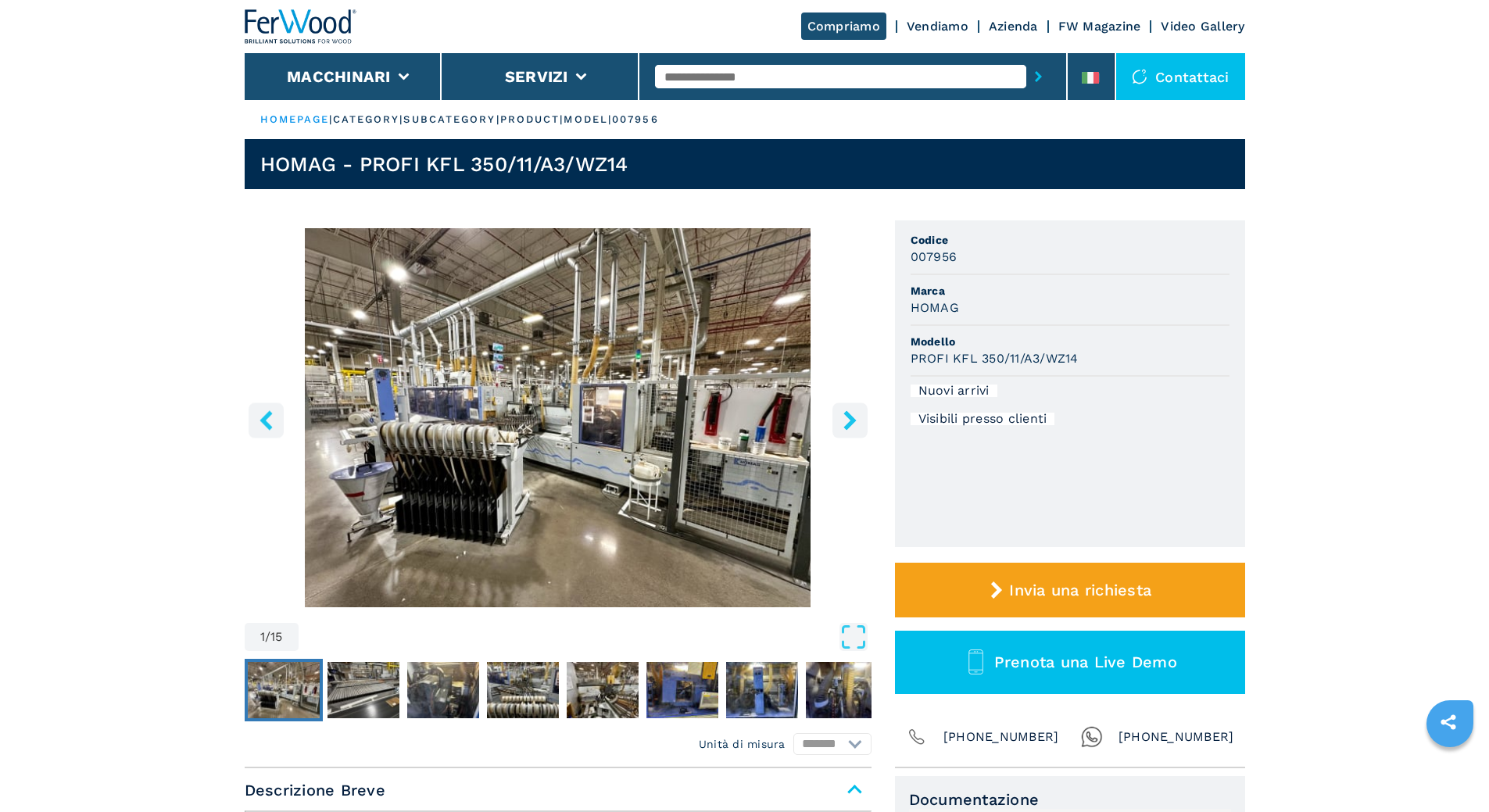
click at [868, 420] on img "Go to Slide 1" at bounding box center [558, 418] width 627 height 379
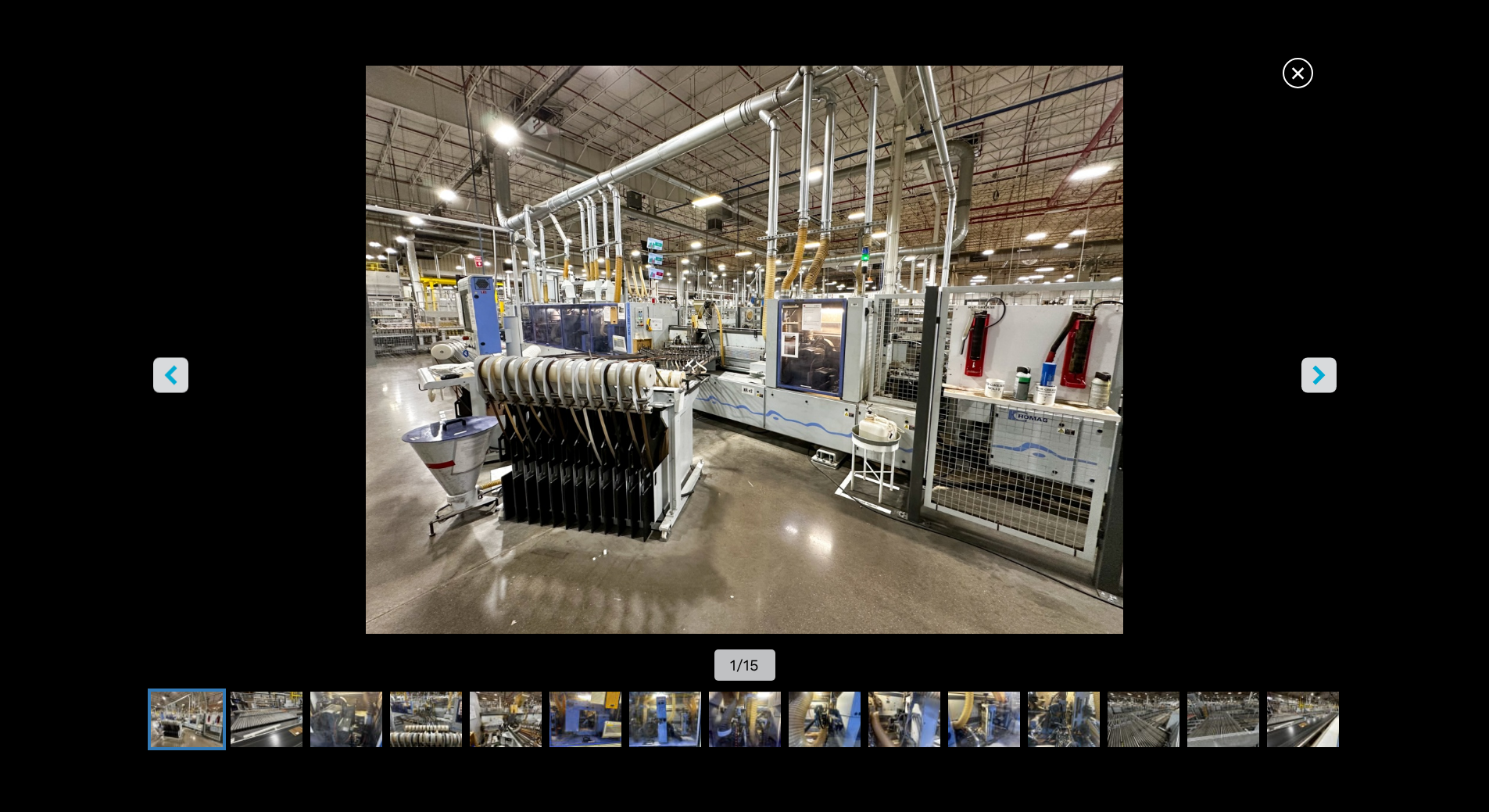
click at [1325, 372] on icon "right-button" at bounding box center [1319, 375] width 19 height 19
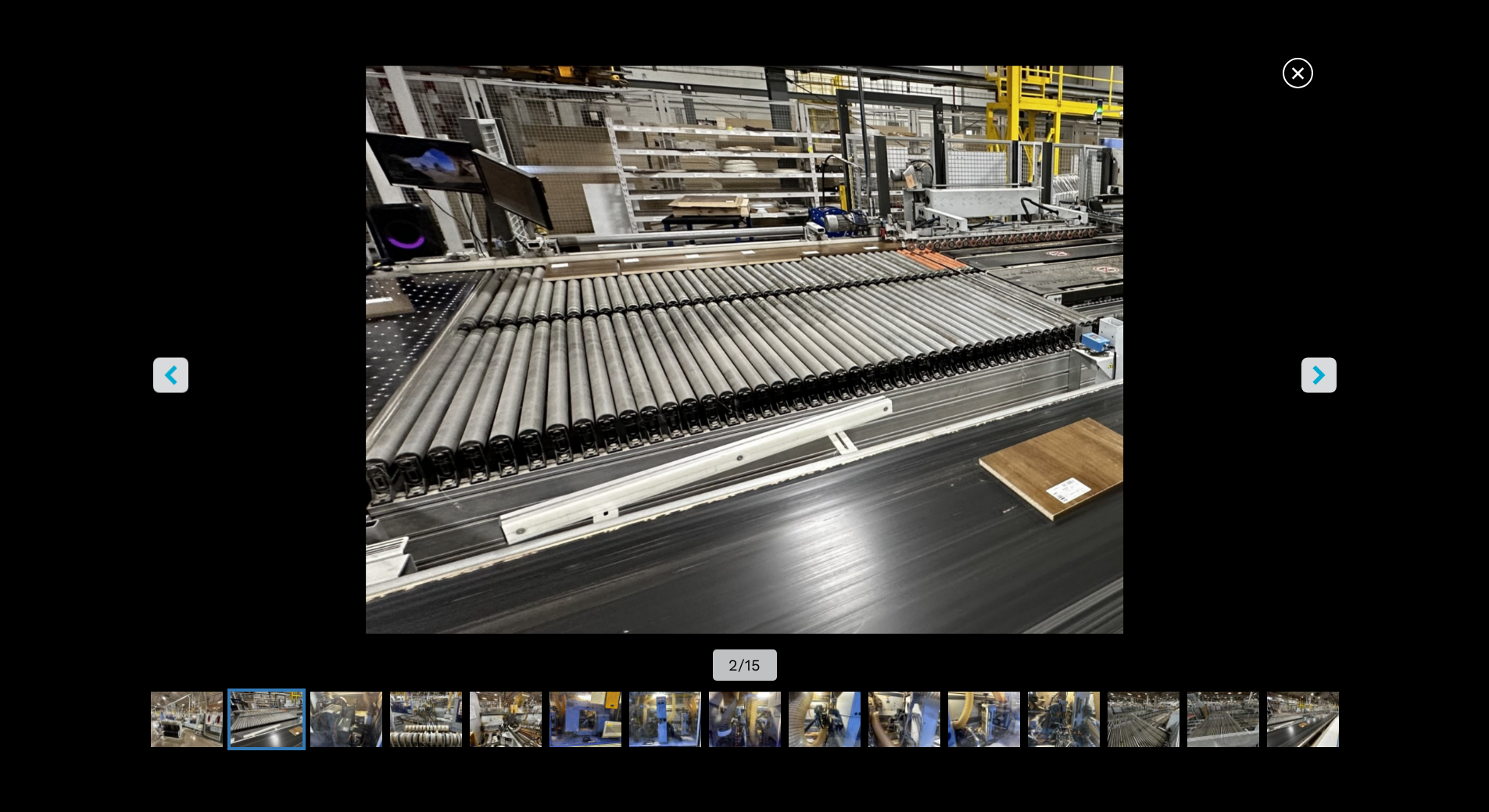
click at [1325, 372] on icon "right-button" at bounding box center [1319, 375] width 19 height 19
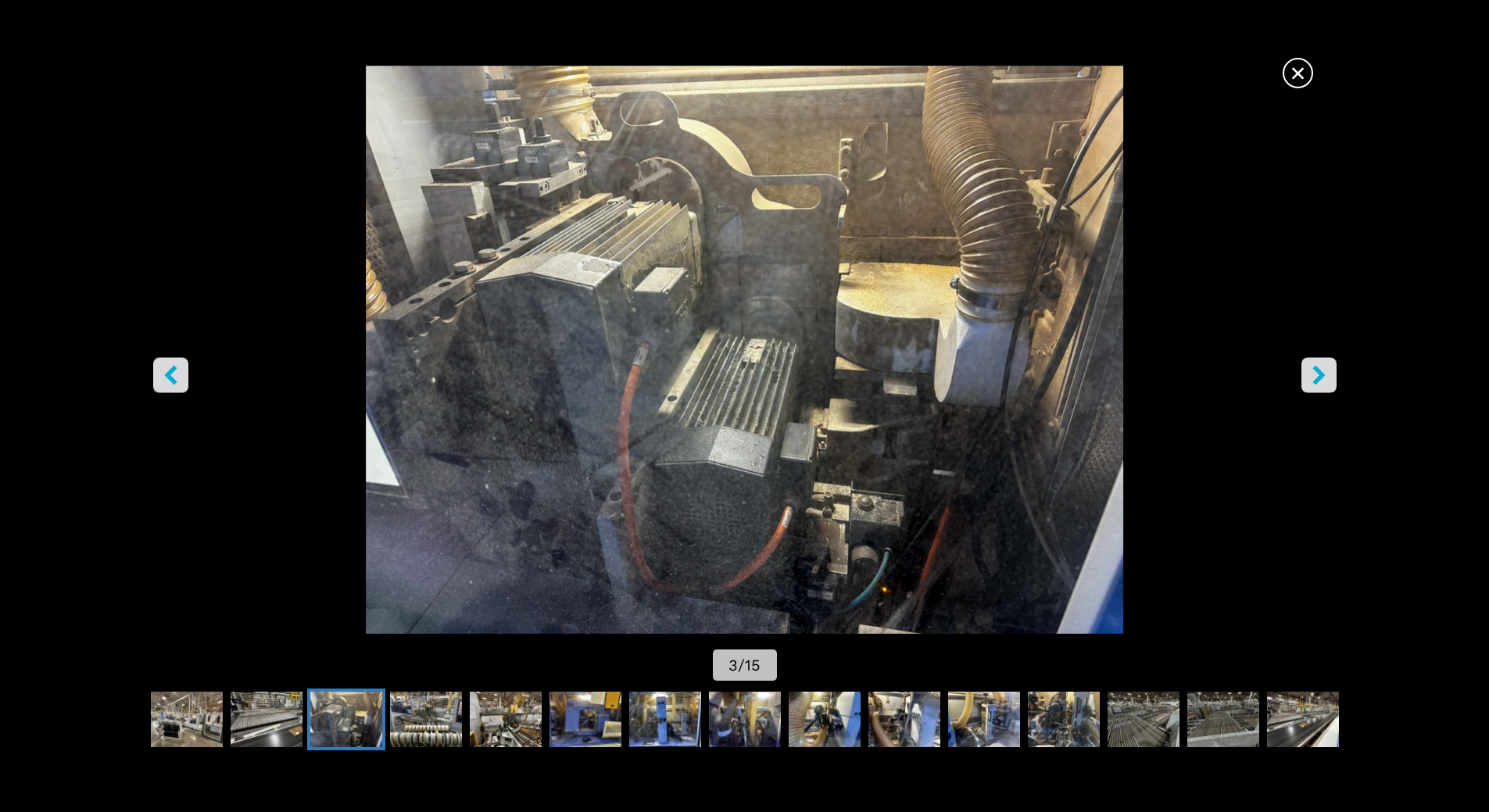
click at [1325, 372] on icon "right-button" at bounding box center [1319, 375] width 19 height 19
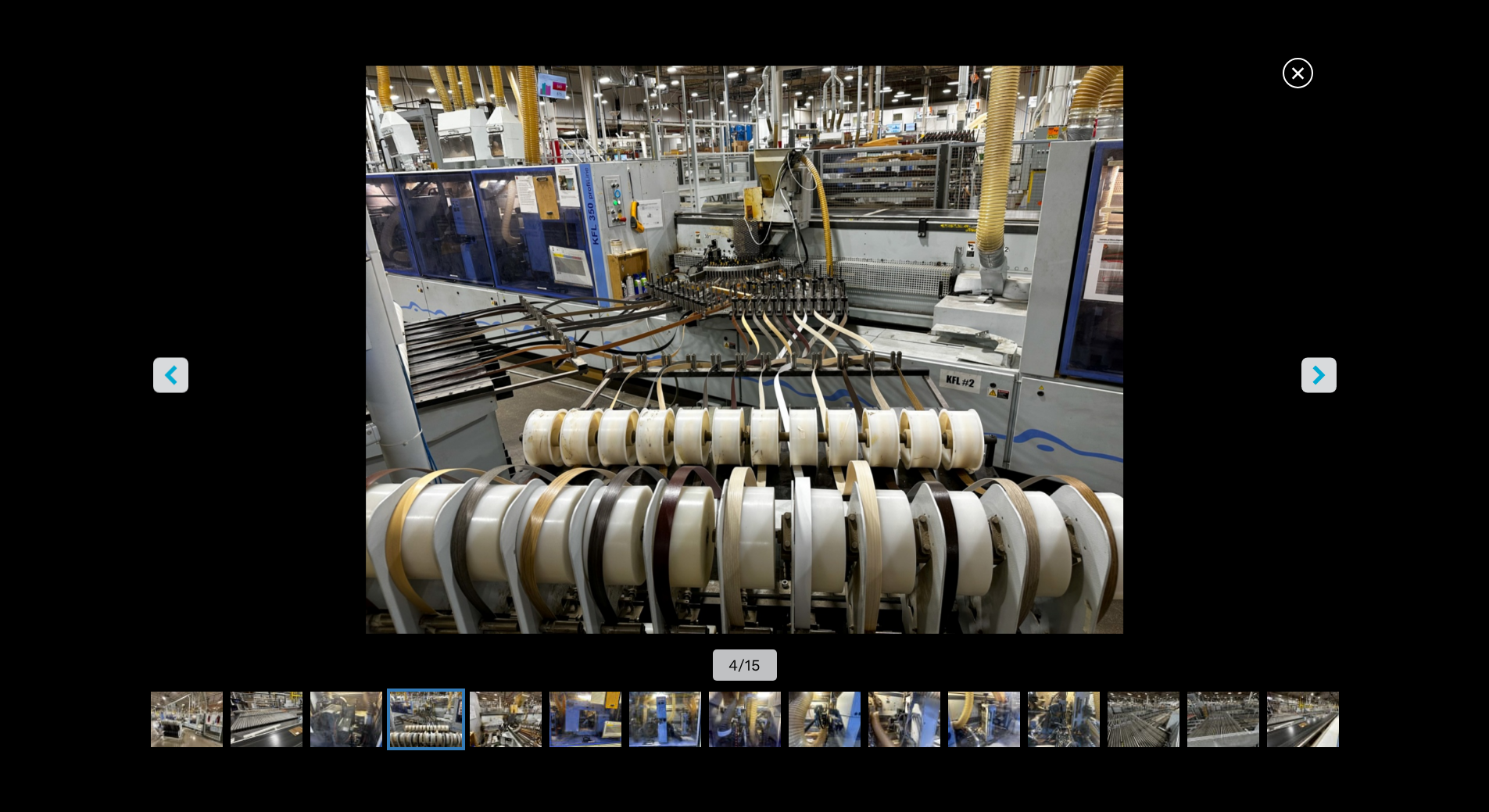
click at [1325, 372] on icon "right-button" at bounding box center [1319, 375] width 19 height 19
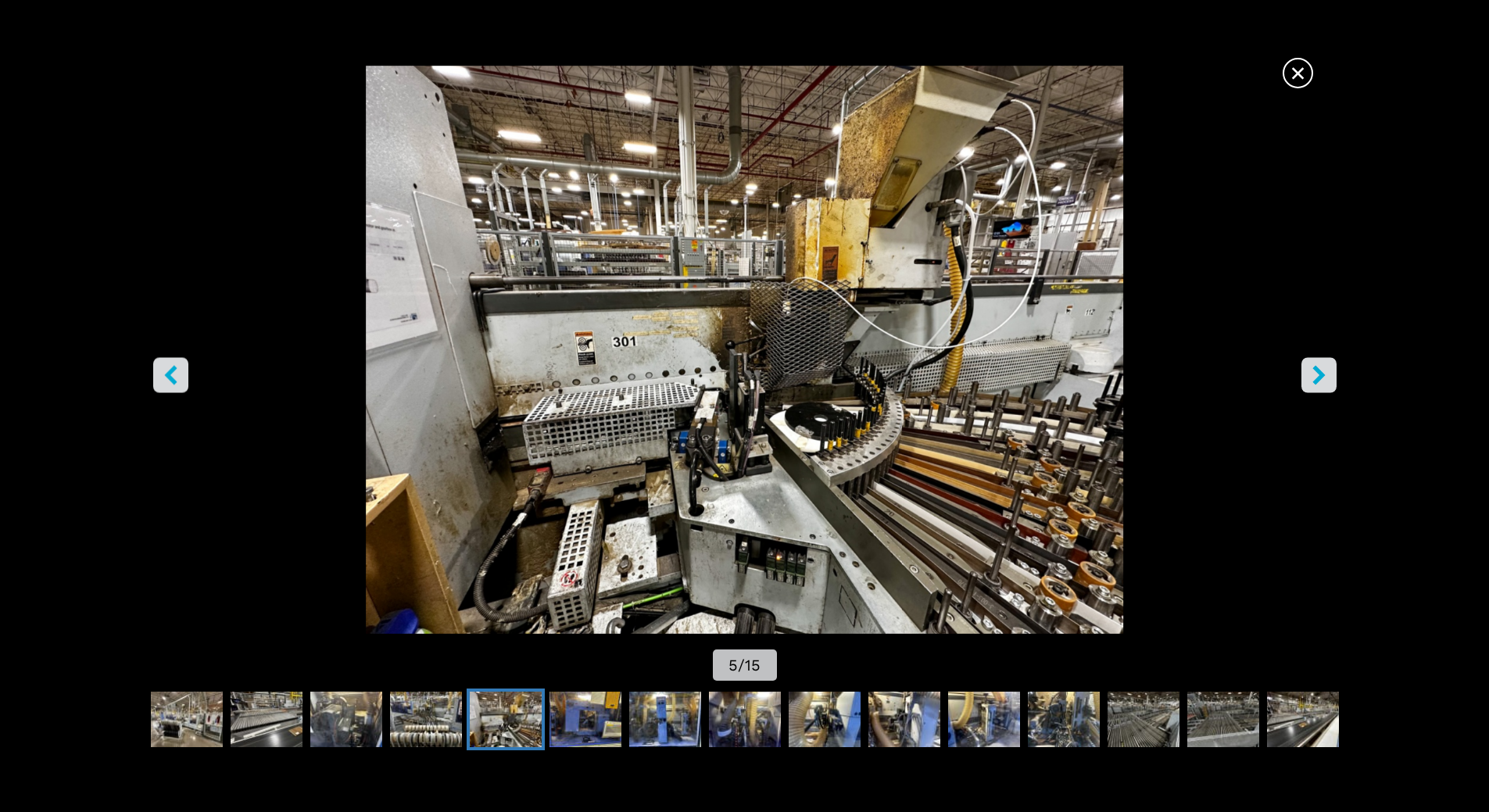
click at [1325, 372] on icon "right-button" at bounding box center [1319, 375] width 19 height 19
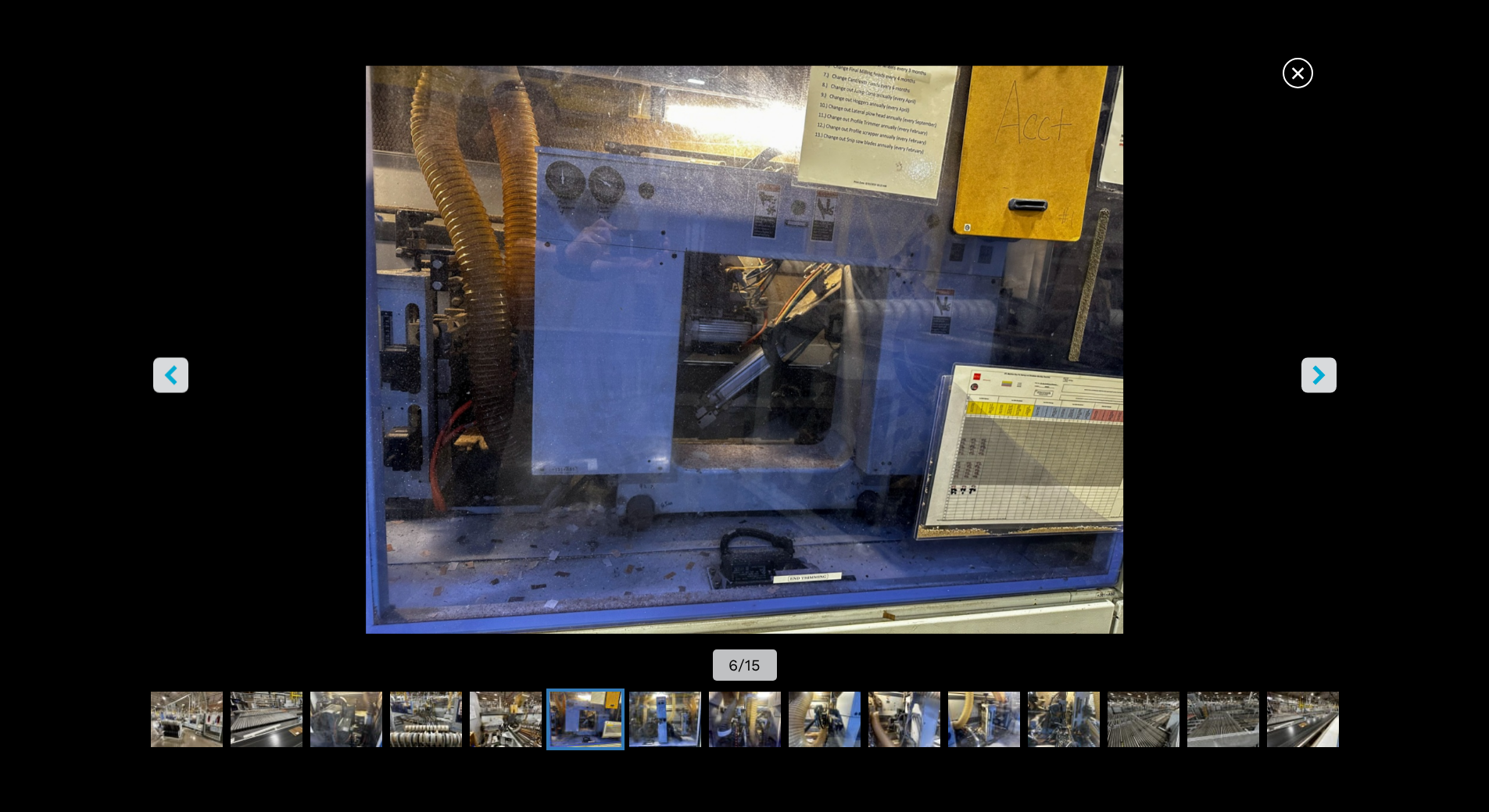
click at [1325, 372] on icon "right-button" at bounding box center [1319, 375] width 19 height 19
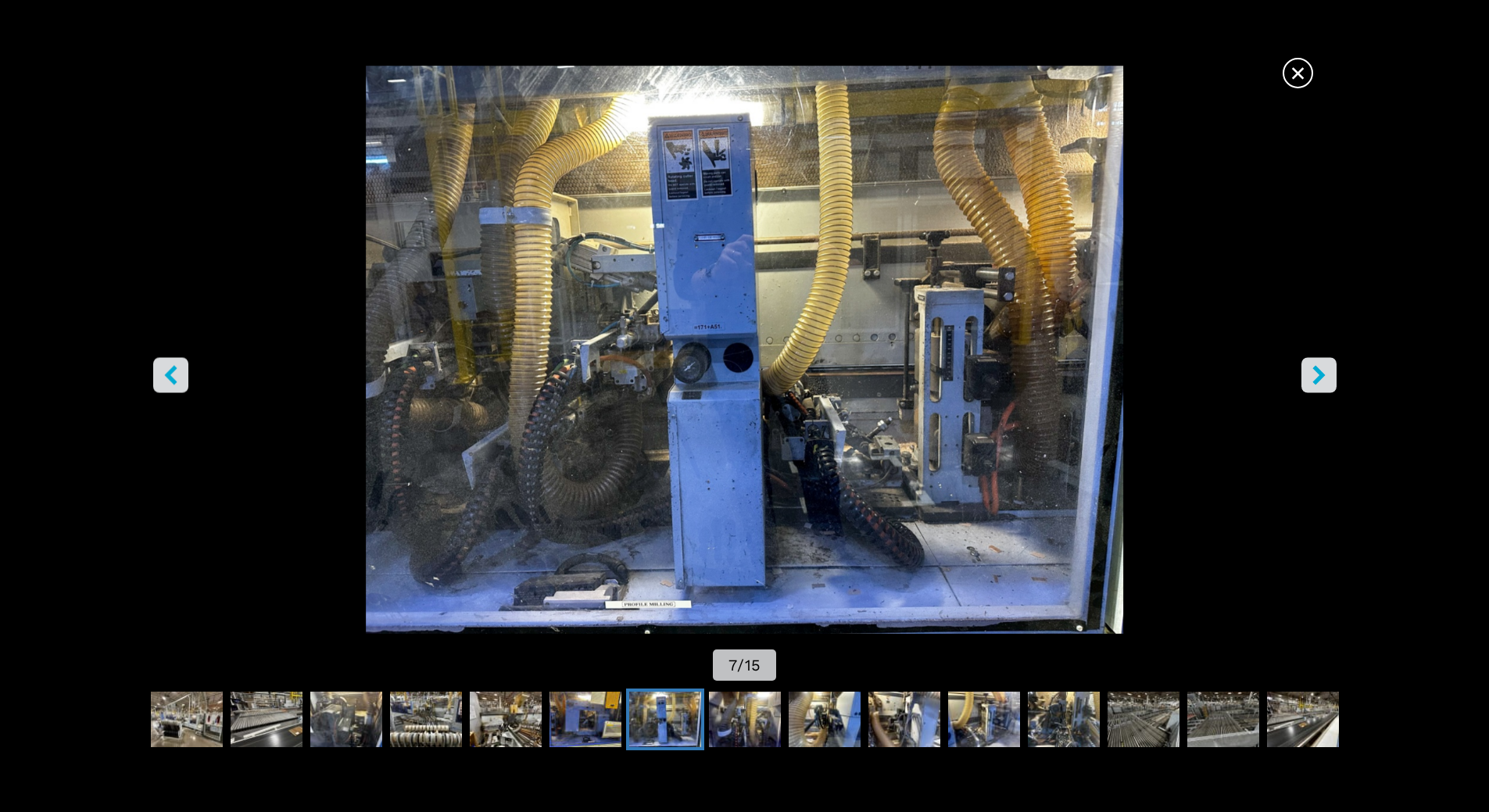
click at [1325, 372] on icon "right-button" at bounding box center [1319, 375] width 19 height 19
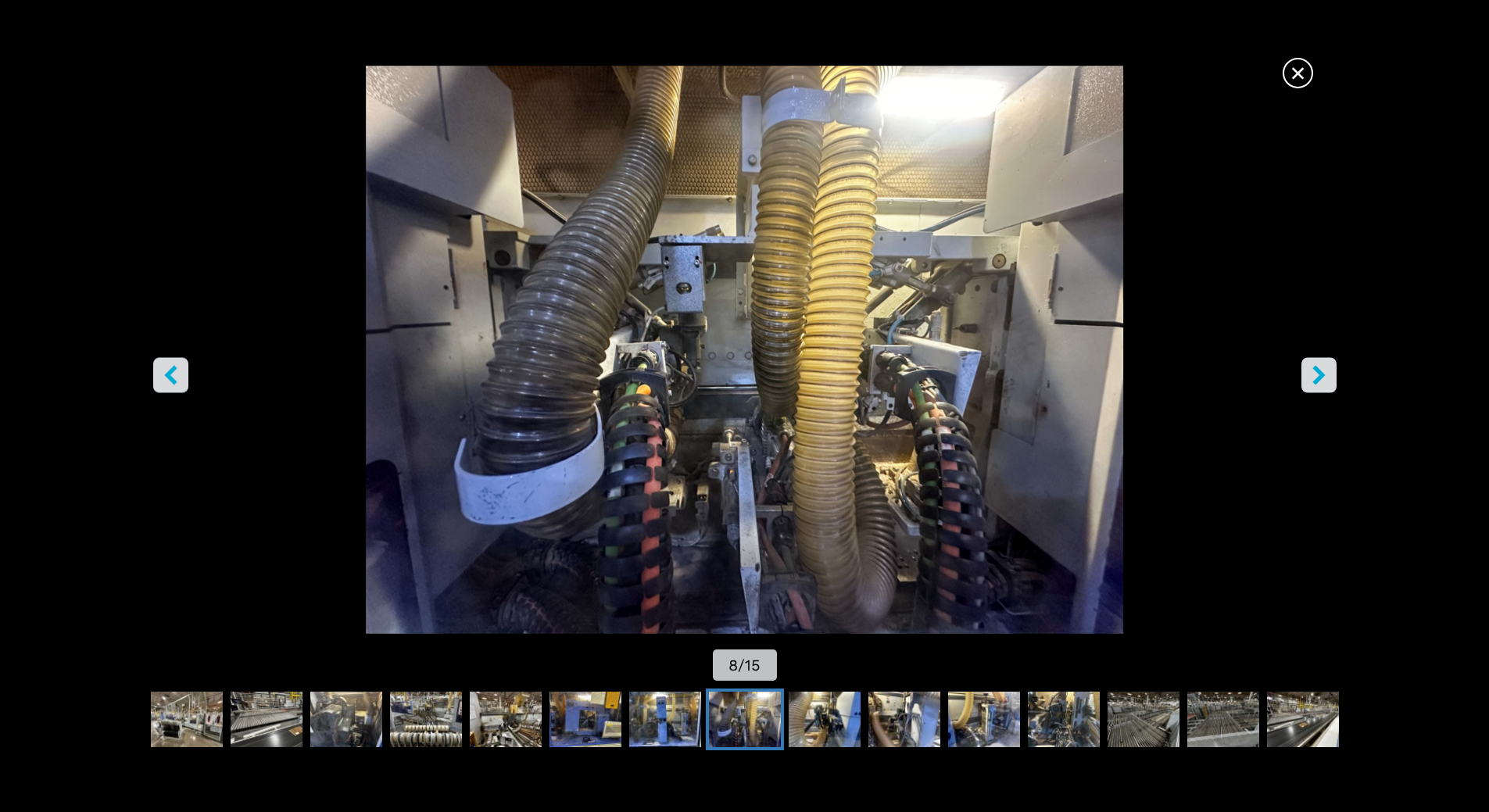
click at [1325, 372] on icon "right-button" at bounding box center [1319, 375] width 19 height 19
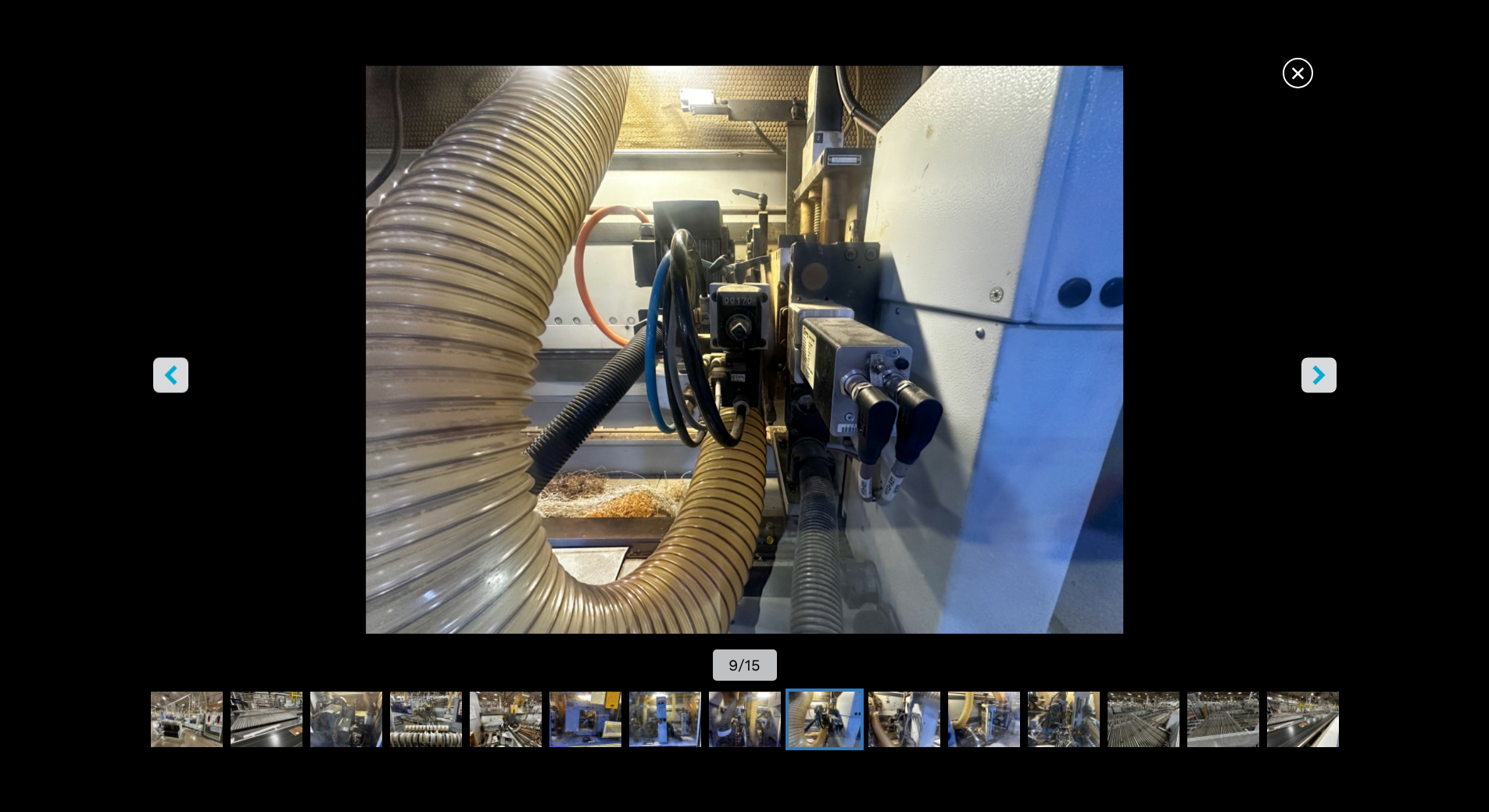
click at [1325, 372] on icon "right-button" at bounding box center [1319, 375] width 19 height 19
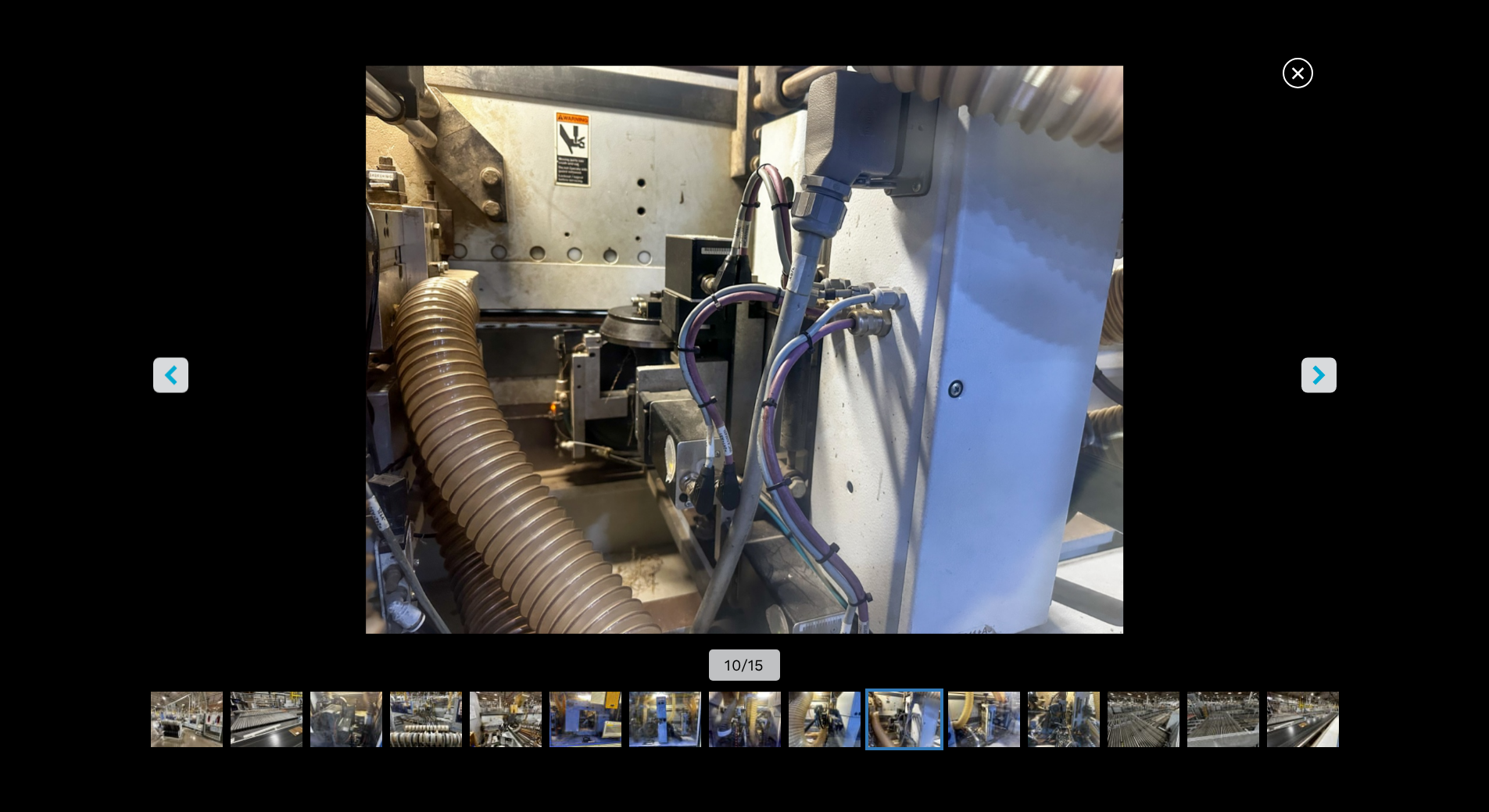
click at [1325, 372] on icon "right-button" at bounding box center [1319, 375] width 19 height 19
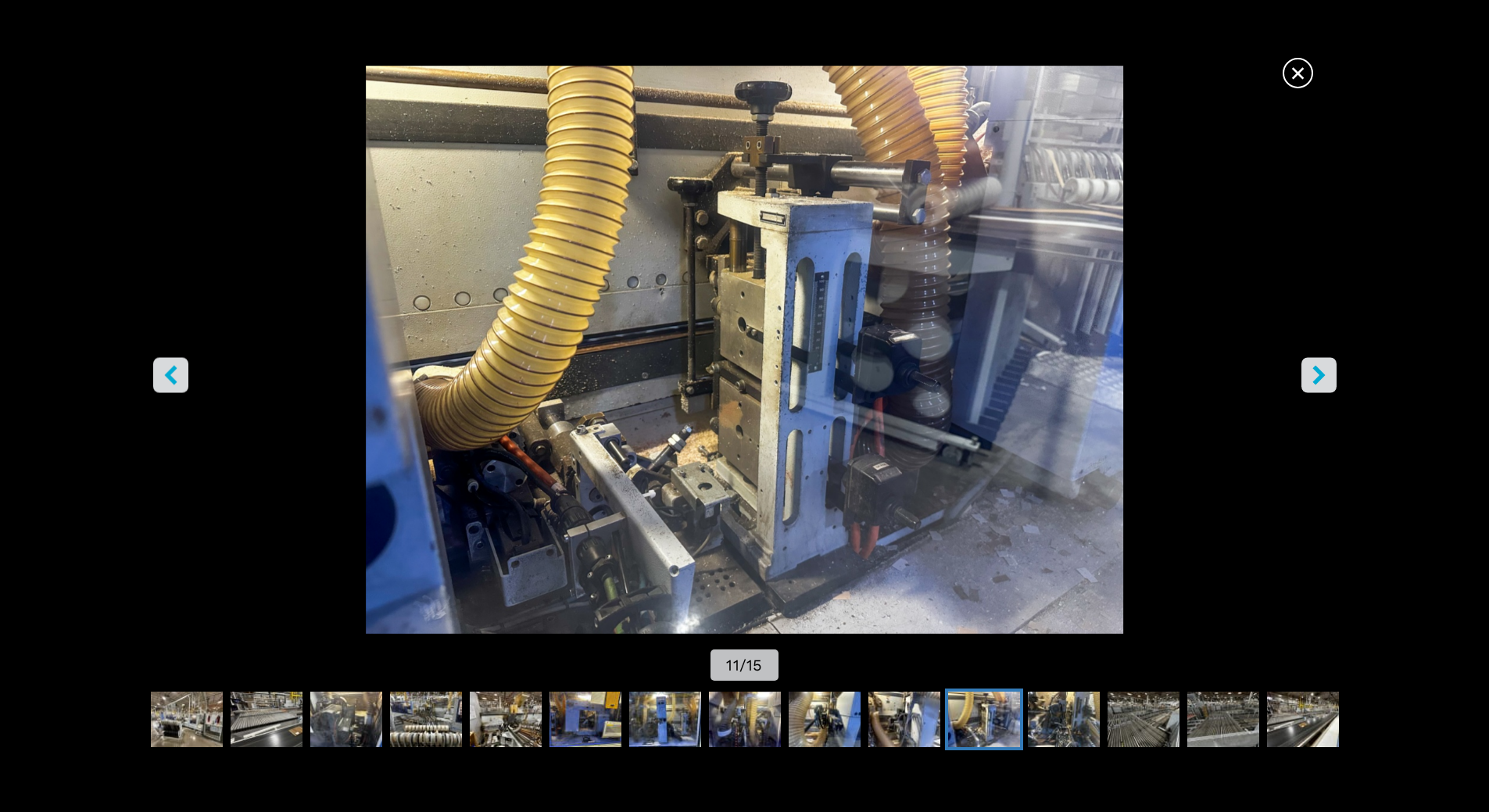
click at [1325, 372] on icon "right-button" at bounding box center [1319, 375] width 19 height 19
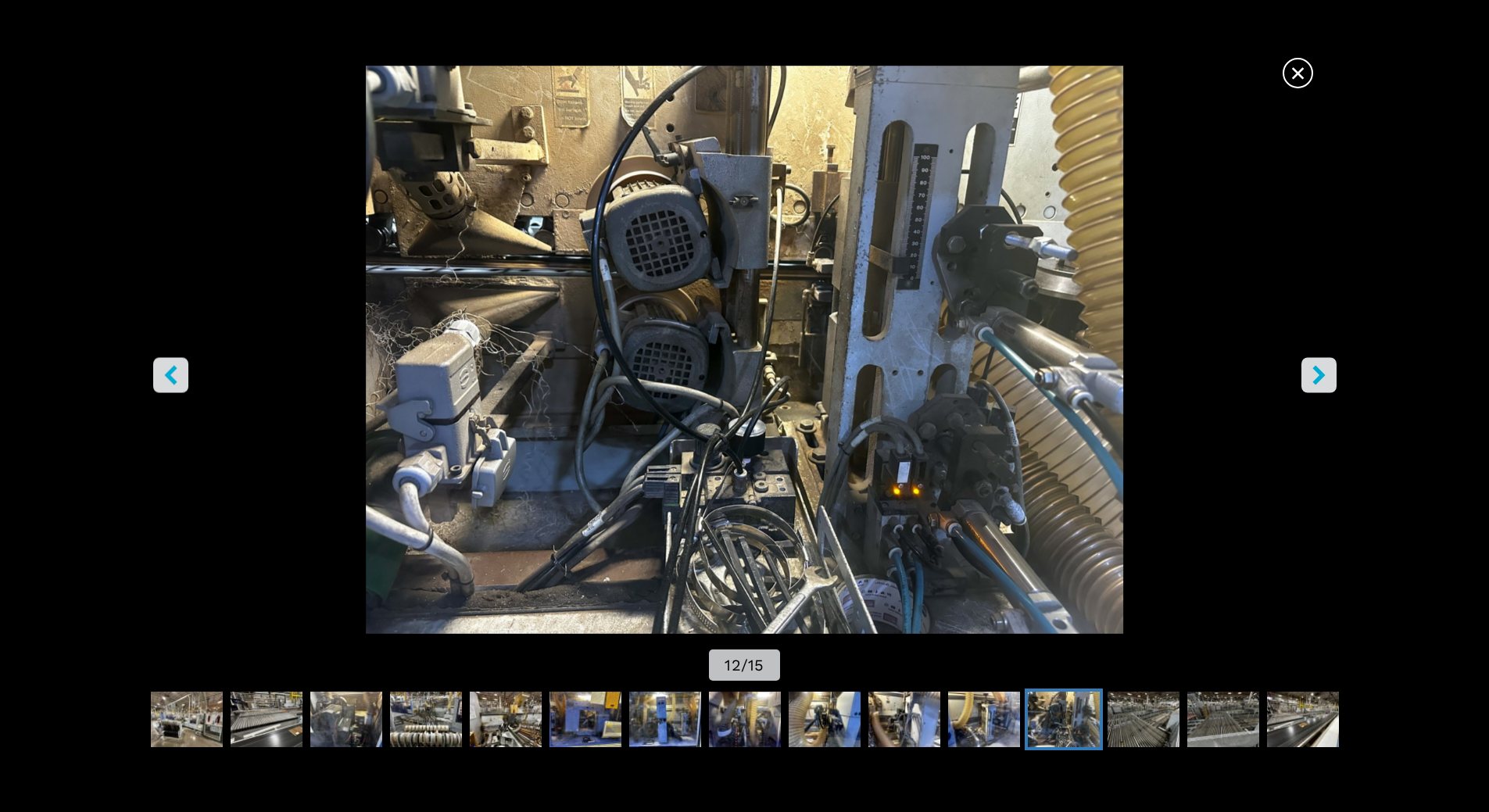
click at [1325, 372] on icon "right-button" at bounding box center [1319, 375] width 19 height 19
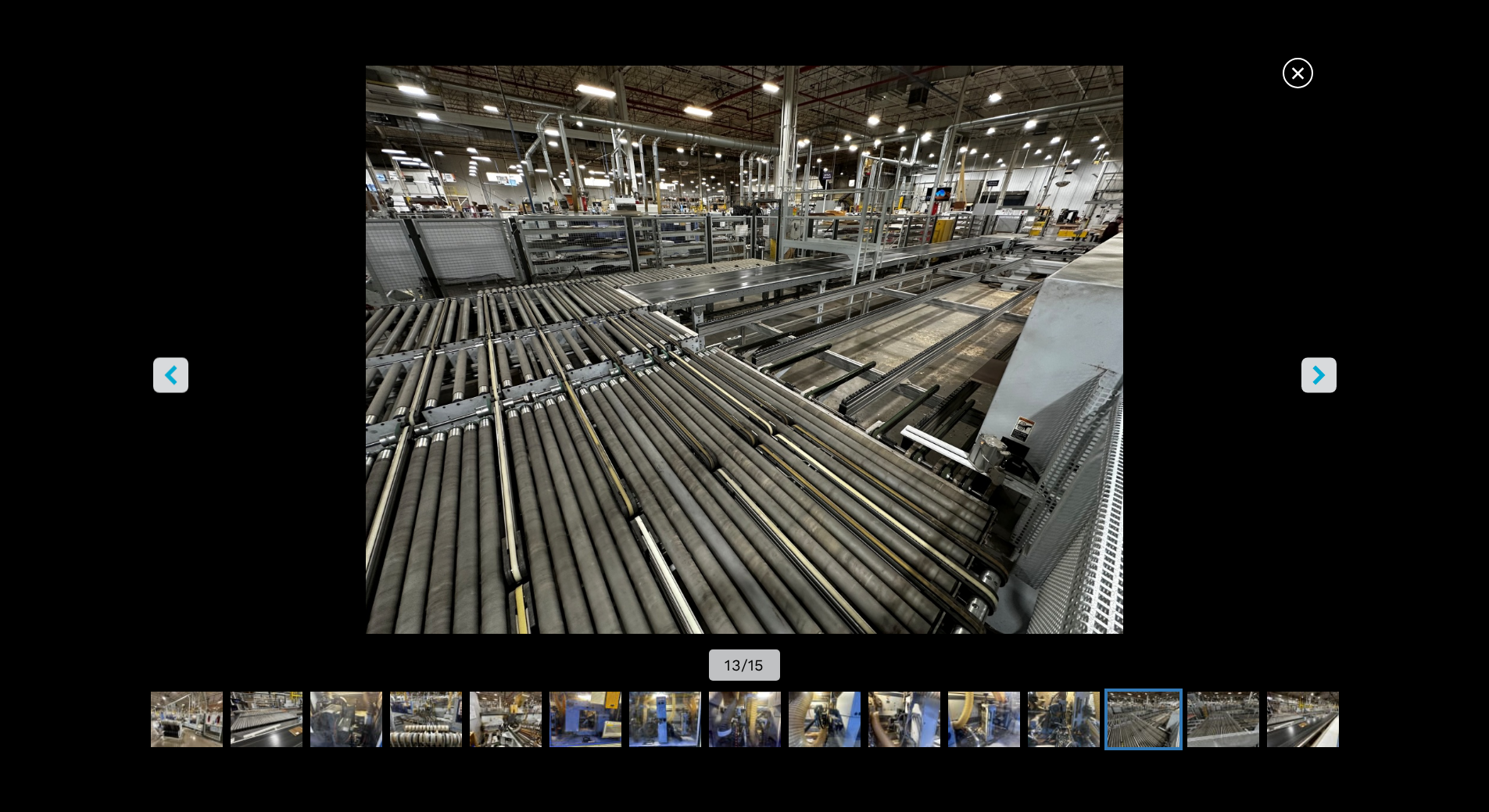
click at [1325, 372] on icon "right-button" at bounding box center [1319, 375] width 19 height 19
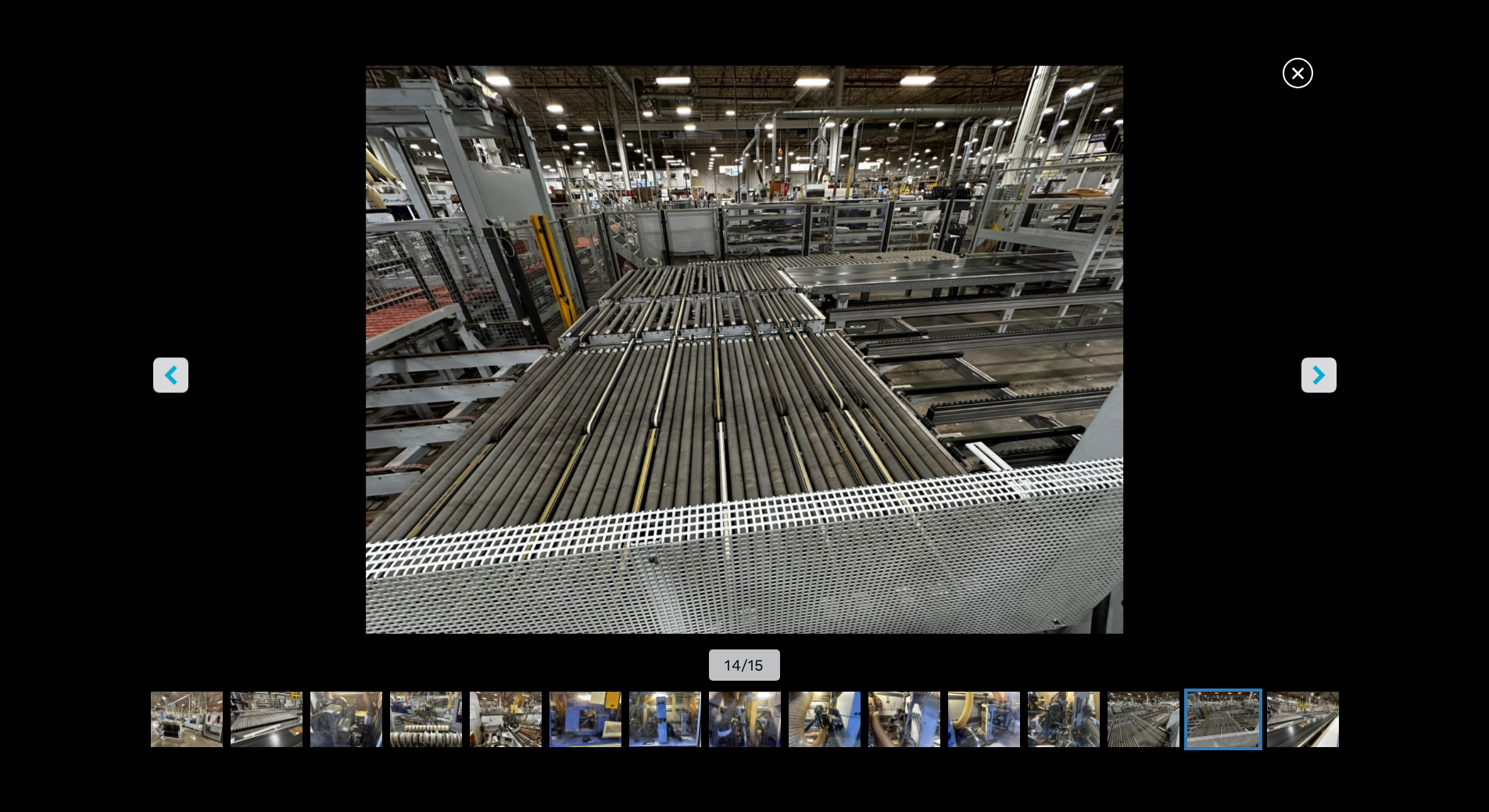
click at [1325, 372] on icon "right-button" at bounding box center [1319, 375] width 19 height 19
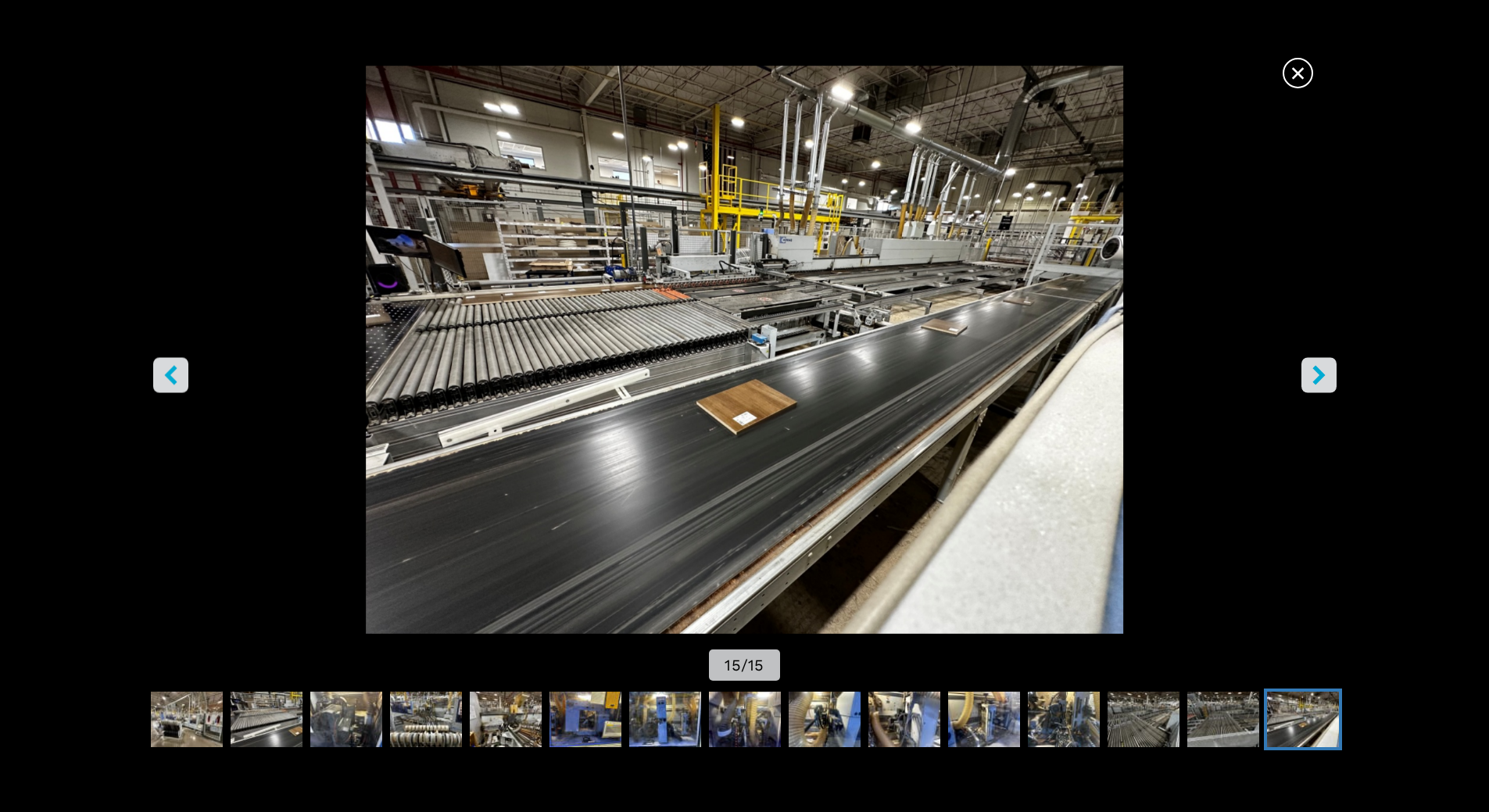
click at [1327, 370] on icon "right-button" at bounding box center [1319, 375] width 19 height 19
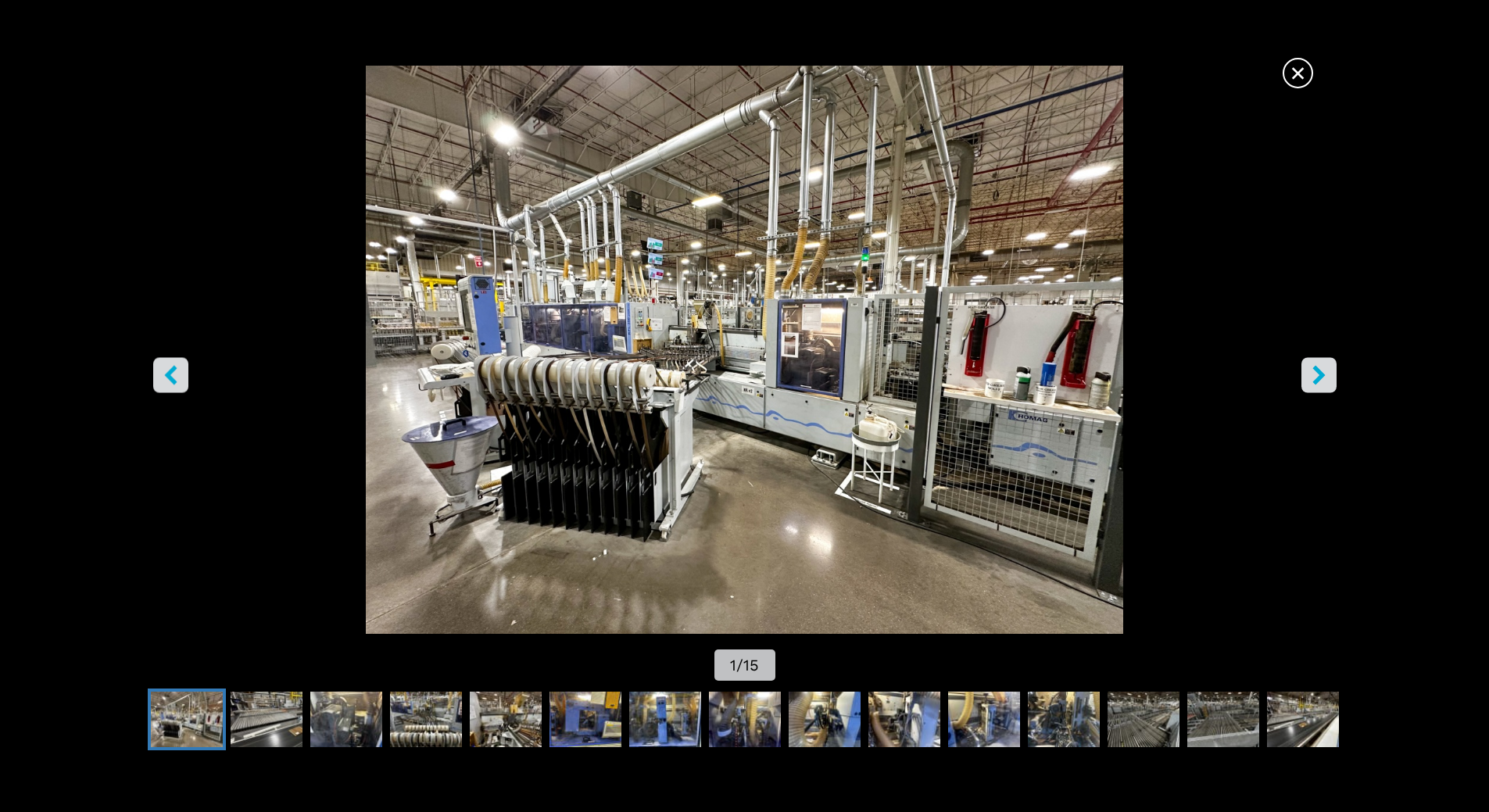
click at [1327, 370] on icon "right-button" at bounding box center [1319, 375] width 19 height 19
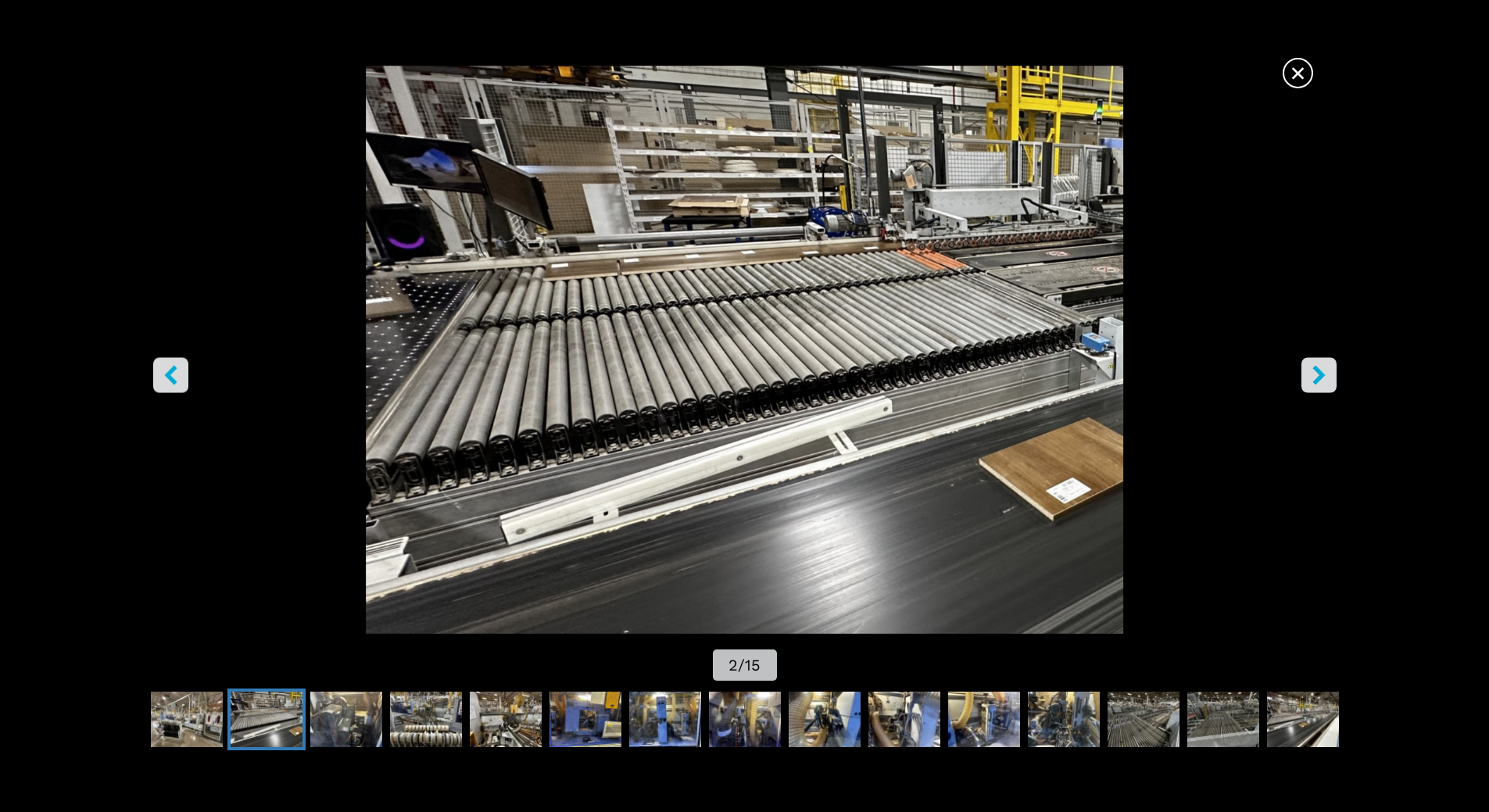
click at [1293, 70] on span "×" at bounding box center [1298, 70] width 27 height 27
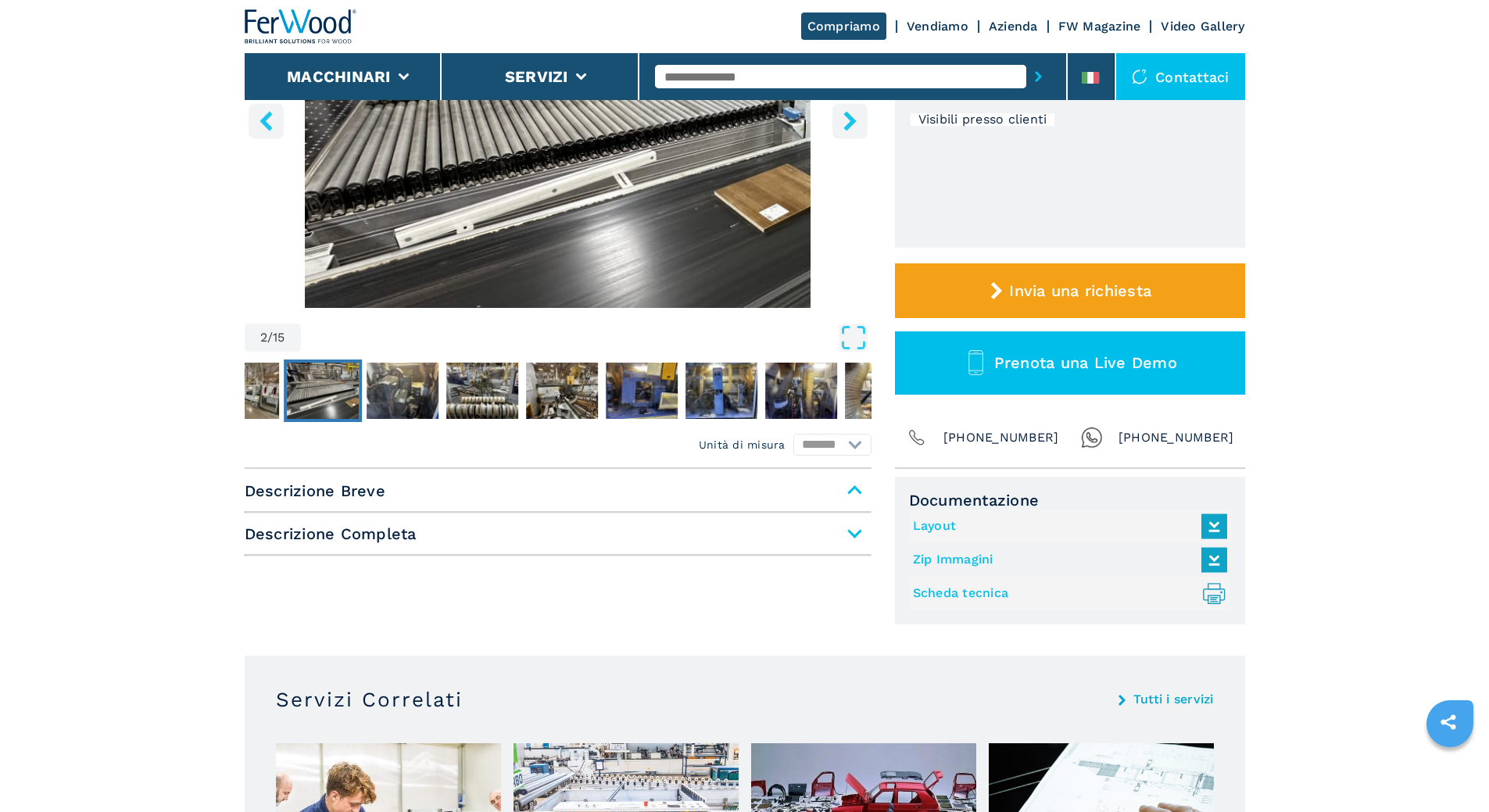
scroll to position [312, 0]
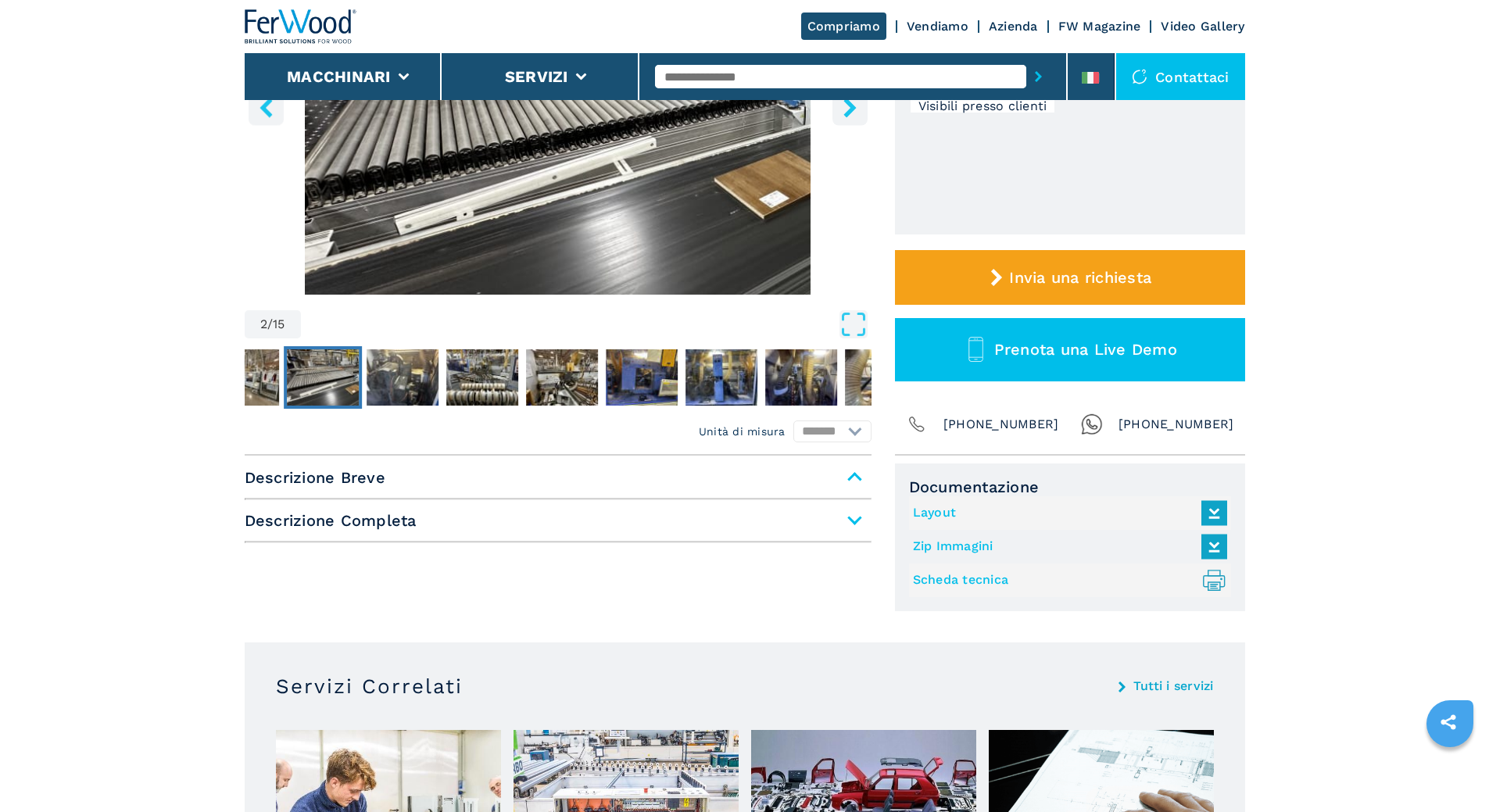
click at [857, 519] on span "Descrizione Completa" at bounding box center [558, 520] width 627 height 28
click at [859, 478] on span "Descrizione Breve" at bounding box center [558, 477] width 627 height 28
drag, startPoint x: 855, startPoint y: 529, endPoint x: 839, endPoint y: 524, distance: 16.8
click at [852, 529] on span "Descrizione Completa" at bounding box center [558, 520] width 627 height 28
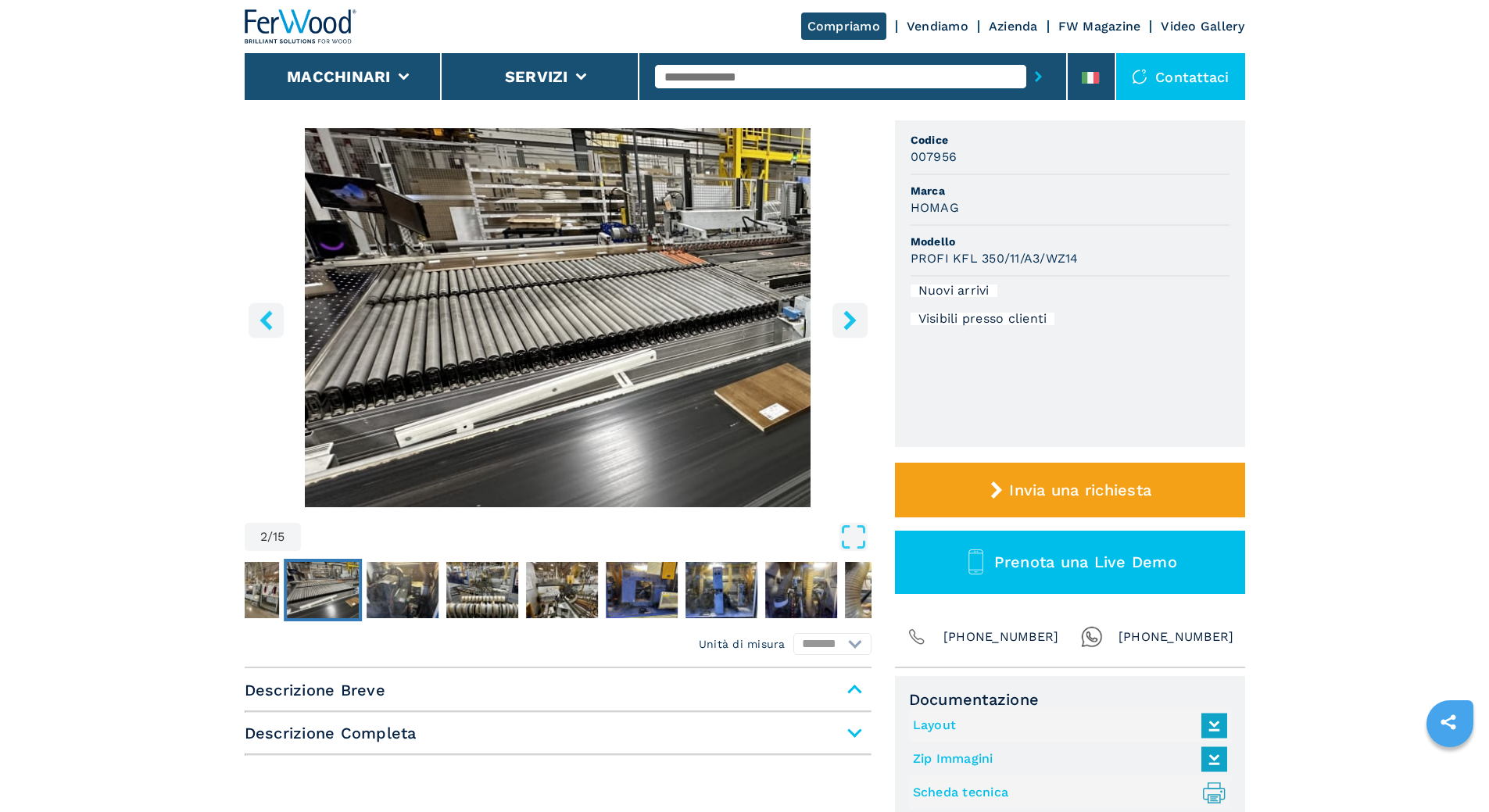
scroll to position [78, 0]
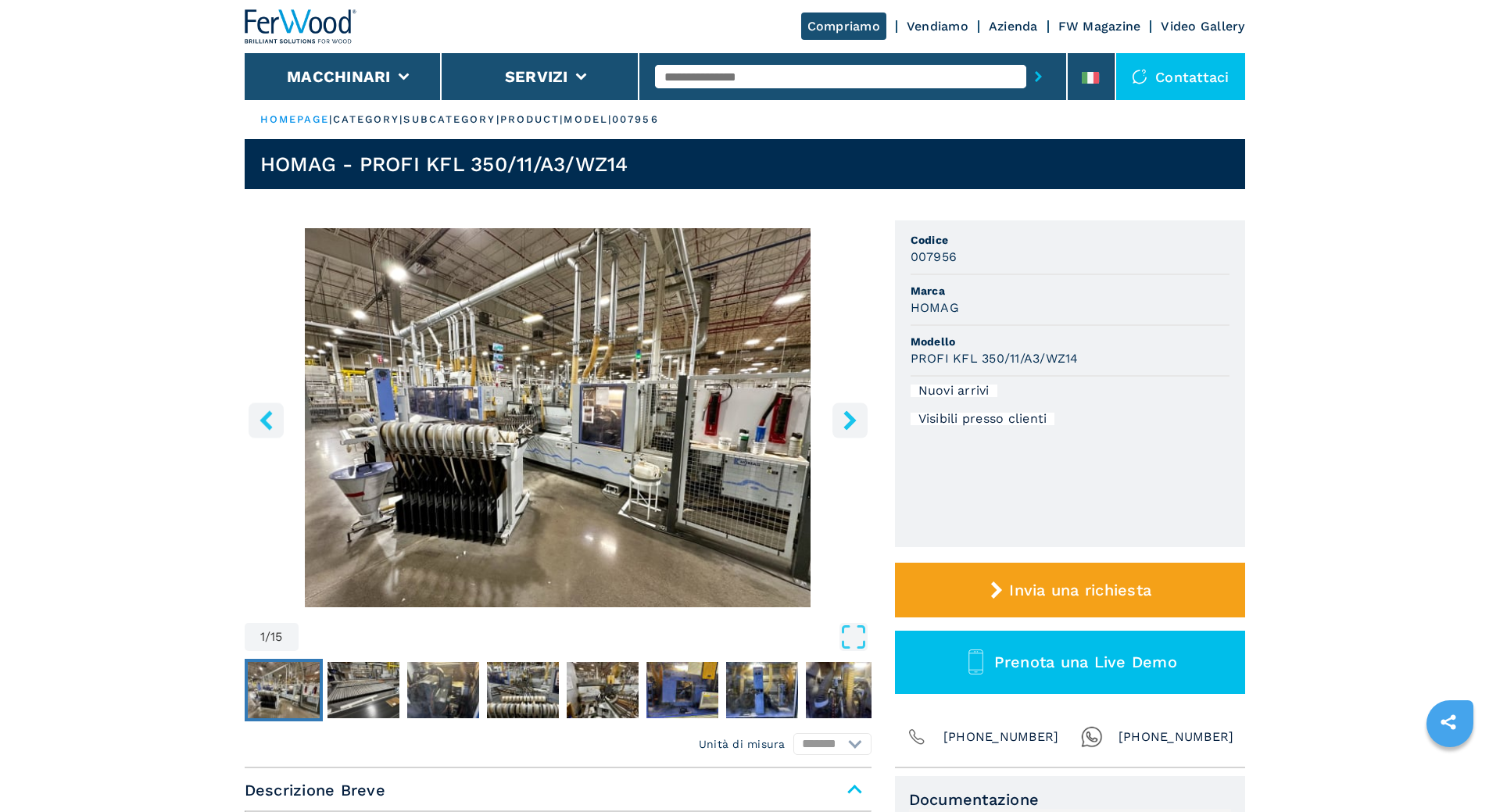
select select "**********"
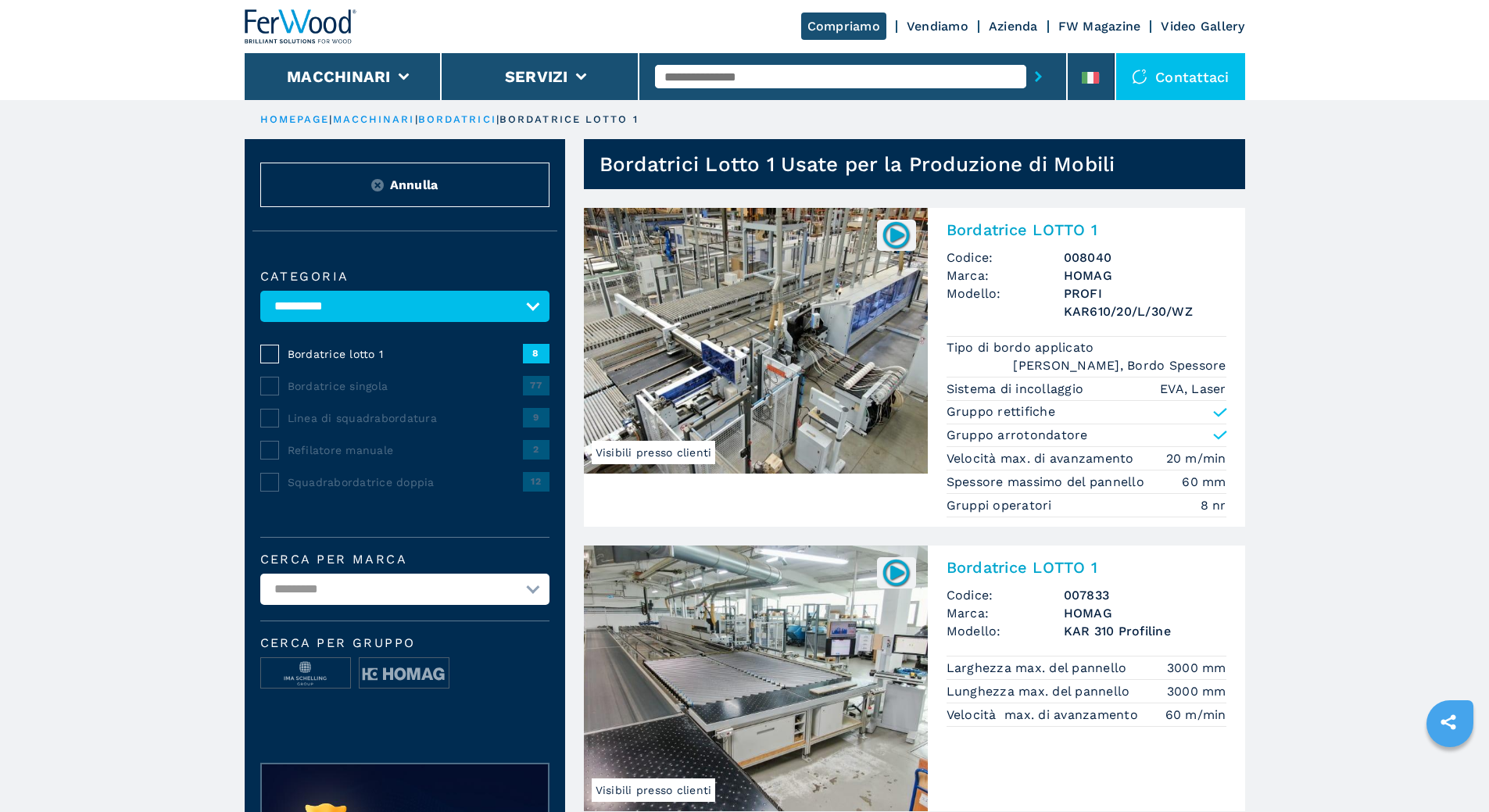
click at [334, 426] on span "Linea di squadrabordatura" at bounding box center [405, 418] width 235 height 15
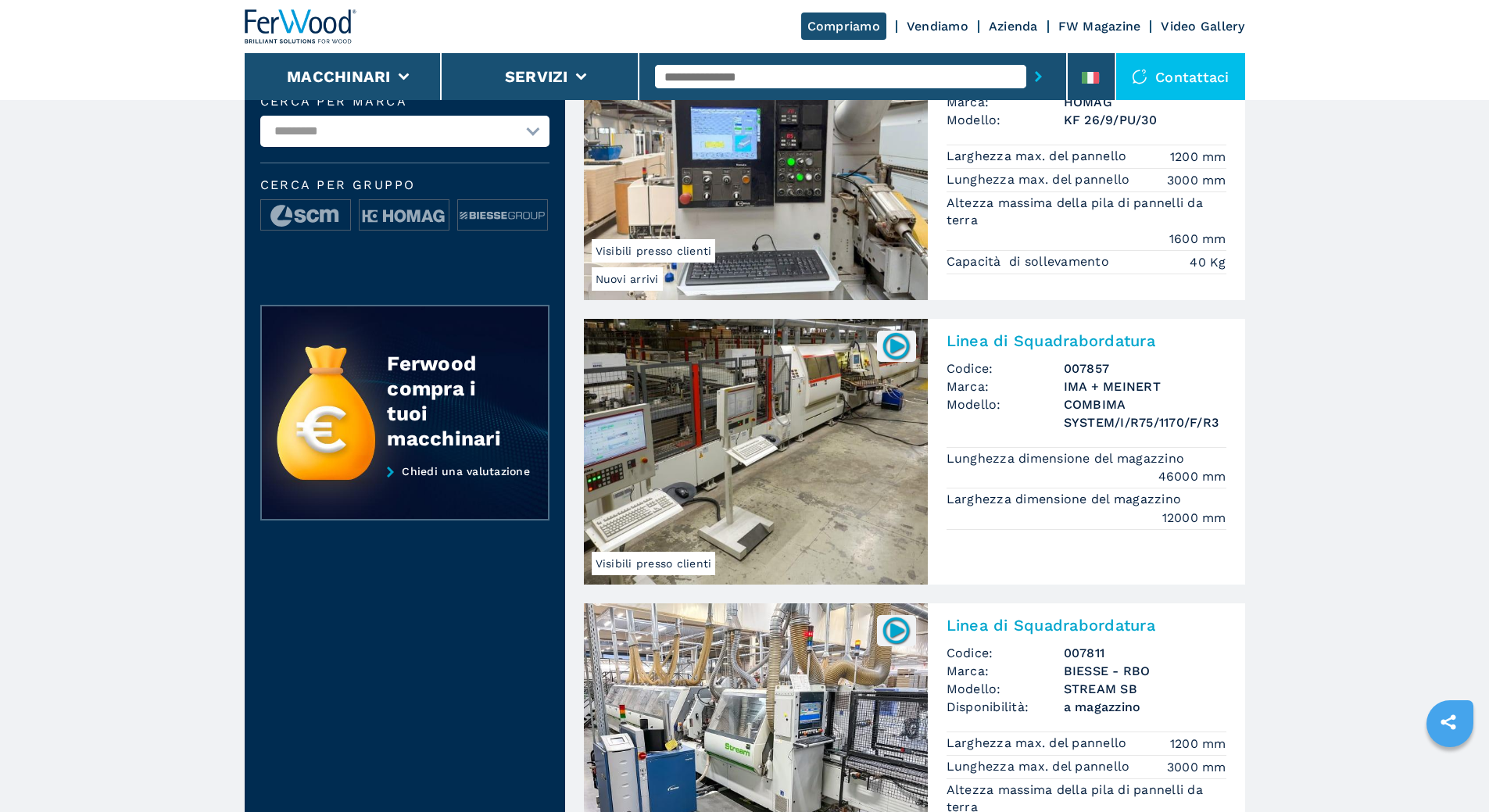
scroll to position [469, 0]
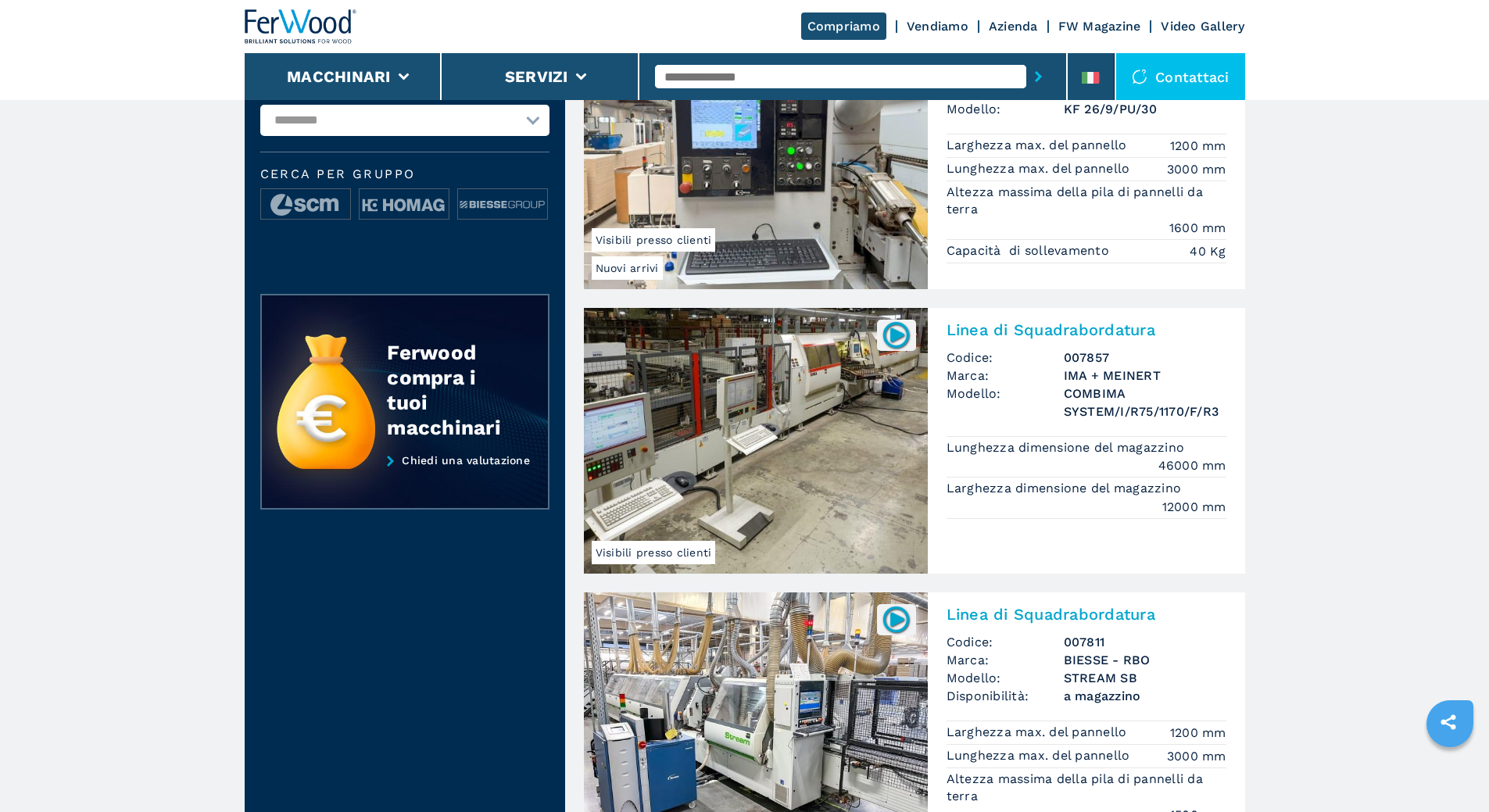
click at [834, 440] on img at bounding box center [756, 441] width 344 height 266
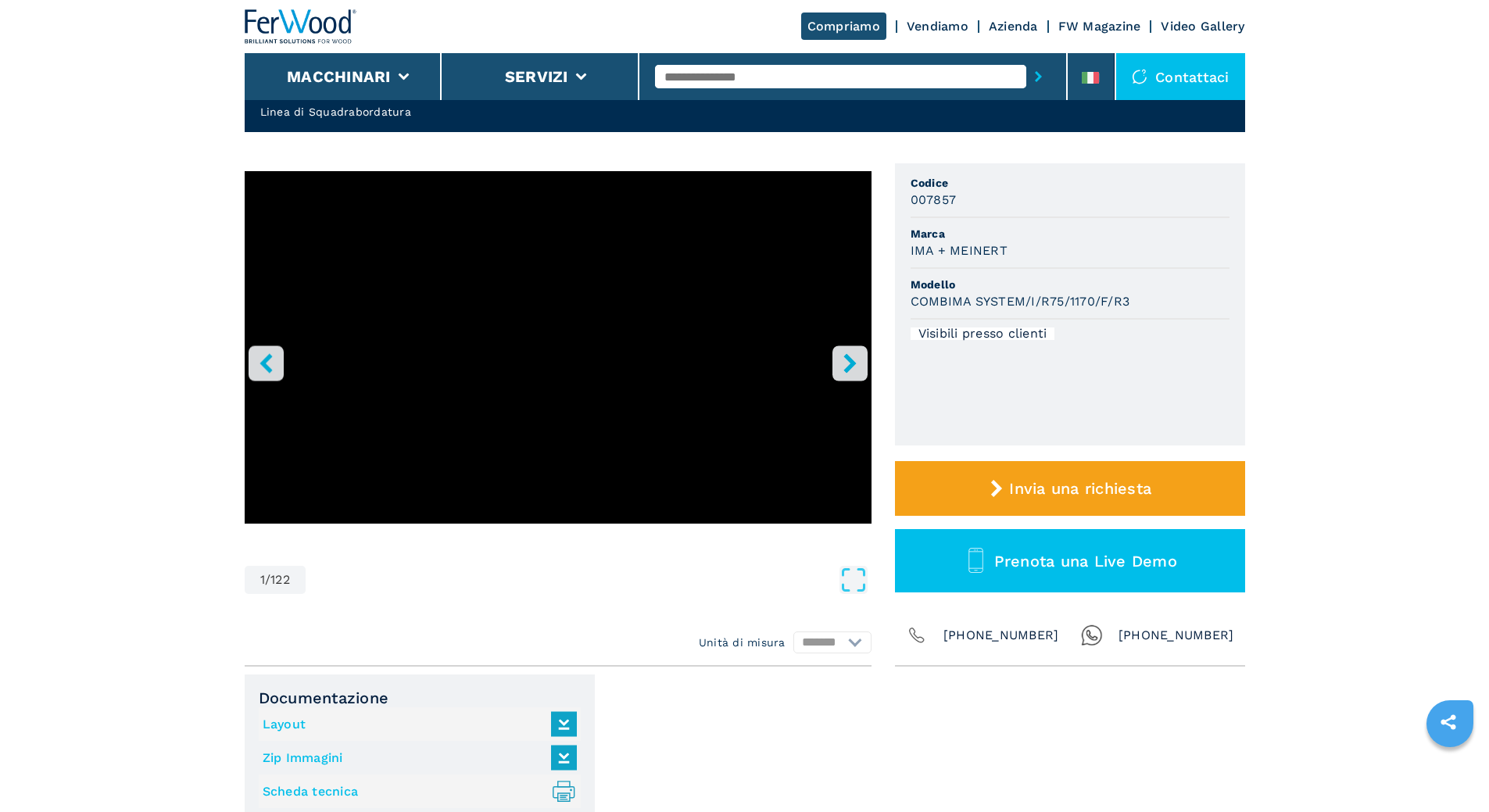
scroll to position [157, 0]
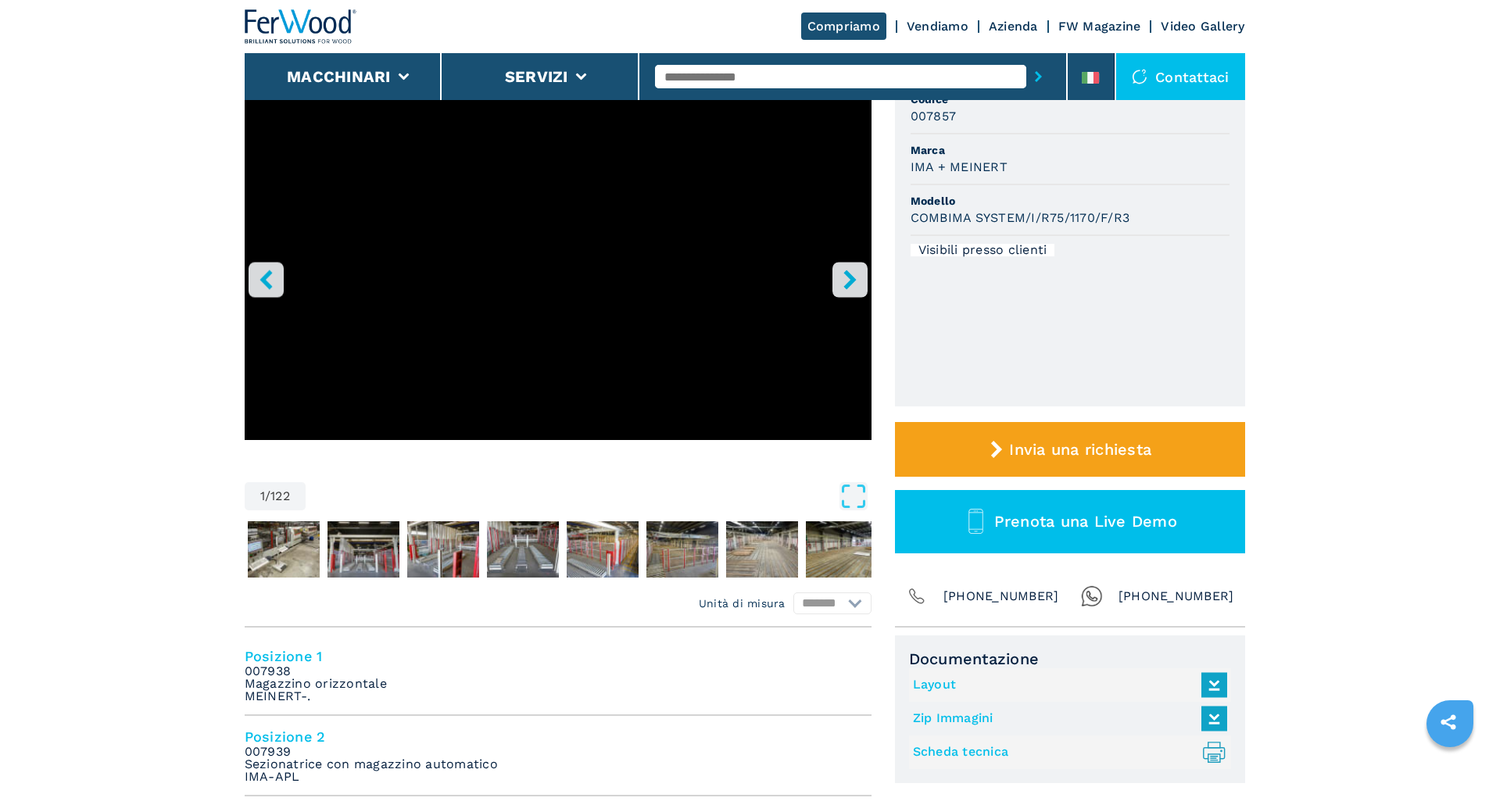
select select "**********"
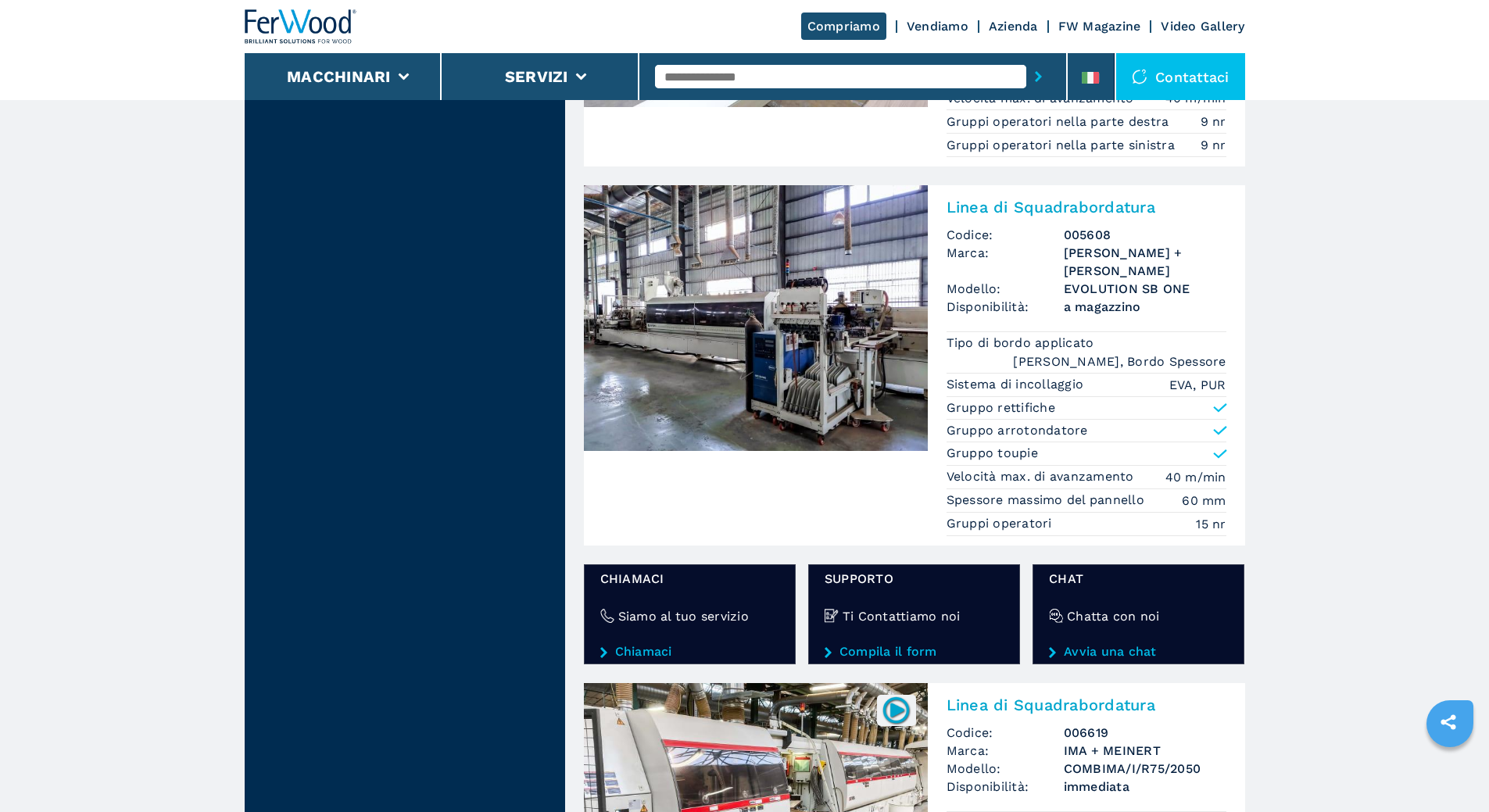
scroll to position [2579, 0]
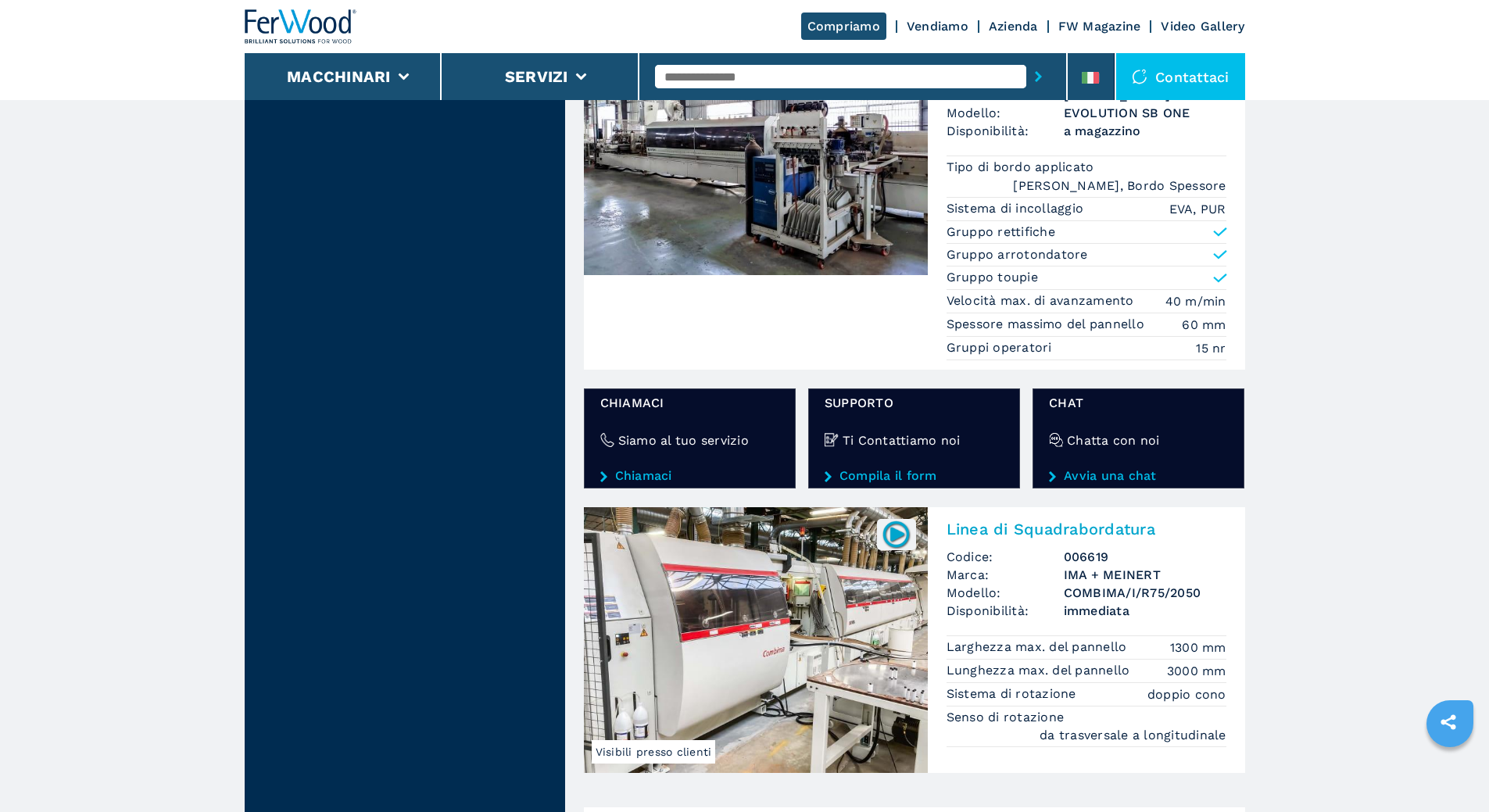
click at [835, 612] on img at bounding box center [756, 640] width 344 height 266
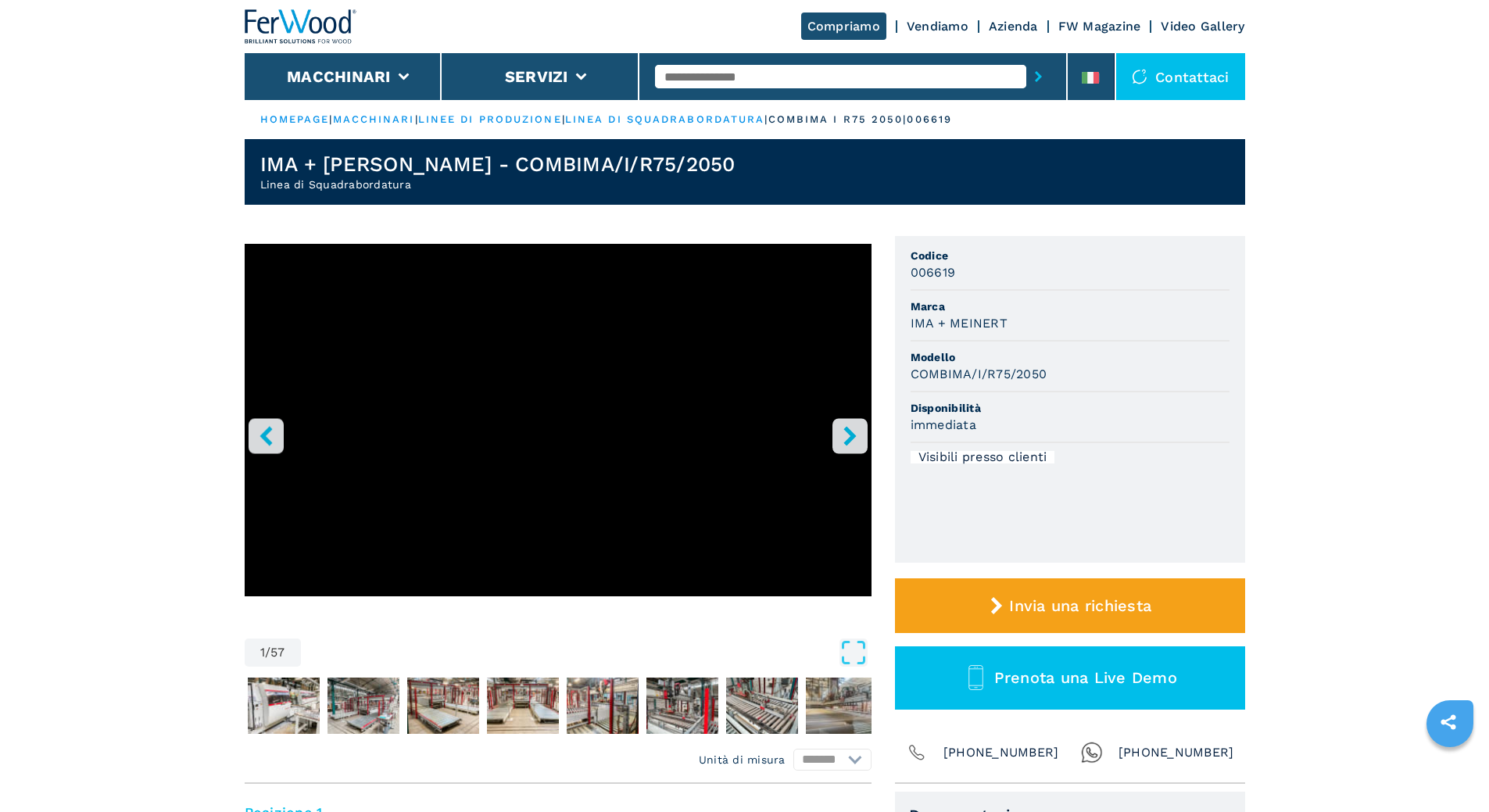
click at [848, 433] on icon "right-button" at bounding box center [849, 436] width 13 height 19
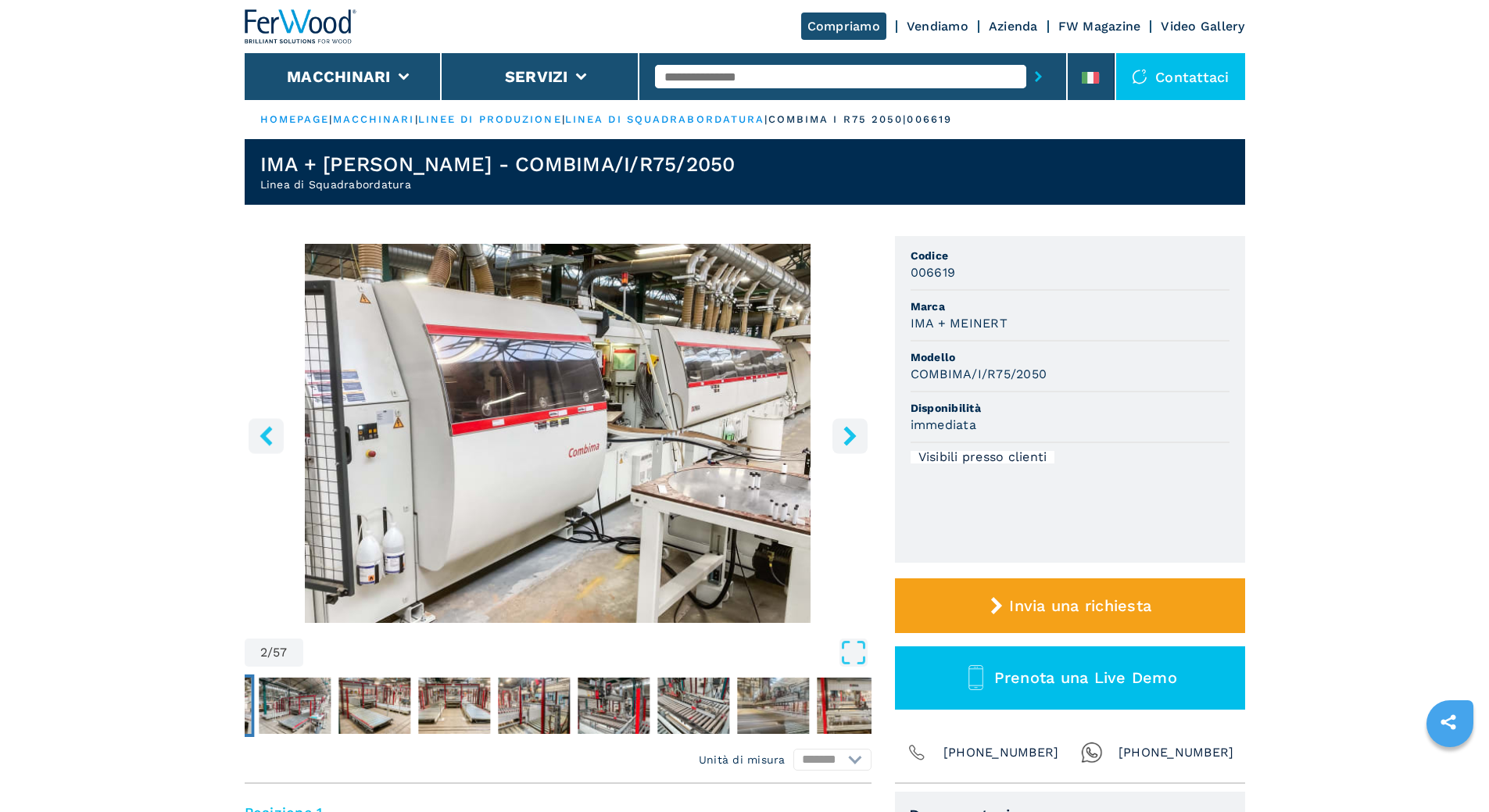
click at [848, 433] on icon "right-button" at bounding box center [849, 436] width 13 height 19
click at [850, 434] on icon "right-button" at bounding box center [849, 436] width 13 height 19
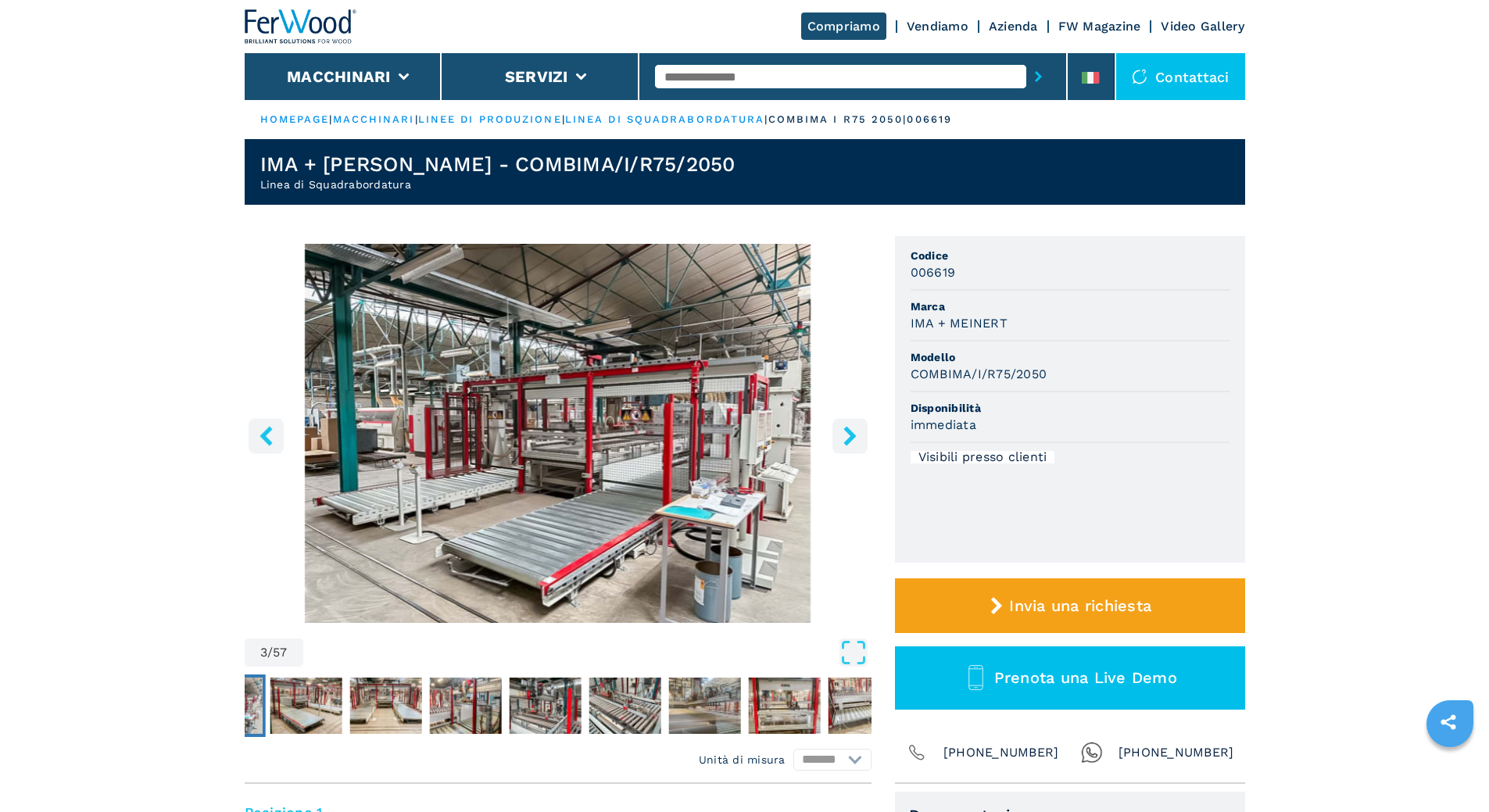
click at [850, 443] on icon "right-button" at bounding box center [850, 436] width 19 height 19
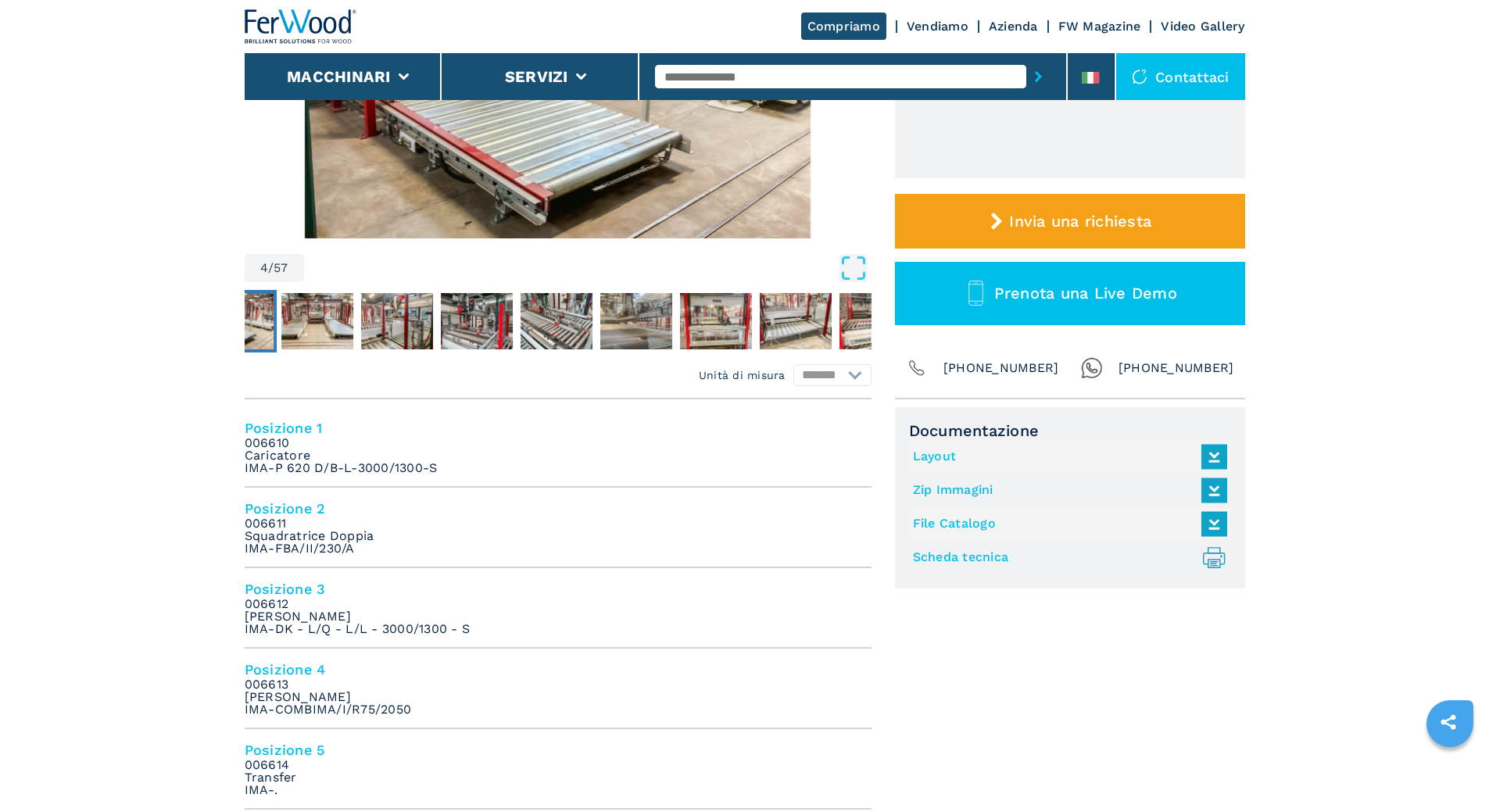
scroll to position [391, 0]
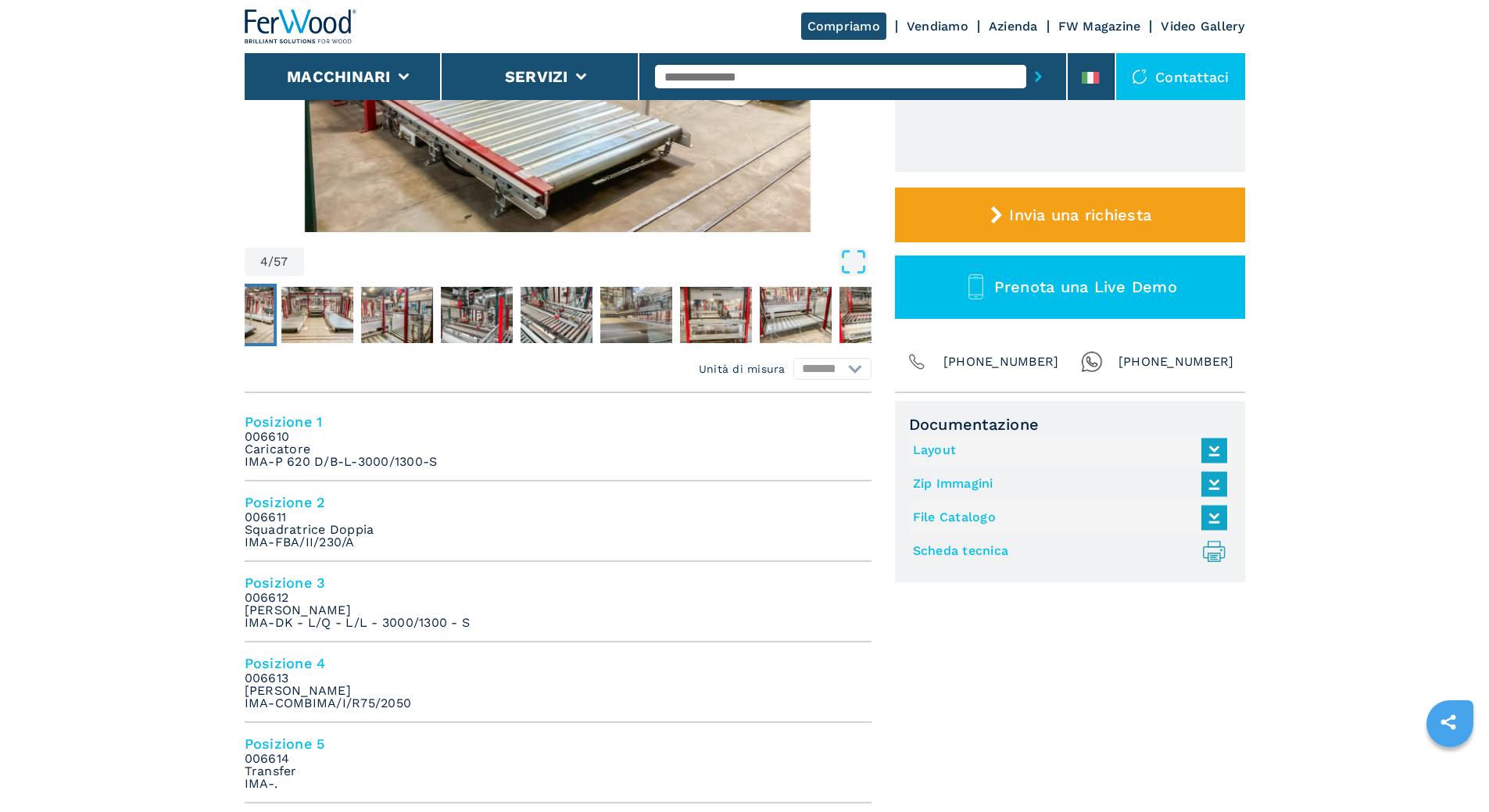
click at [936, 445] on link "Layout" at bounding box center [1066, 450] width 307 height 26
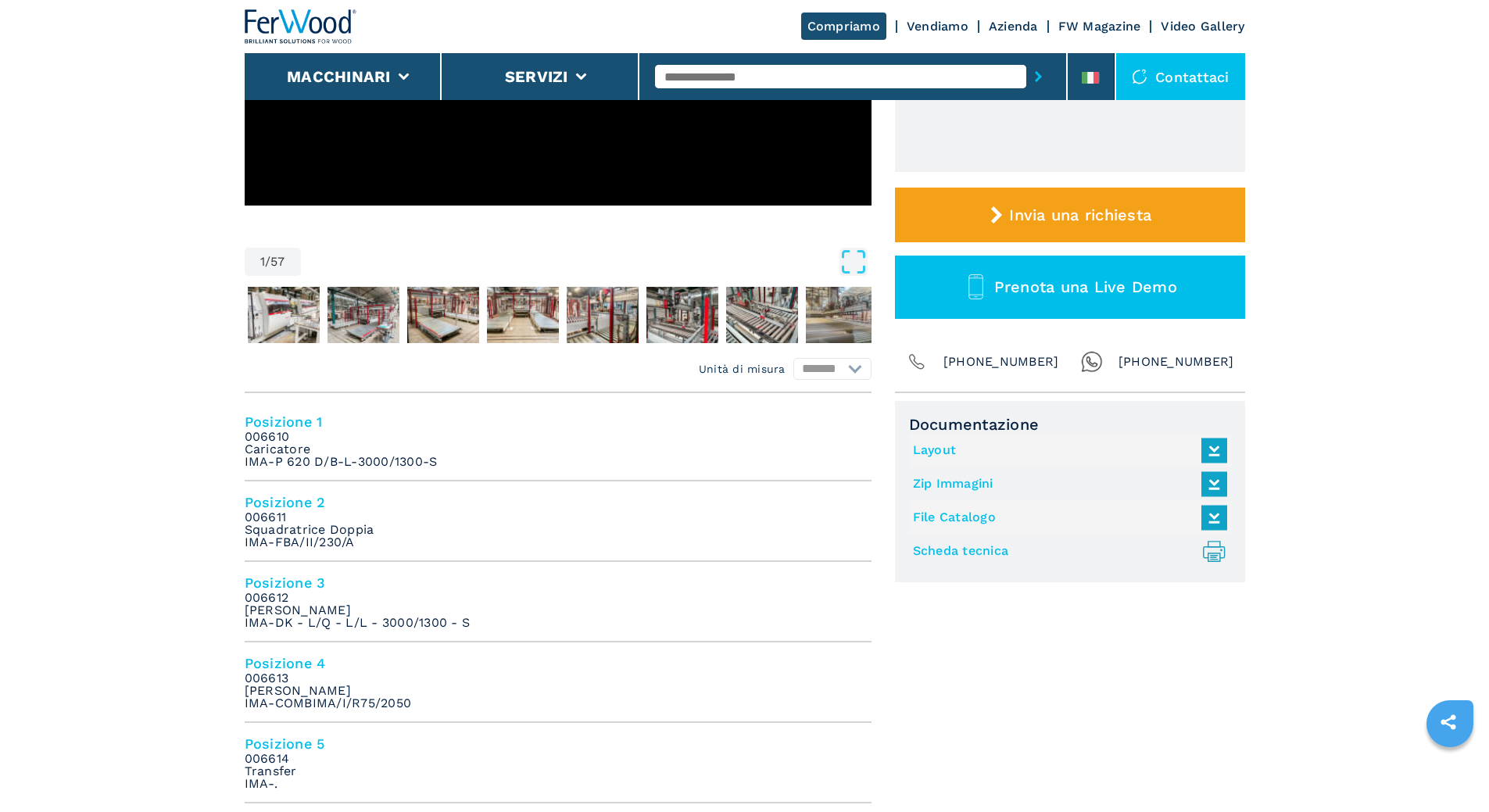
select select "**********"
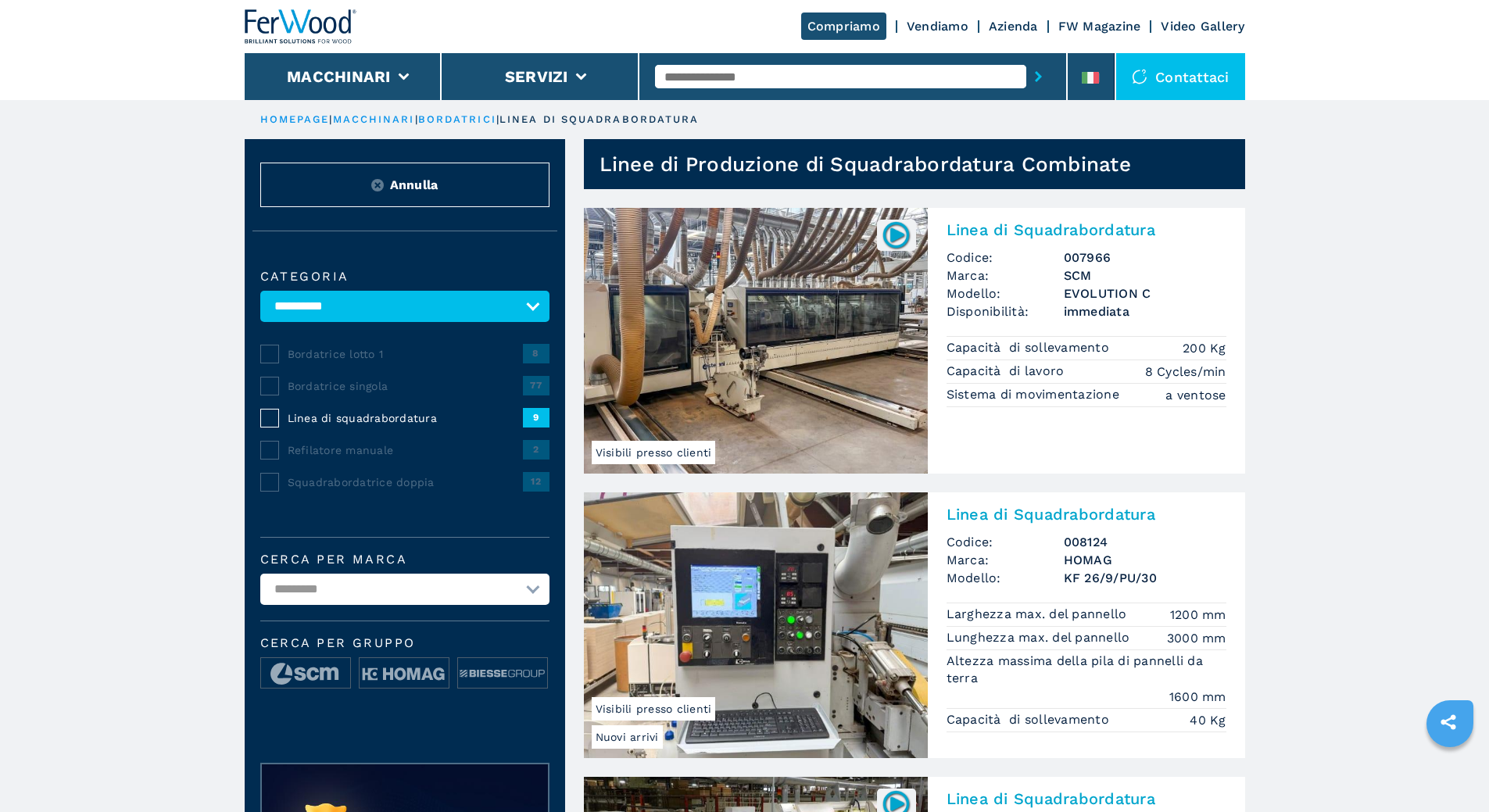
click at [372, 490] on span "Squadrabordatrice doppia" at bounding box center [405, 482] width 235 height 15
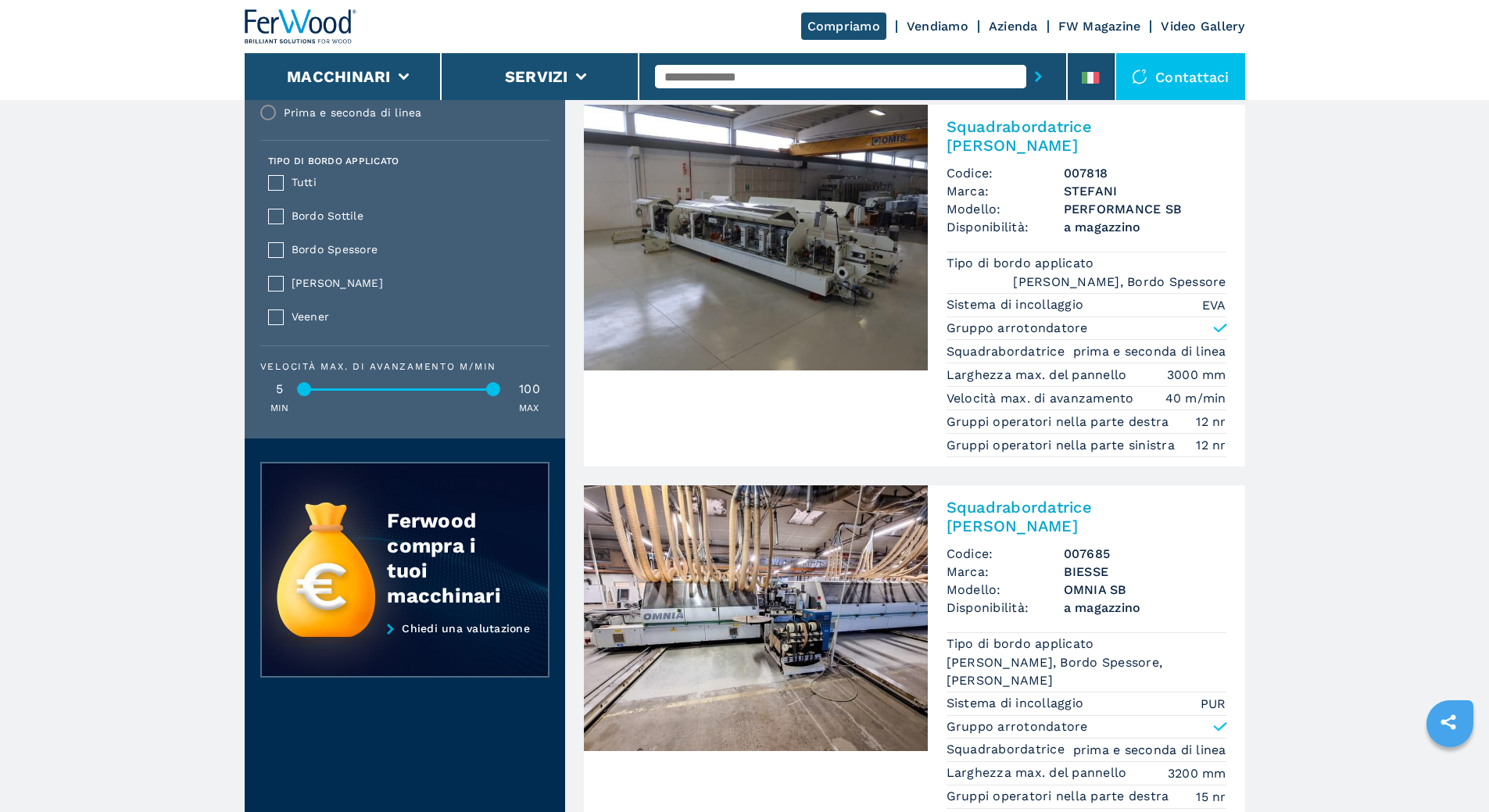
scroll to position [1936, 0]
